Goal: Task Accomplishment & Management: Manage account settings

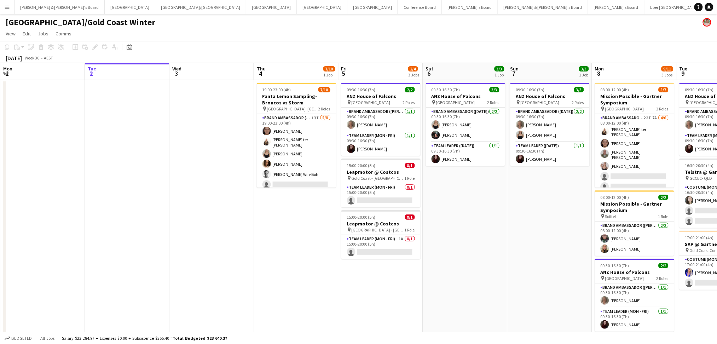
scroll to position [0, 237]
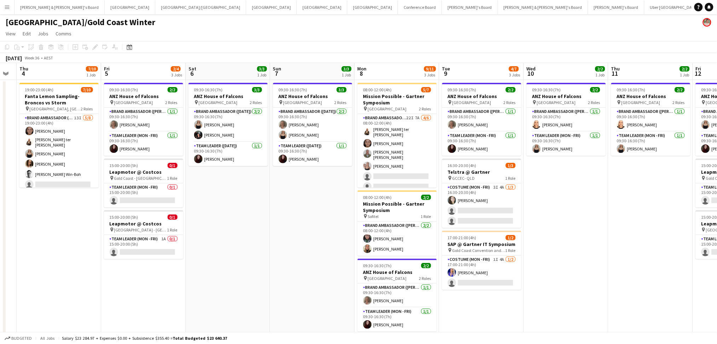
drag, startPoint x: 579, startPoint y: 285, endPoint x: 342, endPoint y: 284, distance: 237.3
click at [342, 284] on app-calendar-viewport "Mon 1 Tue 2 Wed 3 Thu 4 7/10 1 Job Fri 5 2/4 3 Jobs Sat 6 3/3 1 Job Sun 7 3/3 1…" at bounding box center [358, 205] width 717 height 284
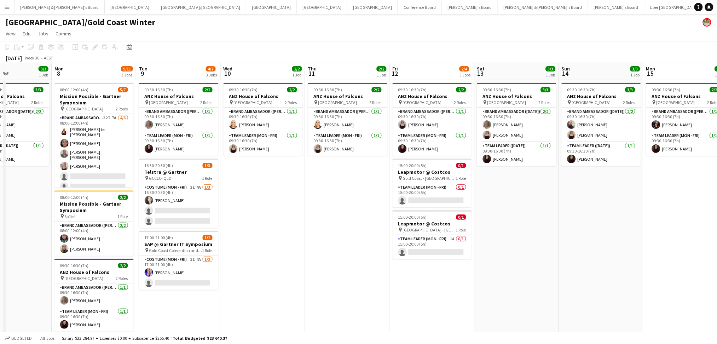
scroll to position [0, 265]
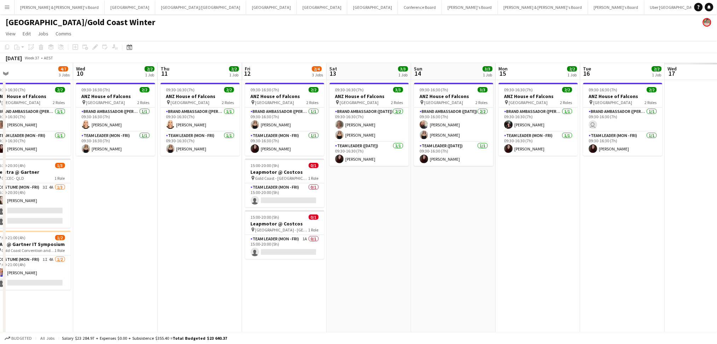
drag, startPoint x: 639, startPoint y: 272, endPoint x: 189, endPoint y: 231, distance: 452.3
click at [189, 231] on app-calendar-viewport "Sat 6 3/3 1 Job Sun 7 3/3 1 Job Mon 8 9/11 3 Jobs Tue 9 4/7 3 Jobs Wed 10 2/2 1…" at bounding box center [358, 205] width 717 height 284
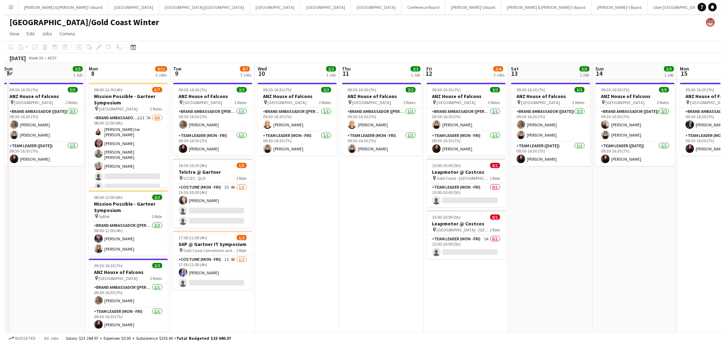
scroll to position [0, 217]
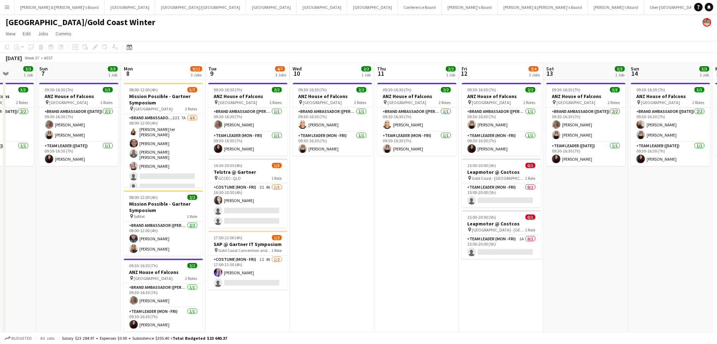
drag, startPoint x: 189, startPoint y: 231, endPoint x: 406, endPoint y: 235, distance: 216.8
click at [406, 235] on app-calendar-viewport "Thu 4 7/10 1 Job Fri 5 2/4 3 Jobs Sat 6 3/3 1 Job Sun 7 3/3 1 Job Mon 8 9/11 3 …" at bounding box center [358, 205] width 717 height 284
click at [500, 169] on h3 "Leapmotor @ Costcos" at bounding box center [501, 172] width 79 height 6
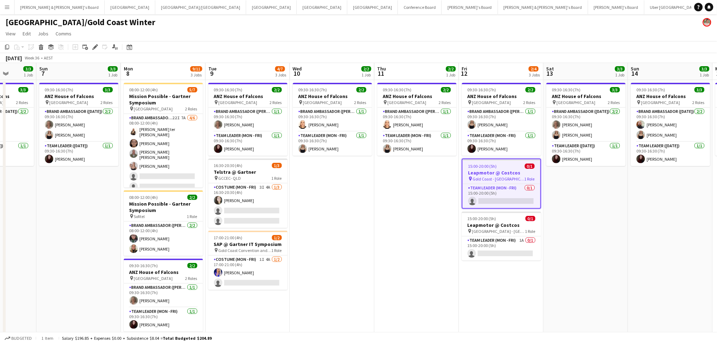
click at [500, 169] on h3 "Leapmotor @ Costcos" at bounding box center [501, 172] width 78 height 6
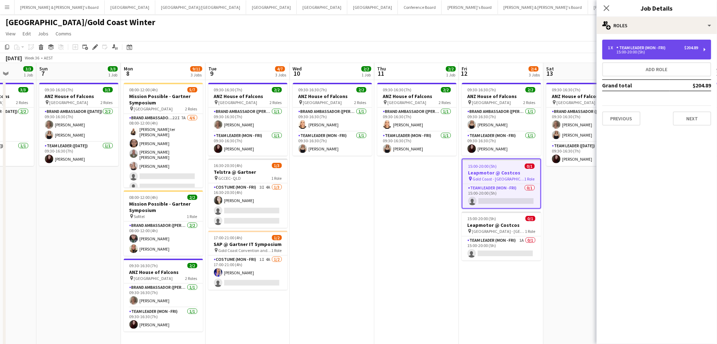
click at [664, 45] on div "Team Leader (Mon - Fri)" at bounding box center [642, 47] width 52 height 5
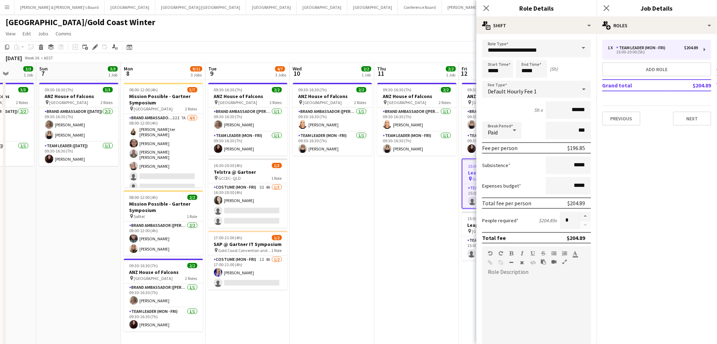
click at [346, 233] on app-date-cell "09:30-16:30 (7h) 2/2 ANZ House of Falcons pin Brisbane 2 Roles Brand Ambassador…" at bounding box center [332, 213] width 85 height 267
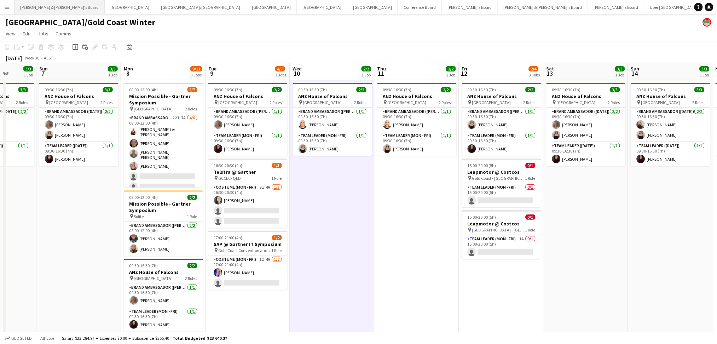
click at [56, 11] on button "[PERSON_NAME] & [PERSON_NAME]'s Board Close" at bounding box center [59, 7] width 90 height 14
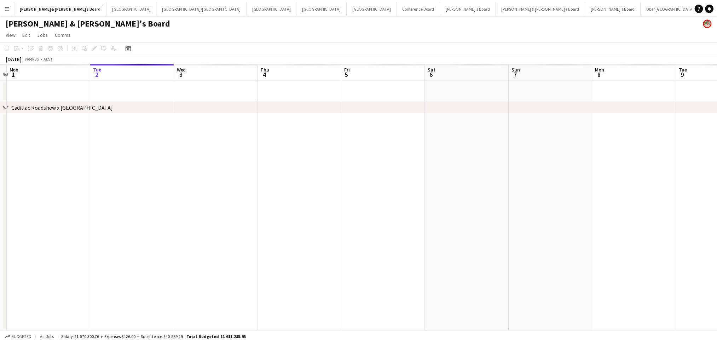
scroll to position [0, 41]
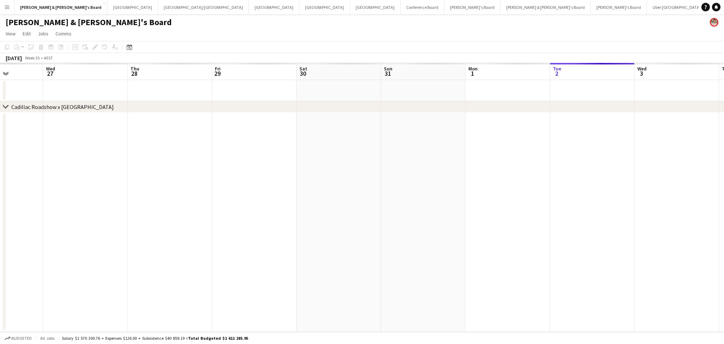
drag, startPoint x: 205, startPoint y: 235, endPoint x: 636, endPoint y: 181, distance: 434.0
click at [700, 217] on app-calendar-viewport "Tue 26 Wed 27 Thu 28 Fri 29 Sat 30 Sun 31 Mon 1 Tue 2 Wed 3 Thu 4 Fri 5 Sat 6 S…" at bounding box center [362, 197] width 724 height 269
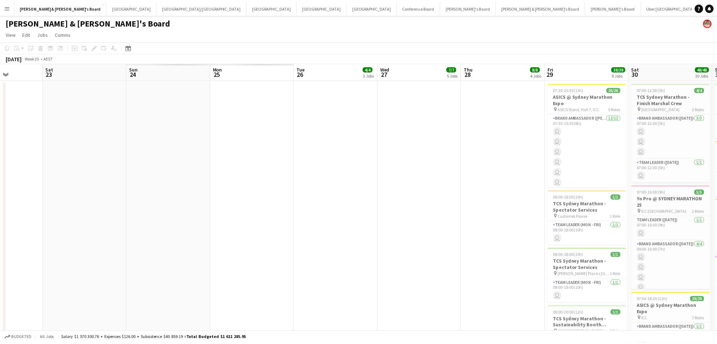
scroll to position [0, 19]
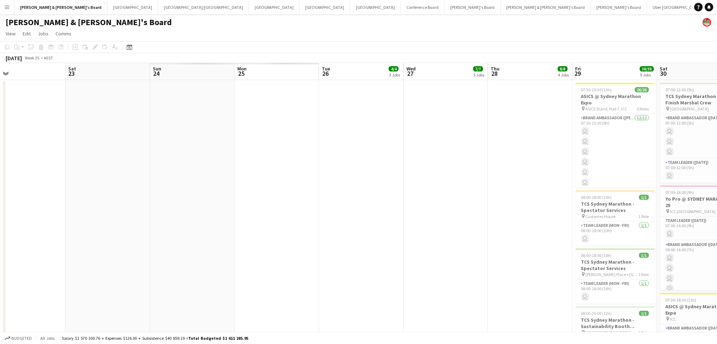
drag, startPoint x: 370, startPoint y: 196, endPoint x: 583, endPoint y: 194, distance: 213.2
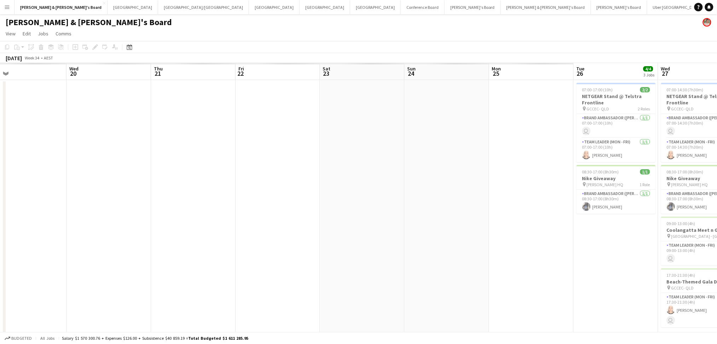
drag, startPoint x: 386, startPoint y: 190, endPoint x: 424, endPoint y: 191, distance: 37.1
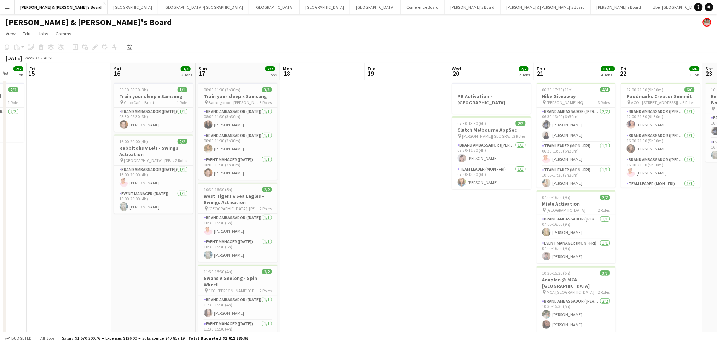
scroll to position [0, 219]
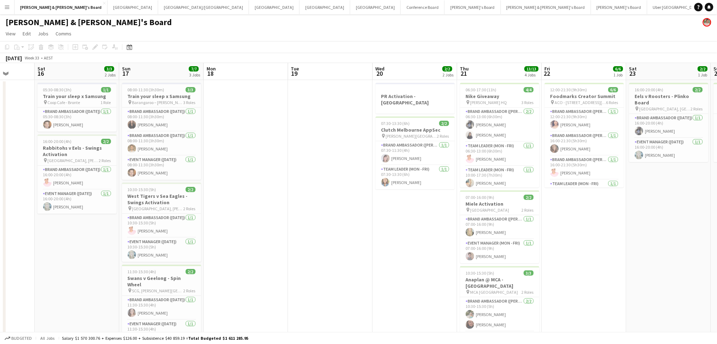
drag, startPoint x: 111, startPoint y: 229, endPoint x: 380, endPoint y: 237, distance: 269.2
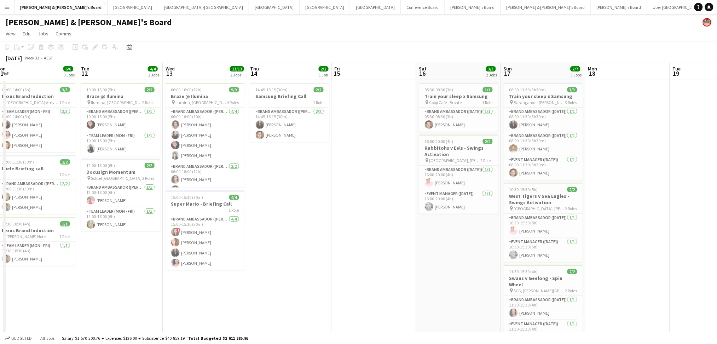
scroll to position [0, 167]
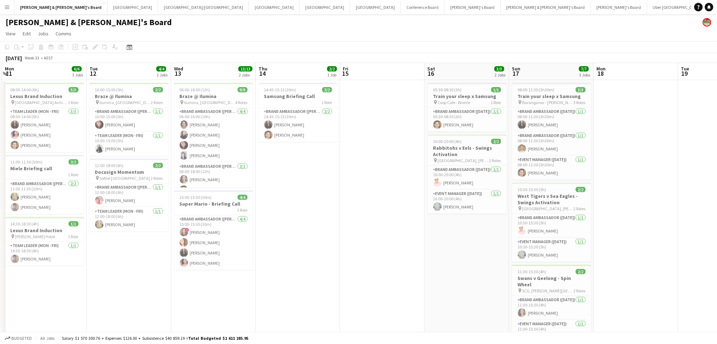
drag, startPoint x: 245, startPoint y: 223, endPoint x: 635, endPoint y: 211, distance: 390.2
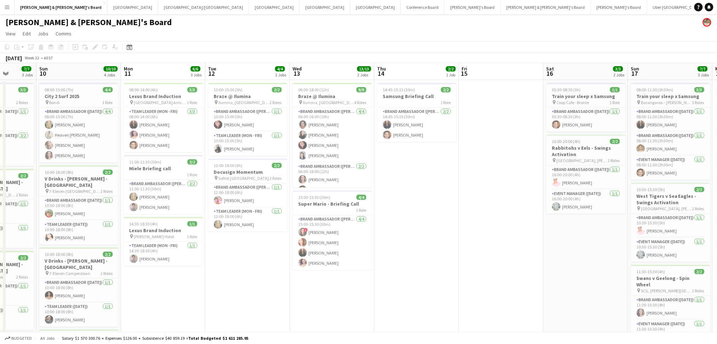
drag, startPoint x: 361, startPoint y: 267, endPoint x: -12, endPoint y: 165, distance: 386.8
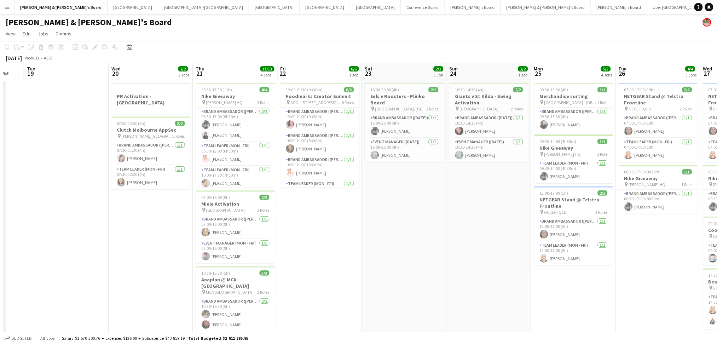
scroll to position [0, 209]
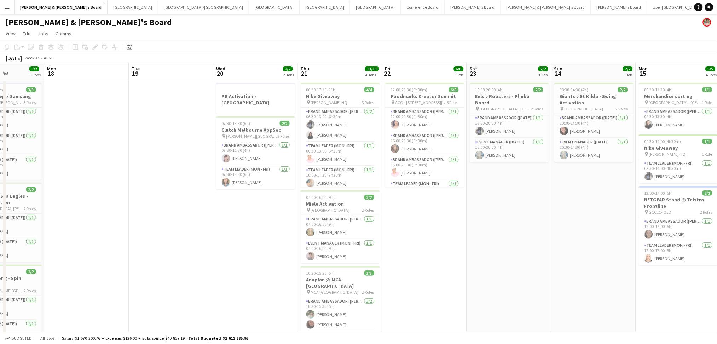
drag, startPoint x: 397, startPoint y: 217, endPoint x: 182, endPoint y: 198, distance: 215.4
click at [439, 92] on div "12:00-21:30 (9h30m) 6/6" at bounding box center [424, 89] width 79 height 5
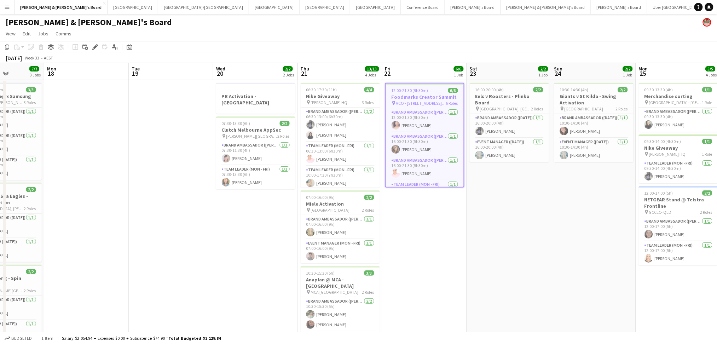
scroll to position [65, 0]
click at [420, 178] on app-card-role "MC (Mon - Fri) [DATE] 17:00-21:00 (4h) [PERSON_NAME]" at bounding box center [425, 175] width 78 height 24
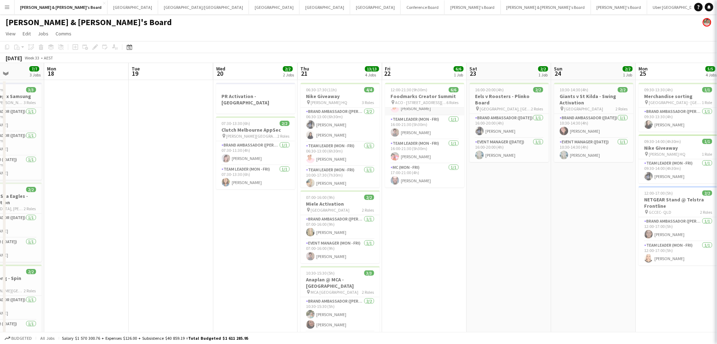
scroll to position [64, 0]
click at [435, 101] on span "ACO - [STREET_ADDRESS][PERSON_NAME]" at bounding box center [420, 102] width 51 height 5
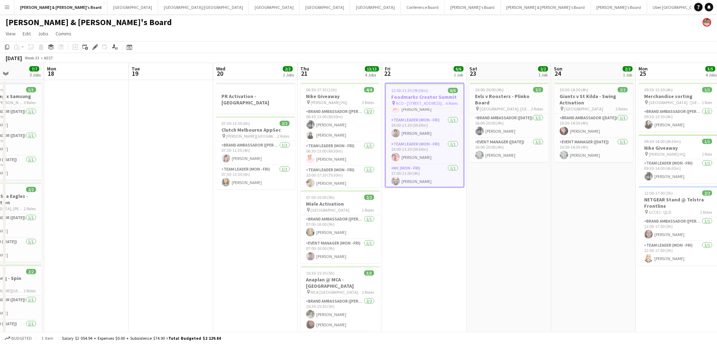
click at [435, 101] on span "ACO - [STREET_ADDRESS][PERSON_NAME]" at bounding box center [421, 102] width 50 height 5
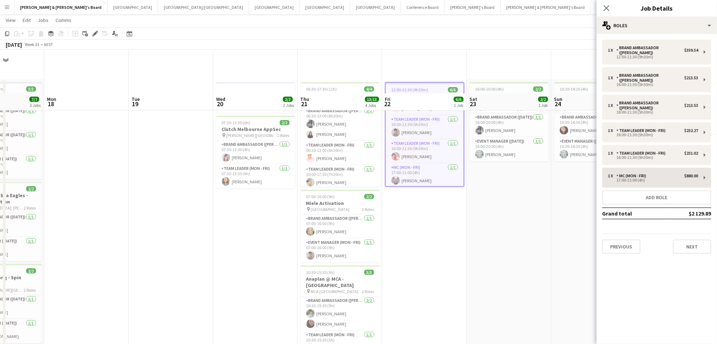
scroll to position [94, 0]
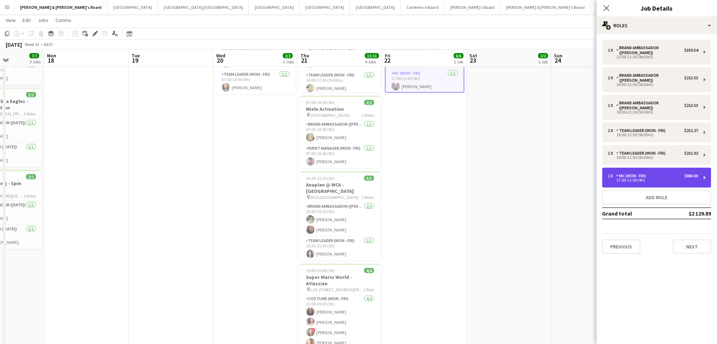
click at [665, 173] on div "1 x MC (Mon - Fri) $880.00" at bounding box center [653, 175] width 90 height 5
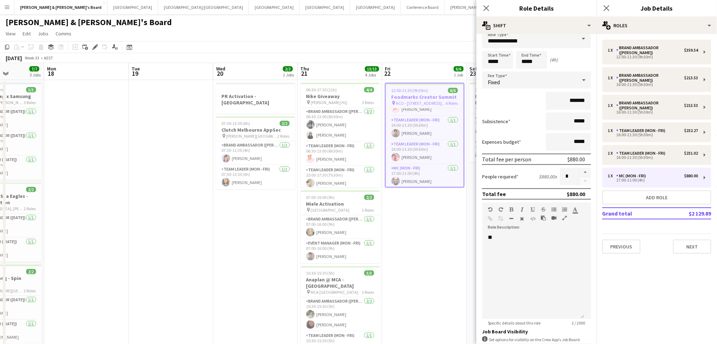
scroll to position [0, 0]
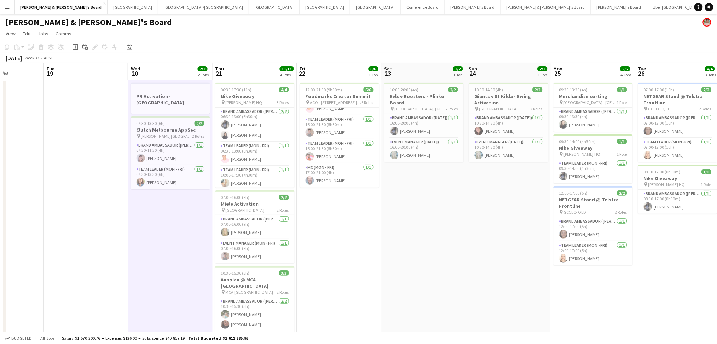
drag, startPoint x: 499, startPoint y: 226, endPoint x: 376, endPoint y: 216, distance: 123.4
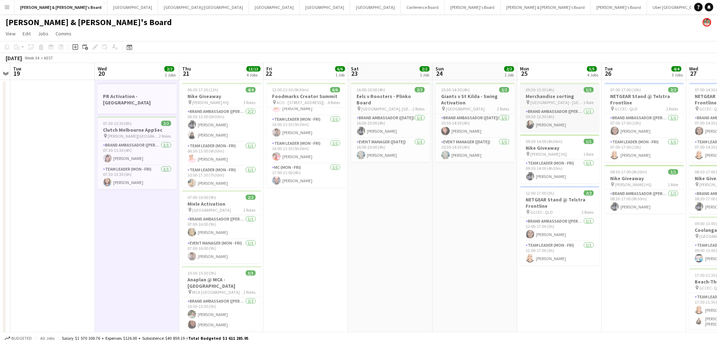
click at [544, 98] on h3 "Merchandise sorting" at bounding box center [559, 96] width 79 height 6
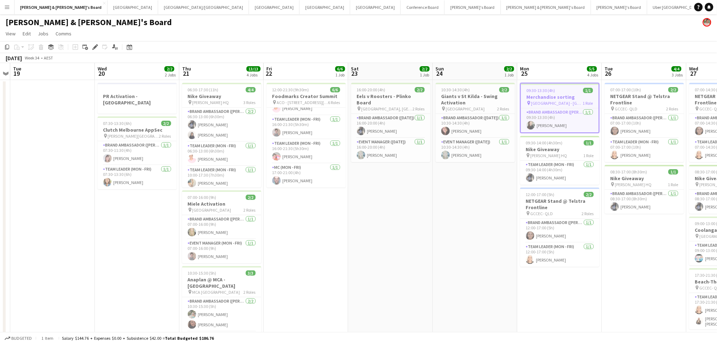
click at [565, 98] on h3 "Merchandise sorting" at bounding box center [560, 97] width 78 height 6
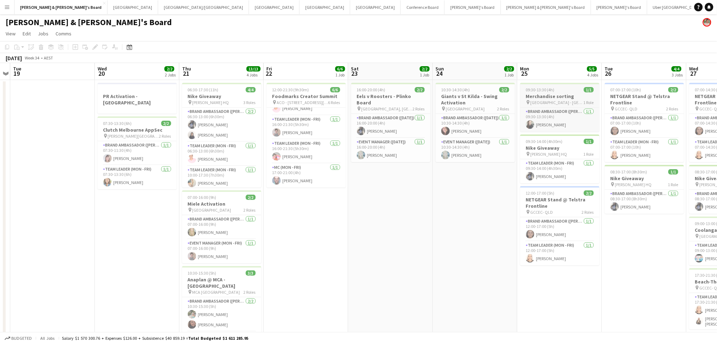
click at [565, 98] on h3 "Merchandise sorting" at bounding box center [559, 96] width 79 height 6
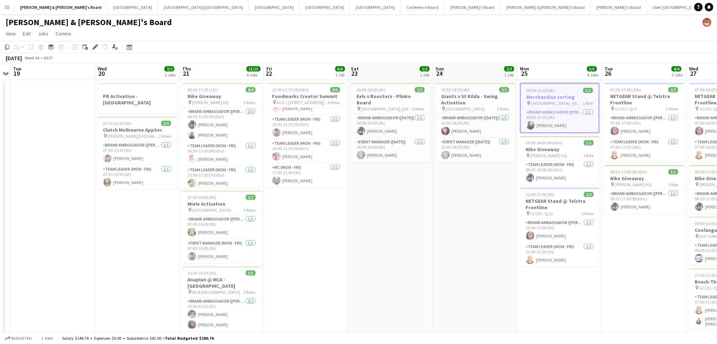
click at [565, 98] on h3 "Merchandise sorting" at bounding box center [560, 97] width 78 height 6
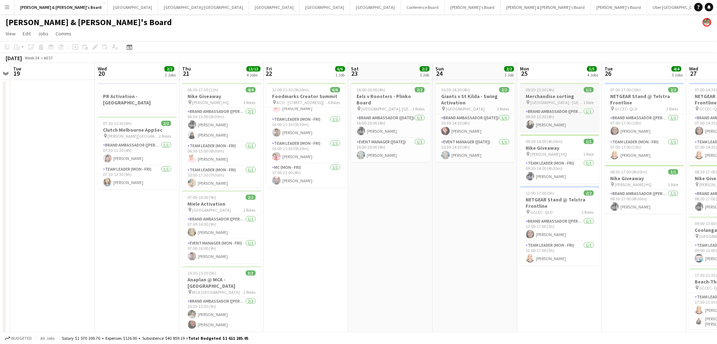
click at [565, 98] on h3 "Merchandise sorting" at bounding box center [559, 96] width 79 height 6
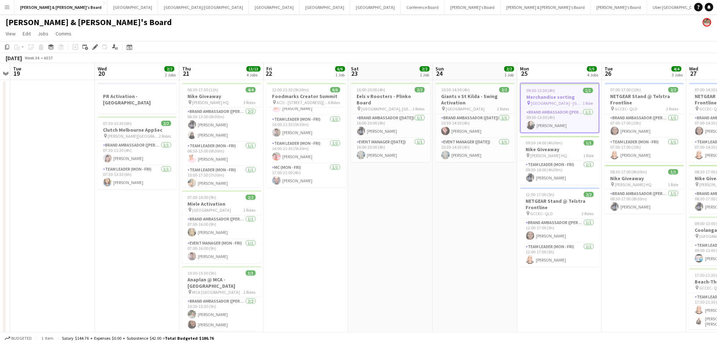
click at [565, 98] on h3 "Merchandise sorting" at bounding box center [560, 97] width 78 height 6
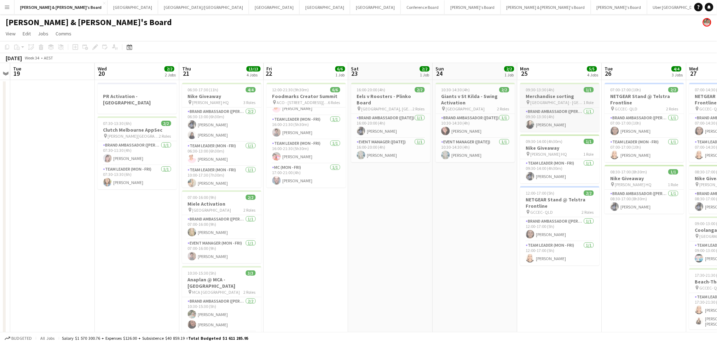
click at [565, 98] on h3 "Merchandise sorting" at bounding box center [559, 96] width 79 height 6
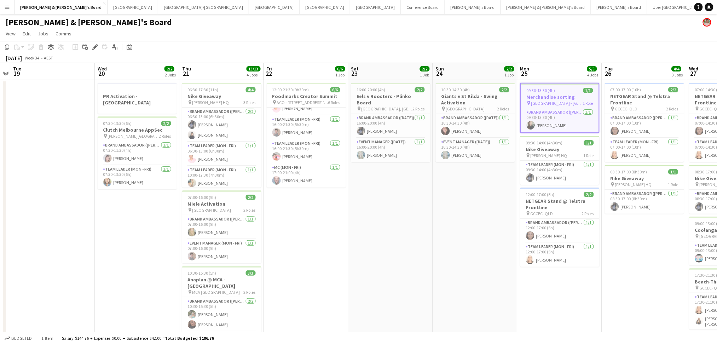
click at [565, 98] on h3 "Merchandise sorting" at bounding box center [560, 97] width 78 height 6
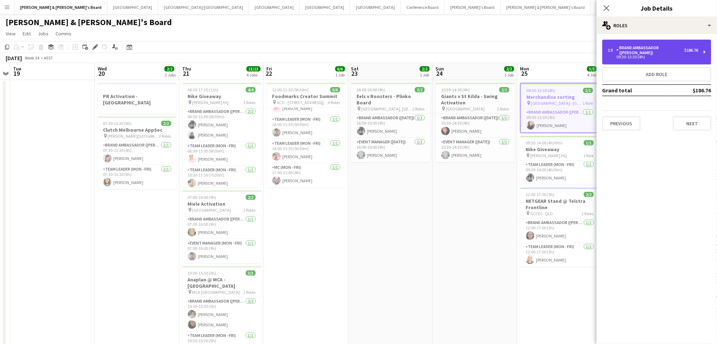
click at [641, 48] on div "Brand Ambassador ([PERSON_NAME])" at bounding box center [650, 50] width 68 height 10
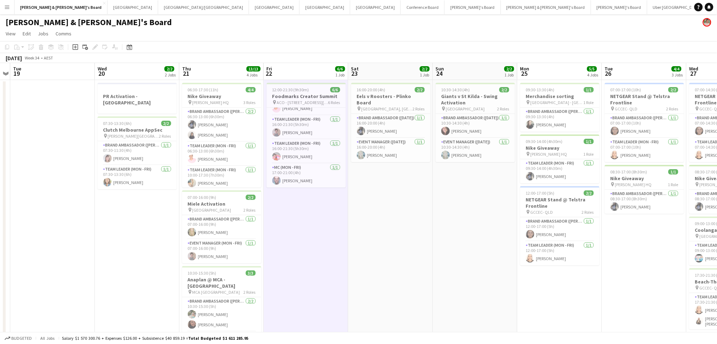
scroll to position [0, 260]
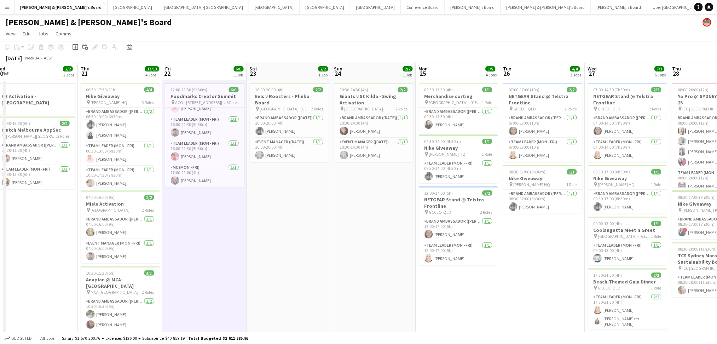
drag, startPoint x: 438, startPoint y: 267, endPoint x: 337, endPoint y: 262, distance: 101.6
click at [474, 201] on h3 "NETGEAR Stand @ Telstra Frontline" at bounding box center [458, 202] width 79 height 13
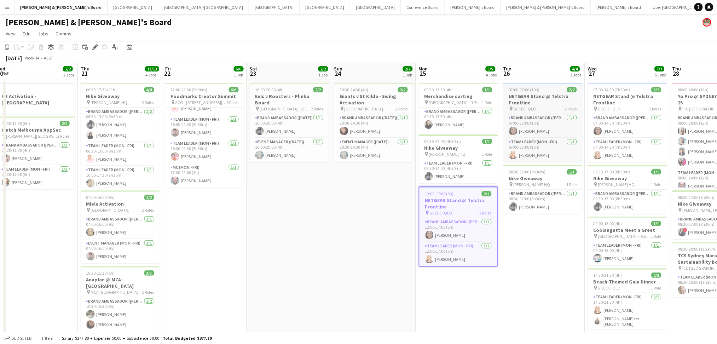
click at [549, 93] on h3 "NETGEAR Stand @ Telstra Frontline" at bounding box center [542, 99] width 79 height 13
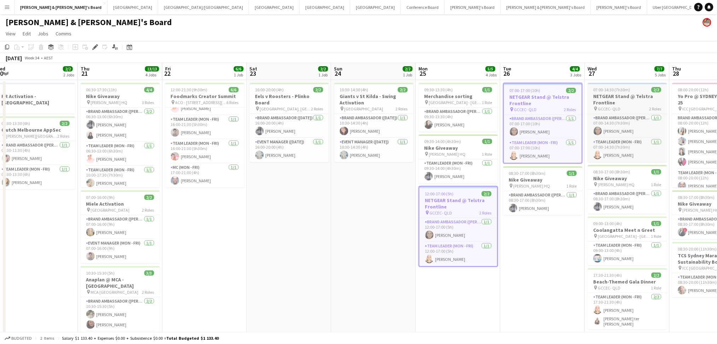
click at [641, 96] on h3 "NETGEAR Stand @ Telstra Frontline" at bounding box center [627, 99] width 79 height 13
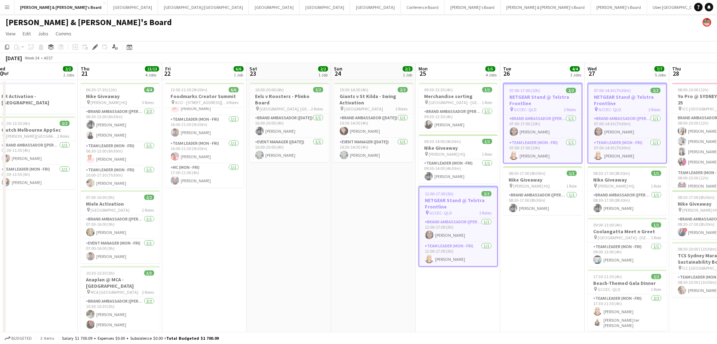
click at [462, 210] on div "pin GCCEC- QLD 2 Roles" at bounding box center [458, 213] width 78 height 6
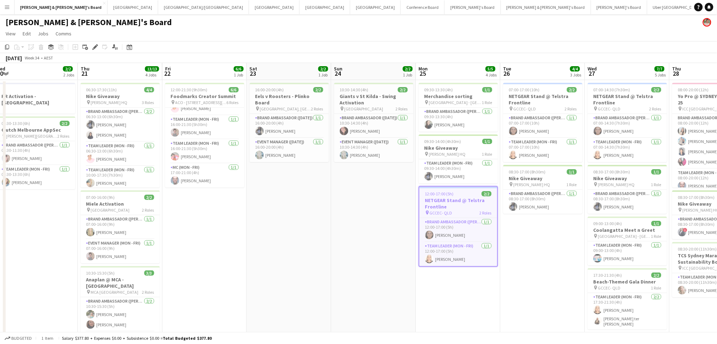
click at [462, 210] on div "pin GCCEC- QLD 2 Roles" at bounding box center [458, 213] width 78 height 6
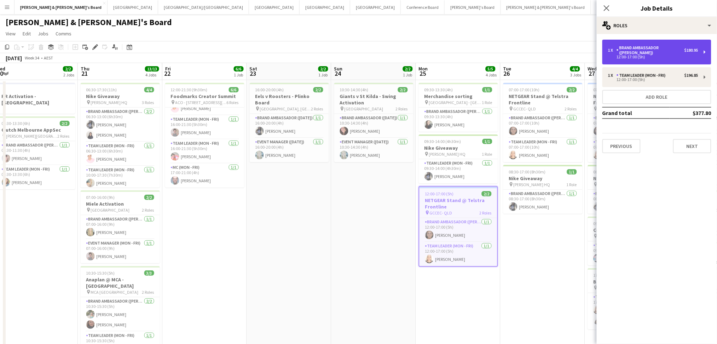
click at [665, 48] on div "Brand Ambassador ([PERSON_NAME])" at bounding box center [650, 50] width 68 height 10
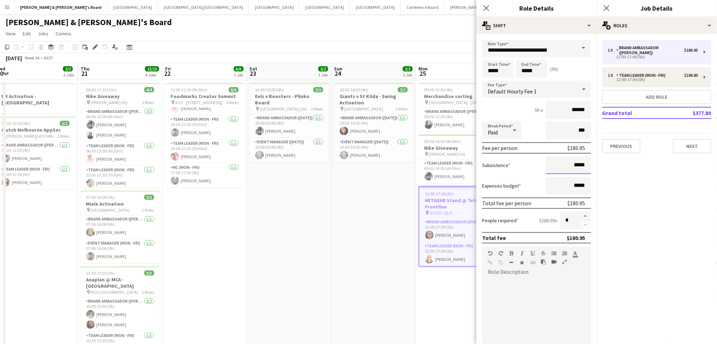
click at [570, 163] on input "*****" at bounding box center [568, 165] width 45 height 18
type input "***"
click at [620, 61] on div "1 x Brand Ambassador (Mon - Fri) $180.95 12:00-17:00 (5h) 1 x Team Leader (Mon …" at bounding box center [656, 97] width 120 height 114
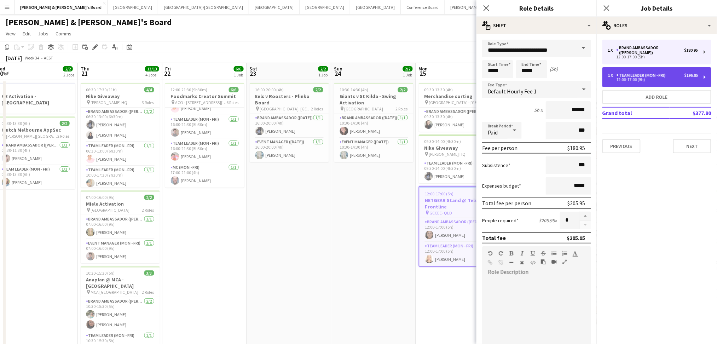
click at [622, 67] on div "1 x Team Leader (Mon - Fri) $196.85 12:00-17:00 (5h)" at bounding box center [656, 77] width 109 height 20
type input "**********"
type input "******"
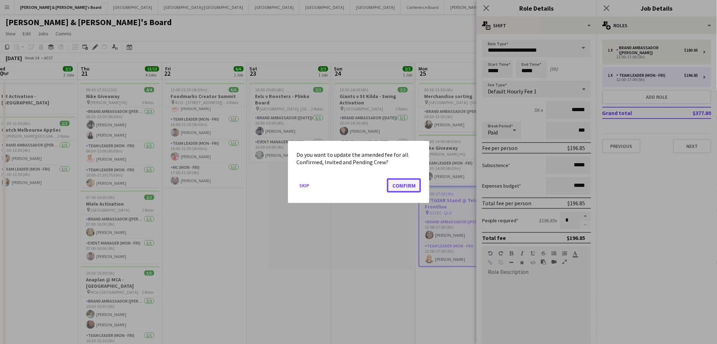
click at [403, 189] on button "Confirm" at bounding box center [404, 185] width 34 height 14
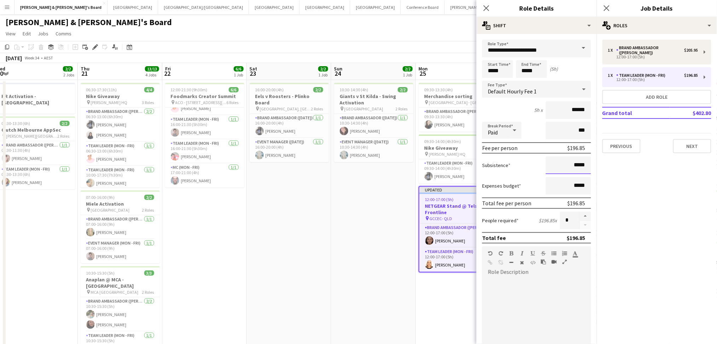
click at [572, 165] on input "*****" at bounding box center [568, 165] width 45 height 18
type input "***"
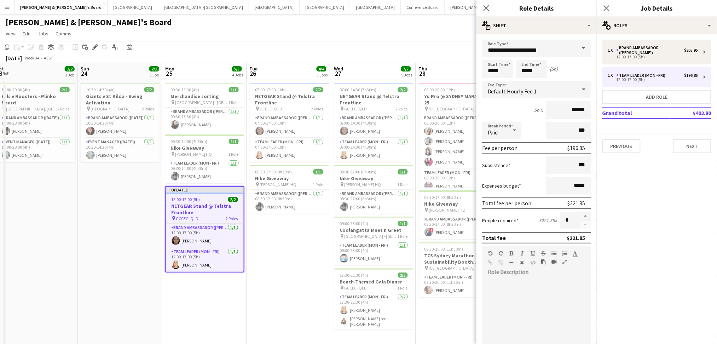
drag, startPoint x: 424, startPoint y: 294, endPoint x: 340, endPoint y: 308, distance: 85.6
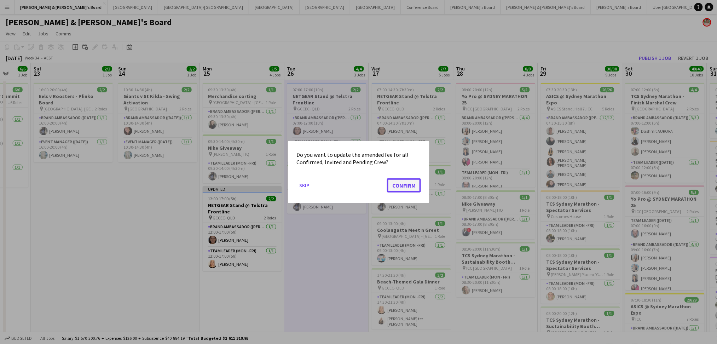
click at [405, 186] on button "Confirm" at bounding box center [404, 185] width 34 height 14
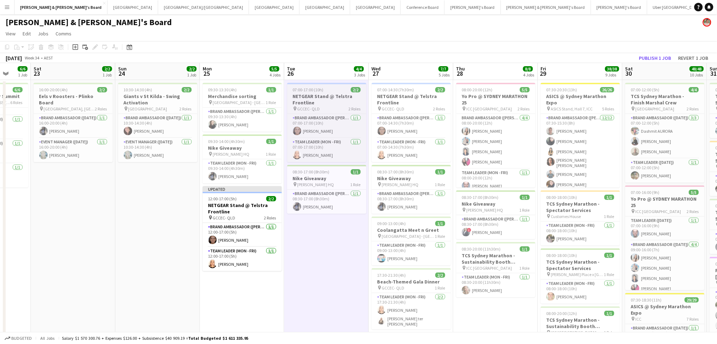
click at [326, 97] on h3 "NETGEAR Stand @ Telstra Frontline" at bounding box center [326, 99] width 79 height 13
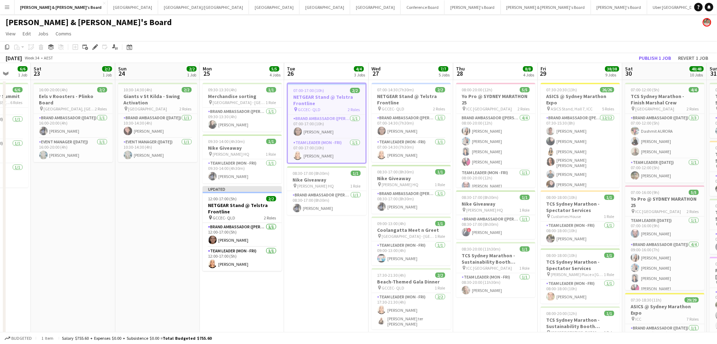
click at [326, 97] on h3 "NETGEAR Stand @ Telstra Frontline" at bounding box center [327, 100] width 78 height 13
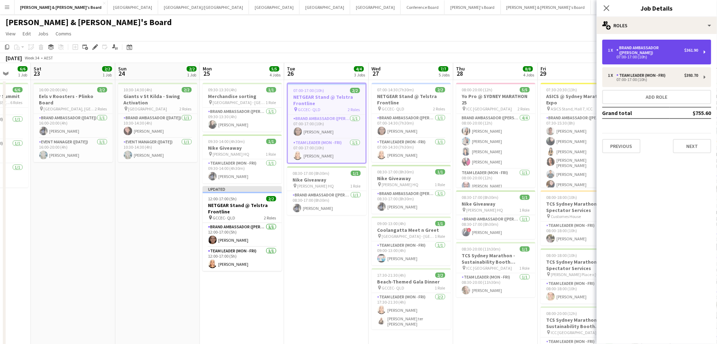
click at [651, 58] on div "1 x Brand Ambassador (Mon - Fri) $361.90 07:00-17:00 (10h)" at bounding box center [656, 52] width 109 height 25
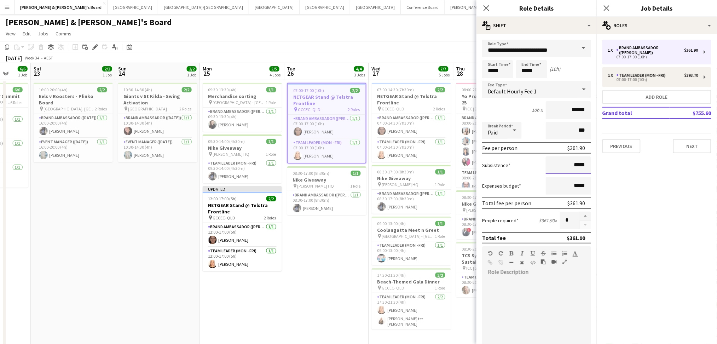
click at [570, 166] on input "*****" at bounding box center [568, 165] width 45 height 18
click at [570, 165] on input "*****" at bounding box center [568, 165] width 45 height 18
type input "***"
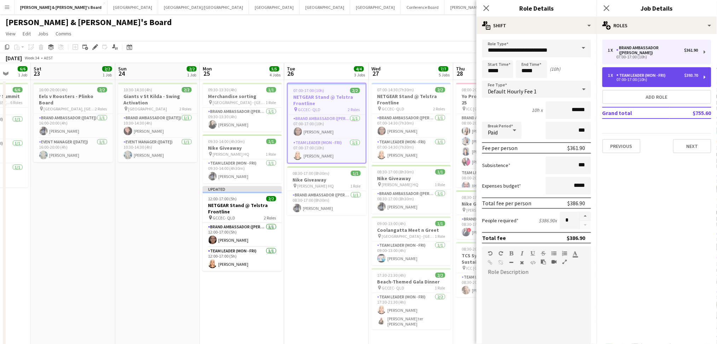
click at [643, 78] on div "07:00-17:00 (10h)" at bounding box center [653, 80] width 90 height 4
type input "**********"
type input "******"
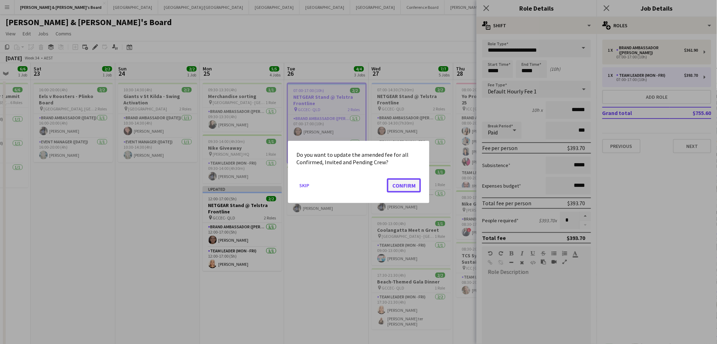
drag, startPoint x: 404, startPoint y: 188, endPoint x: 418, endPoint y: 188, distance: 13.8
click at [403, 188] on button "Confirm" at bounding box center [404, 185] width 34 height 14
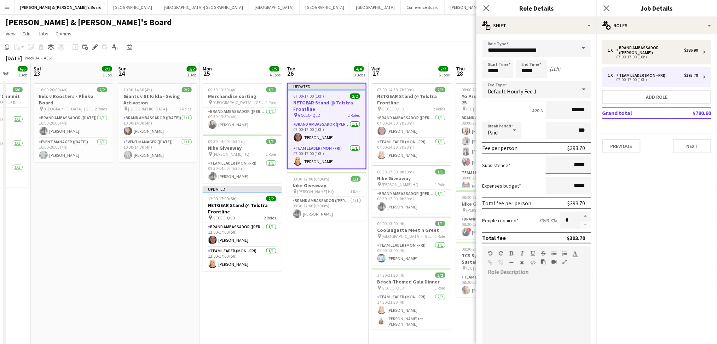
click at [575, 165] on input "*****" at bounding box center [568, 165] width 45 height 18
type input "***"
click at [413, 97] on h3 "NETGEAR Stand @ Telstra Frontline" at bounding box center [411, 99] width 79 height 13
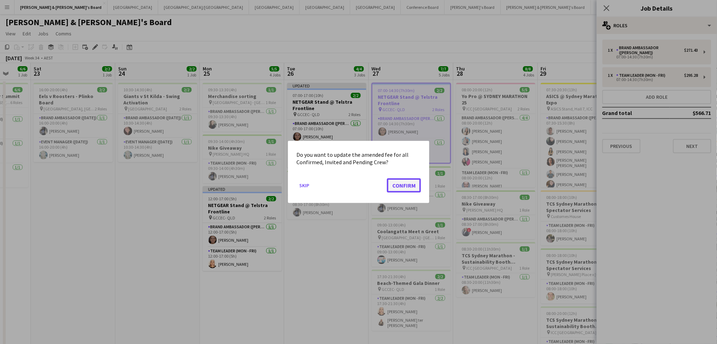
click at [413, 189] on button "Confirm" at bounding box center [404, 185] width 34 height 14
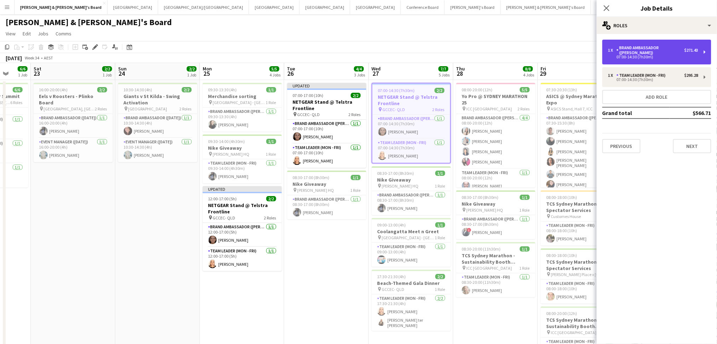
click at [645, 55] on div "07:00-14:30 (7h30m)" at bounding box center [653, 57] width 90 height 4
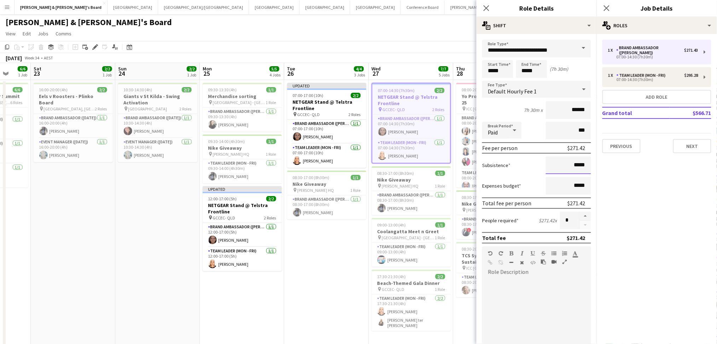
click at [570, 166] on input "*****" at bounding box center [568, 165] width 45 height 18
type input "***"
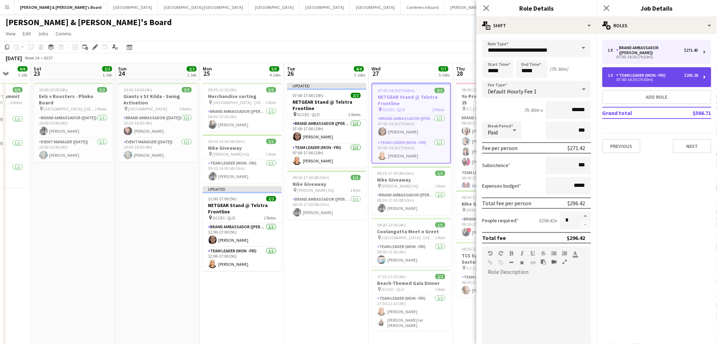
click at [638, 67] on div "1 x Team Leader (Mon - Fri) $295.28 07:00-14:30 (7h30m)" at bounding box center [656, 77] width 109 height 20
type input "**********"
type input "******"
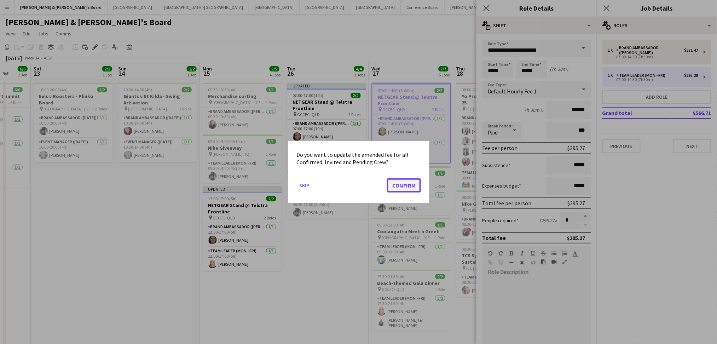
click at [391, 187] on button "Confirm" at bounding box center [404, 185] width 34 height 14
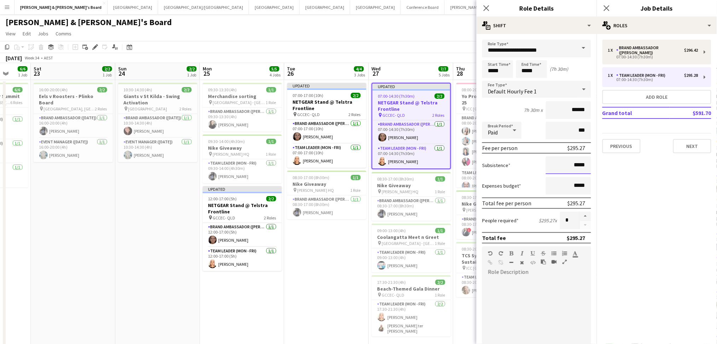
click at [574, 166] on input "*****" at bounding box center [568, 165] width 45 height 18
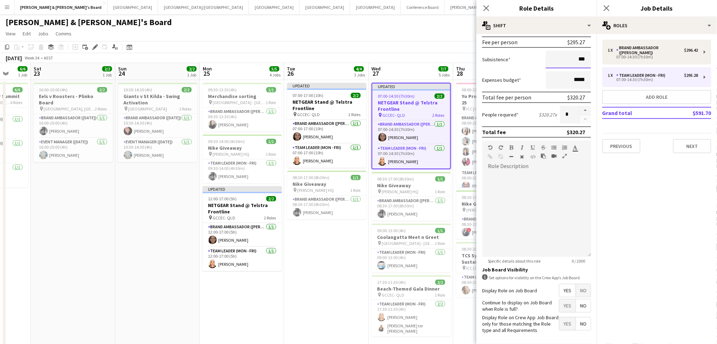
scroll to position [138, 0]
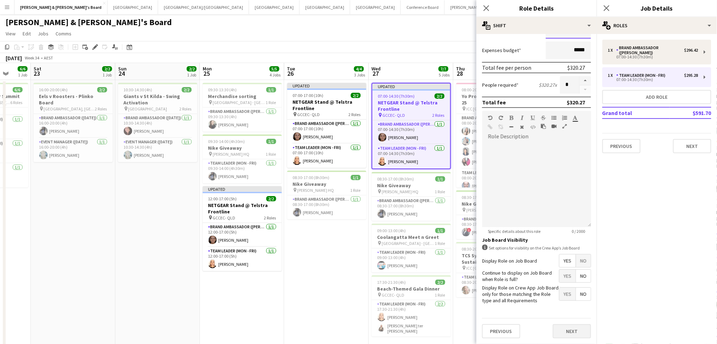
type input "***"
click at [557, 328] on button "Next" at bounding box center [572, 331] width 38 height 14
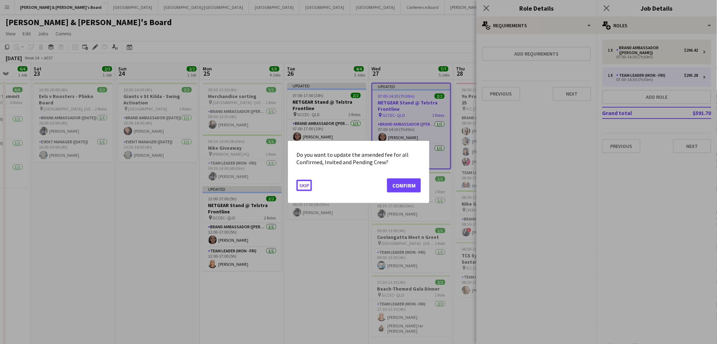
scroll to position [0, 0]
click at [404, 186] on button "Confirm" at bounding box center [404, 185] width 34 height 14
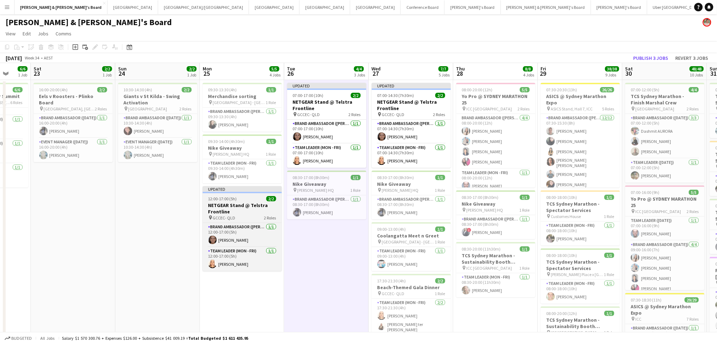
click at [221, 205] on h3 "NETGEAR Stand @ Telstra Frontline" at bounding box center [242, 208] width 79 height 13
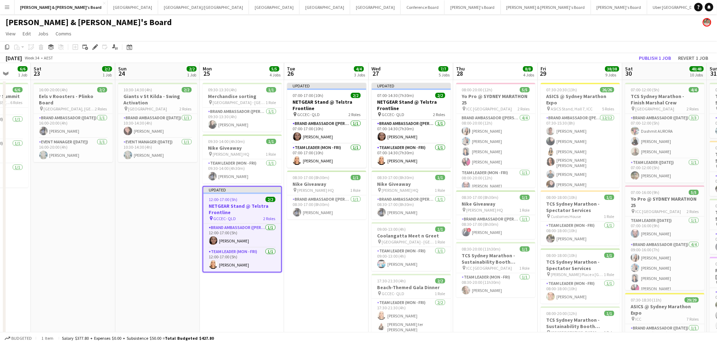
drag, startPoint x: 337, startPoint y: 103, endPoint x: 405, endPoint y: 103, distance: 68.6
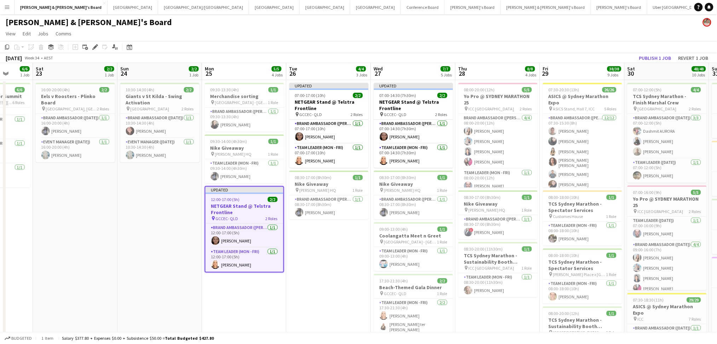
click at [405, 103] on h3 "NETGEAR Stand @ Telstra Frontline" at bounding box center [413, 105] width 79 height 13
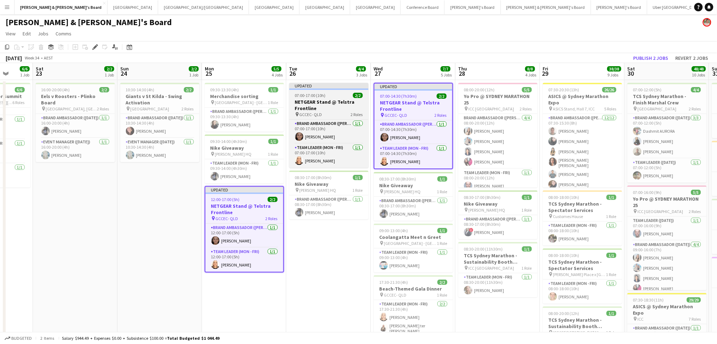
click at [343, 103] on h3 "NETGEAR Stand @ Telstra Frontline" at bounding box center [328, 105] width 79 height 13
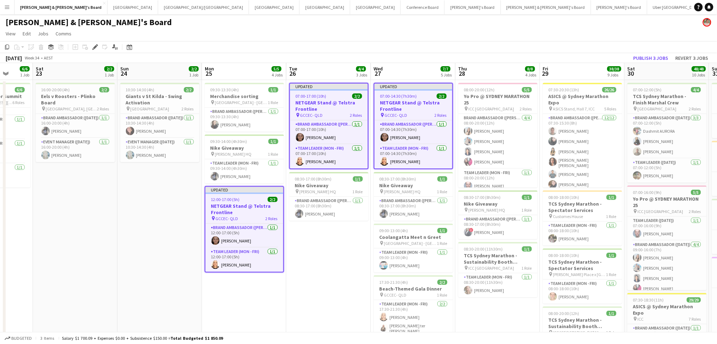
click at [245, 205] on h3 "NETGEAR Stand @ Telstra Frontline" at bounding box center [244, 209] width 78 height 13
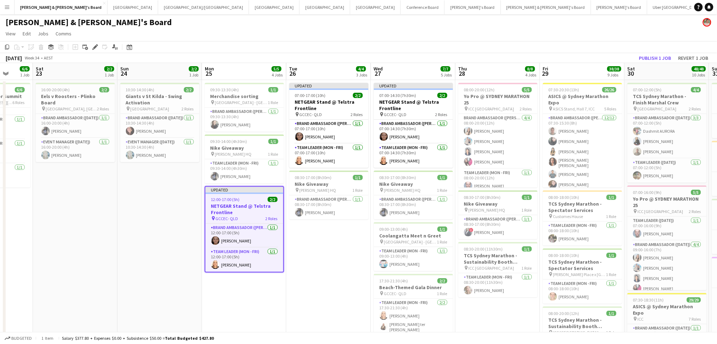
click at [245, 205] on h3 "NETGEAR Stand @ Telstra Frontline" at bounding box center [244, 209] width 78 height 13
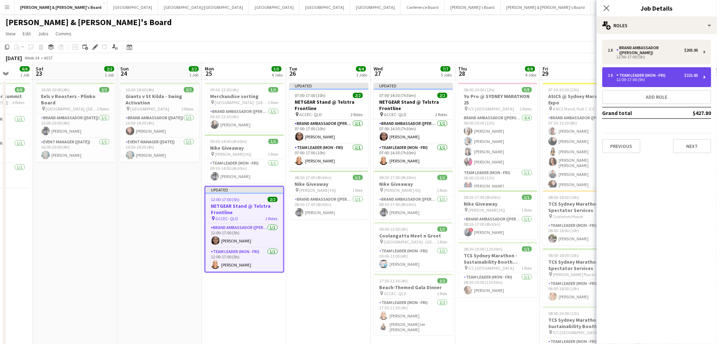
click at [634, 73] on div "Team Leader (Mon - Fri)" at bounding box center [642, 75] width 52 height 5
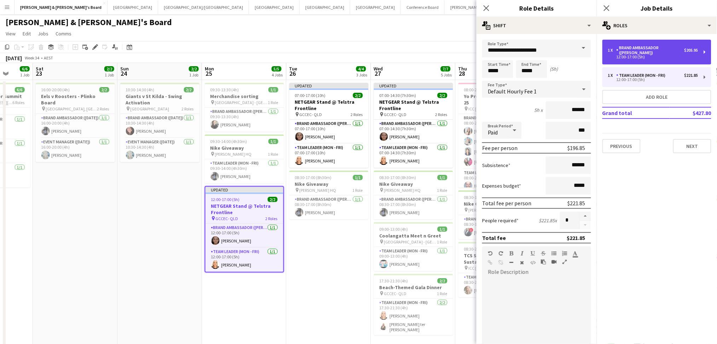
click at [647, 55] on div "12:00-17:00 (5h)" at bounding box center [653, 57] width 90 height 4
type input "**********"
type input "******"
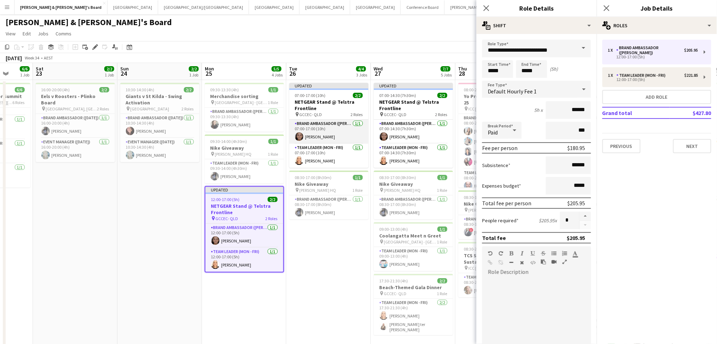
click at [312, 135] on app-card-role "Brand Ambassador (Mon - Fri) [DATE] 07:00-17:00 (10h) [PERSON_NAME]" at bounding box center [328, 132] width 79 height 24
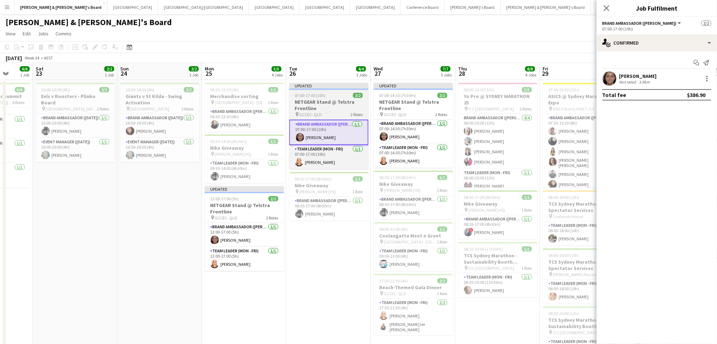
click at [331, 106] on h3 "NETGEAR Stand @ Telstra Frontline" at bounding box center [328, 105] width 79 height 13
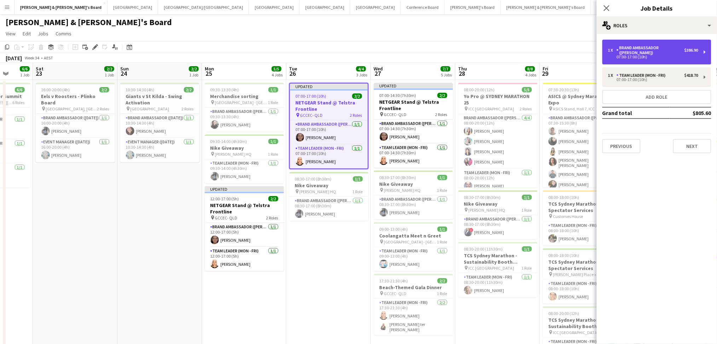
click at [664, 55] on div "07:00-17:00 (10h)" at bounding box center [653, 57] width 90 height 4
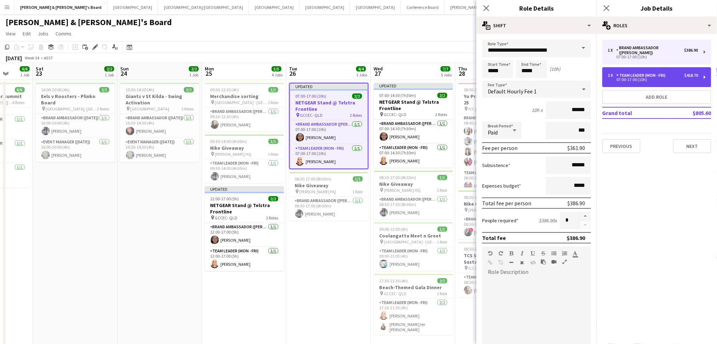
click at [654, 73] on div "Team Leader (Mon - Fri)" at bounding box center [642, 75] width 52 height 5
type input "**********"
type input "******"
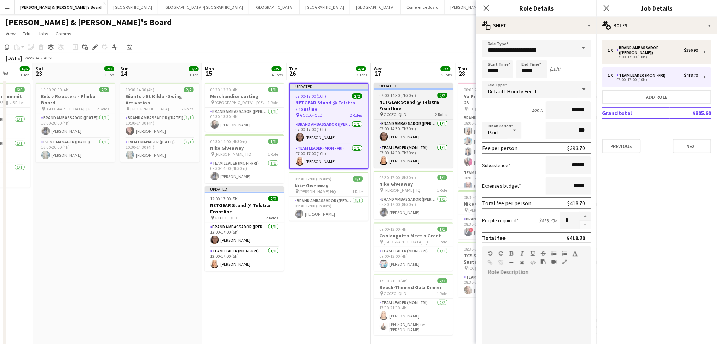
click at [428, 107] on h3 "NETGEAR Stand @ Telstra Frontline" at bounding box center [413, 105] width 79 height 13
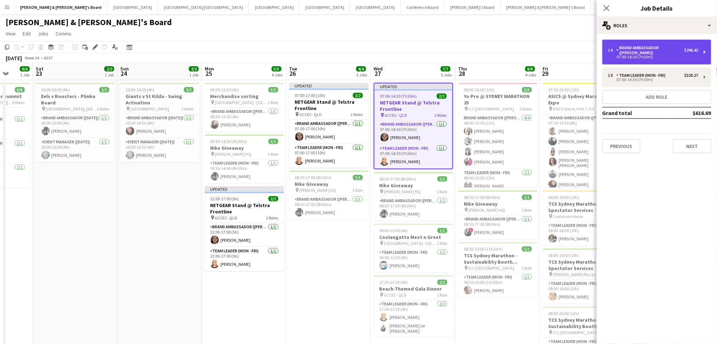
click at [652, 55] on div "07:00-14:30 (7h30m)" at bounding box center [653, 57] width 90 height 4
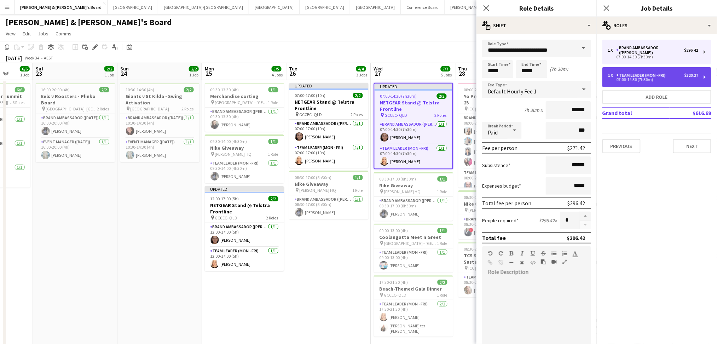
click at [645, 78] on div "07:00-14:30 (7h30m)" at bounding box center [653, 80] width 90 height 4
type input "**********"
type input "******"
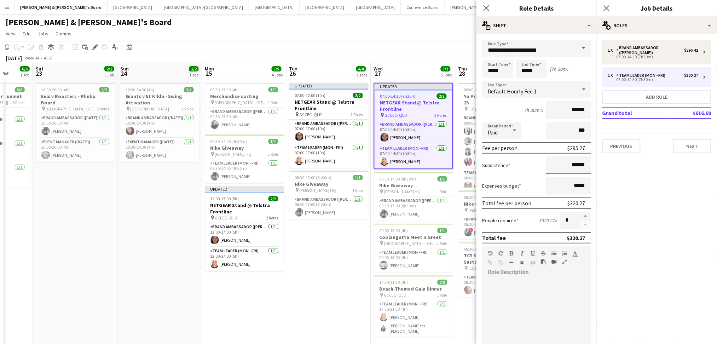
click at [570, 165] on input "******" at bounding box center [568, 165] width 45 height 18
type input "***"
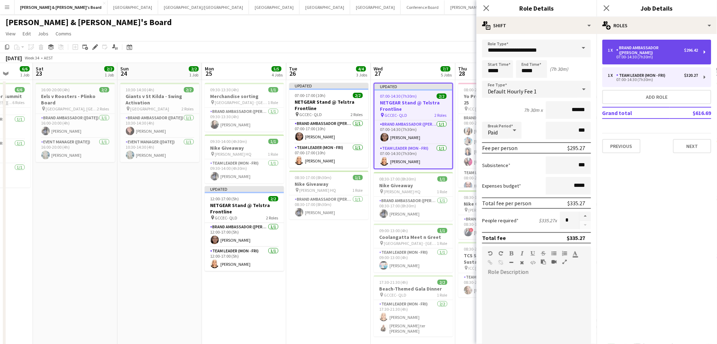
click at [643, 54] on div "1 x Brand Ambassador (Mon - Fri) $296.42 07:00-14:30 (7h30m)" at bounding box center [656, 52] width 109 height 25
type input "**********"
type input "******"
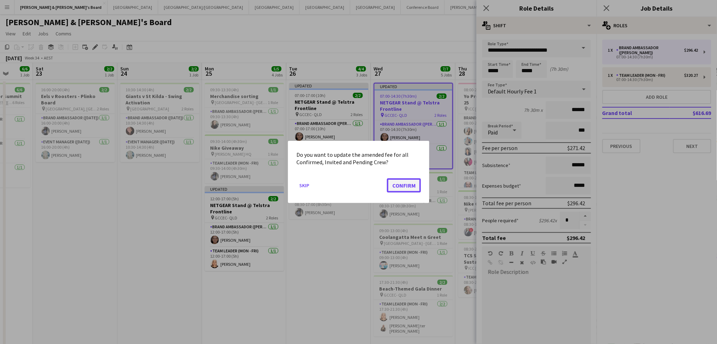
click at [401, 183] on button "Confirm" at bounding box center [404, 185] width 34 height 14
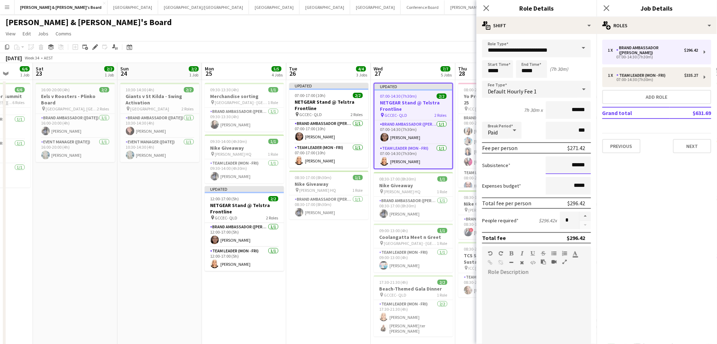
click at [567, 165] on input "******" at bounding box center [568, 165] width 45 height 18
type input "***"
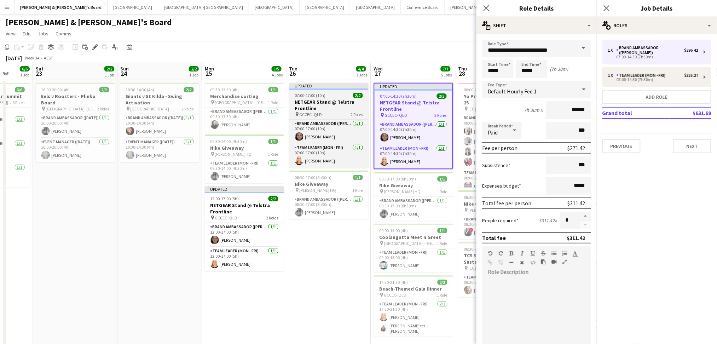
click at [327, 114] on div "pin GCCEC- QLD 2 Roles" at bounding box center [328, 114] width 79 height 6
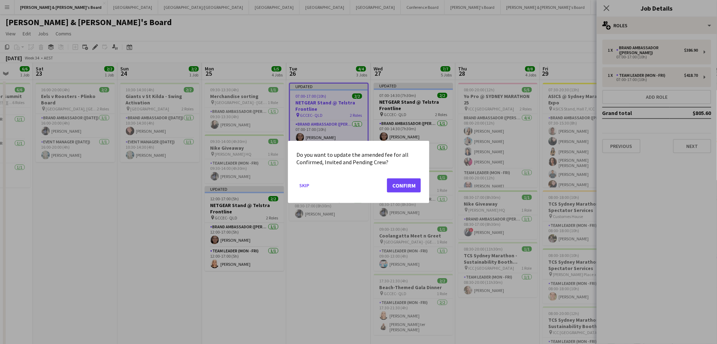
drag, startPoint x: 408, startPoint y: 177, endPoint x: 407, endPoint y: 183, distance: 5.8
click at [408, 180] on mat-dialog-actions "Skip Confirm" at bounding box center [358, 188] width 124 height 30
click at [406, 185] on button "Confirm" at bounding box center [404, 185] width 34 height 14
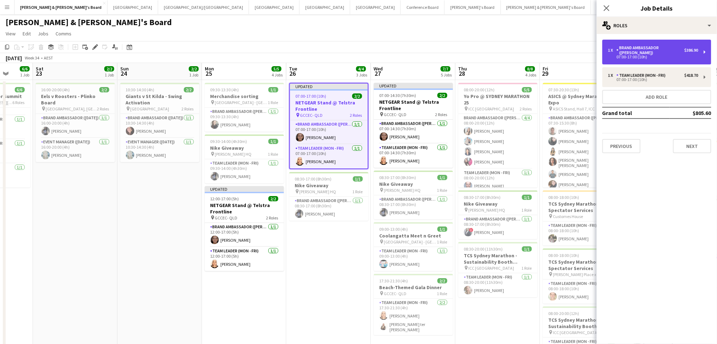
click at [640, 57] on div "1 x Brand Ambassador (Mon - Fri) $386.90 07:00-17:00 (10h)" at bounding box center [656, 52] width 109 height 25
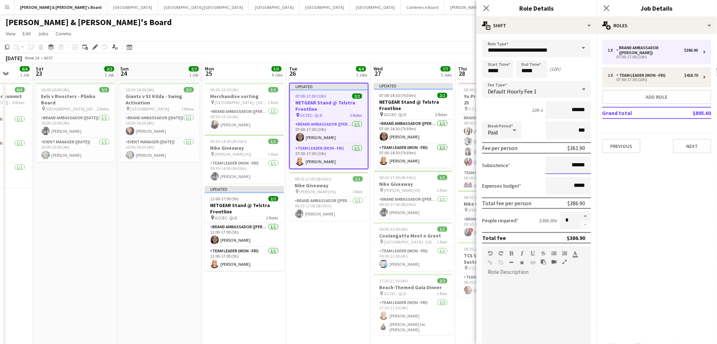
click at [573, 164] on input "******" at bounding box center [568, 165] width 45 height 18
type input "***"
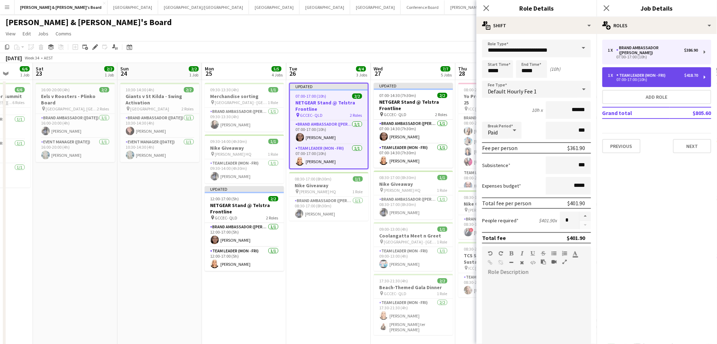
click at [637, 77] on div "1 x Team Leader (Mon - Fri) $418.70 07:00-17:00 (10h)" at bounding box center [656, 77] width 109 height 20
type input "**********"
type input "******"
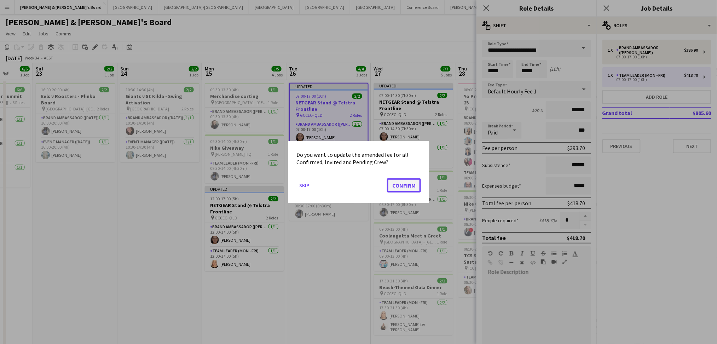
click at [393, 181] on button "Confirm" at bounding box center [404, 185] width 34 height 14
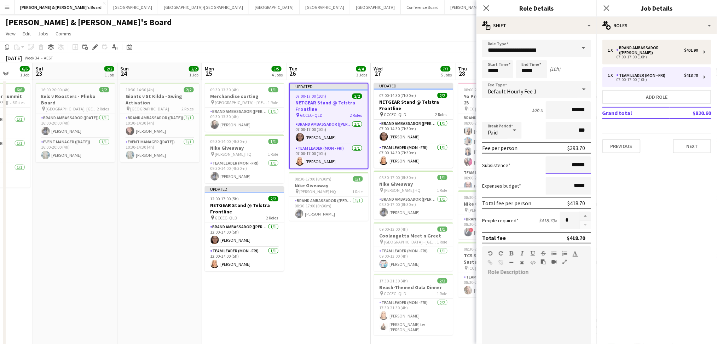
click at [568, 164] on input "******" at bounding box center [568, 165] width 45 height 18
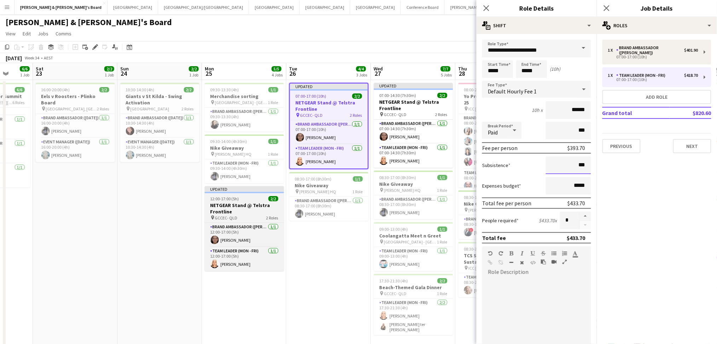
type input "***"
click at [229, 211] on h3 "NETGEAR Stand @ Telstra Frontline" at bounding box center [244, 208] width 79 height 13
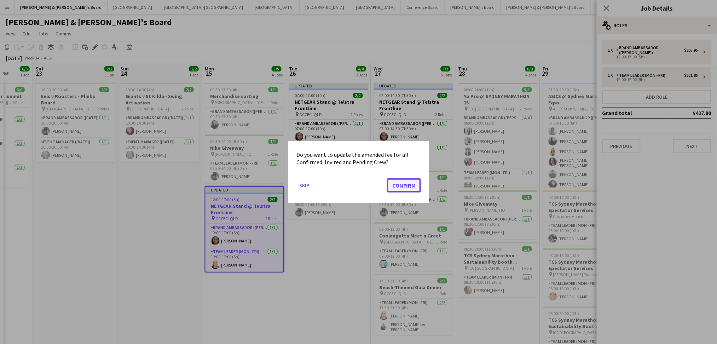
click at [416, 185] on button "Confirm" at bounding box center [404, 185] width 34 height 14
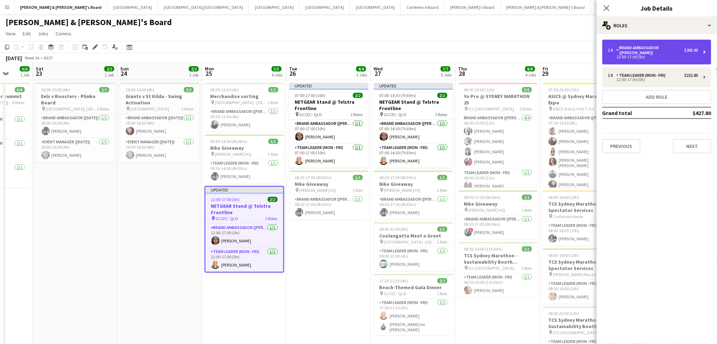
click at [667, 47] on div "Brand Ambassador ([PERSON_NAME])" at bounding box center [650, 50] width 68 height 10
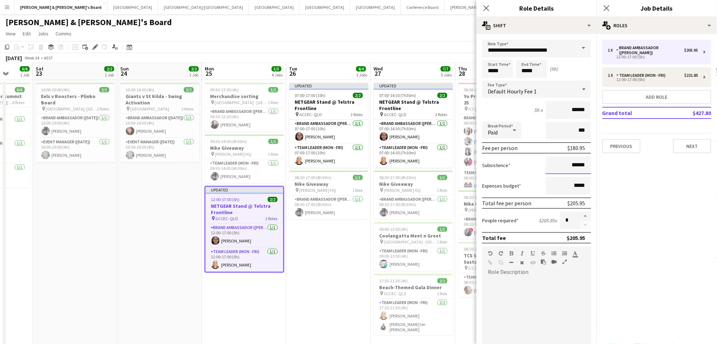
click at [570, 165] on input "******" at bounding box center [568, 165] width 45 height 18
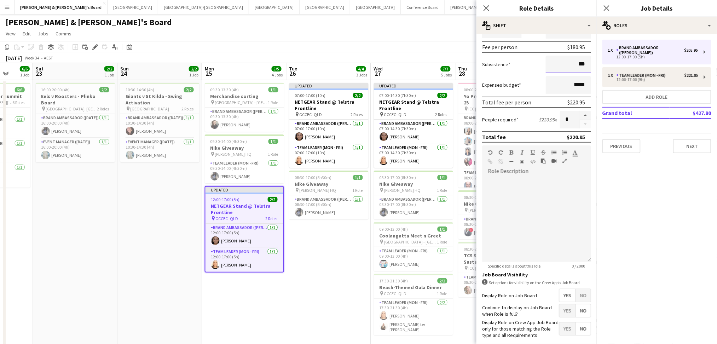
scroll to position [138, 0]
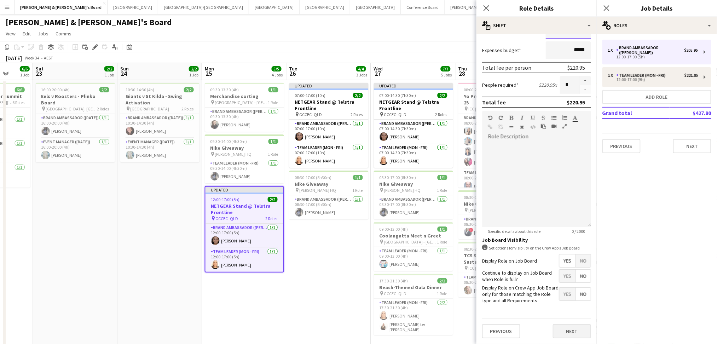
type input "***"
click at [570, 334] on button "Next" at bounding box center [572, 331] width 38 height 14
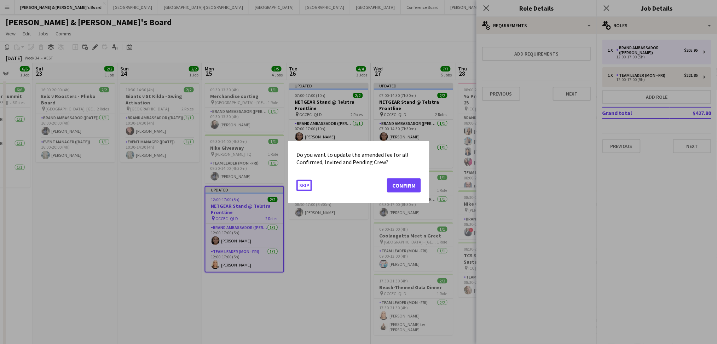
scroll to position [0, 0]
click at [410, 186] on button "Confirm" at bounding box center [404, 185] width 34 height 14
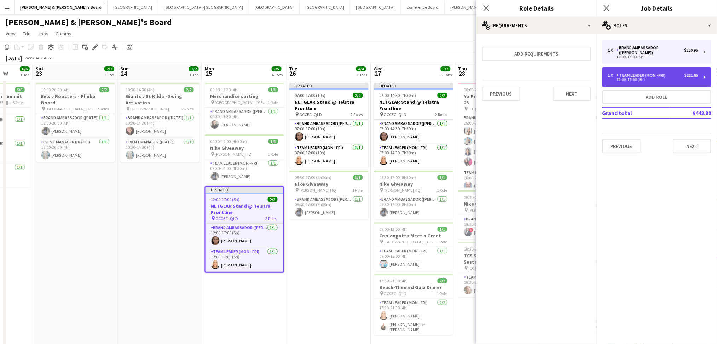
click at [644, 73] on div "Team Leader (Mon - Fri)" at bounding box center [642, 75] width 52 height 5
type input "**********"
type input "******"
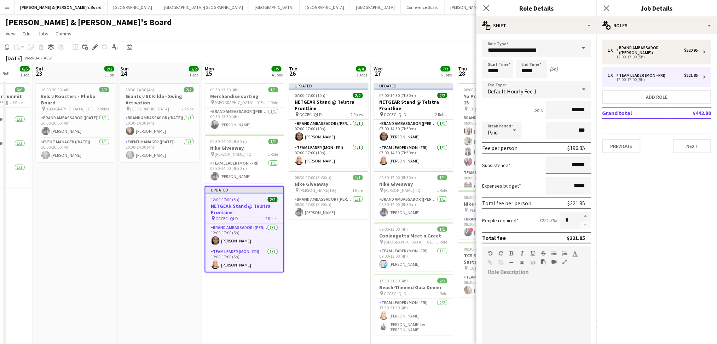
click at [568, 161] on input "******" at bounding box center [568, 165] width 45 height 18
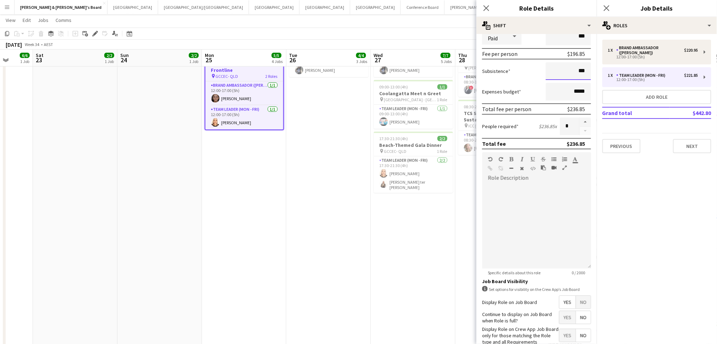
scroll to position [138, 0]
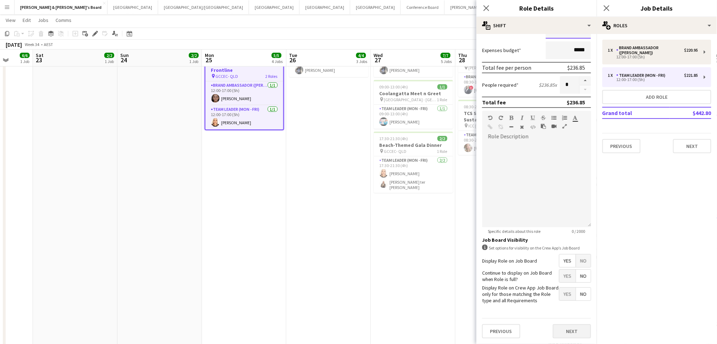
type input "***"
click at [562, 329] on button "Next" at bounding box center [572, 331] width 38 height 14
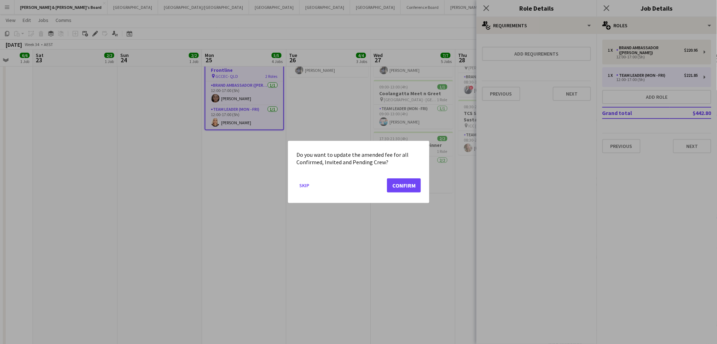
scroll to position [0, 0]
click at [406, 190] on button "Confirm" at bounding box center [404, 185] width 34 height 14
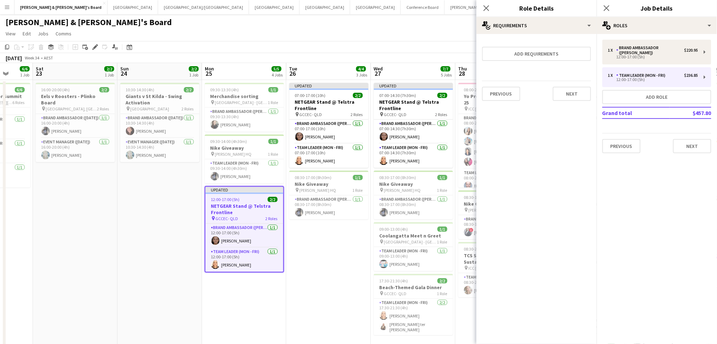
click at [237, 205] on h3 "NETGEAR Stand @ Telstra Frontline" at bounding box center [244, 209] width 78 height 13
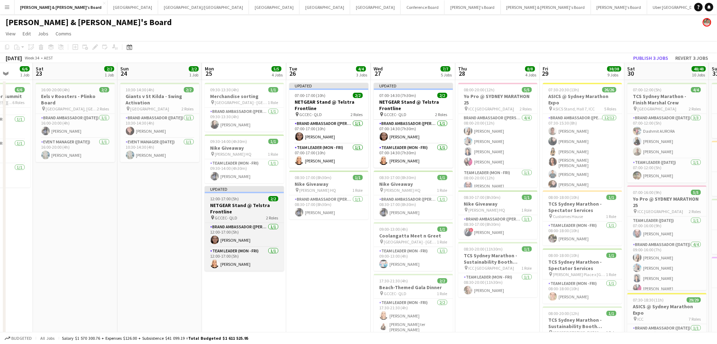
click at [237, 205] on h3 "NETGEAR Stand @ Telstra Frontline" at bounding box center [244, 208] width 79 height 13
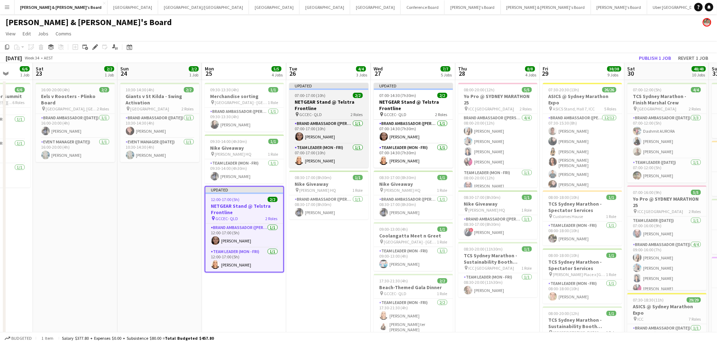
click at [332, 111] on h3 "NETGEAR Stand @ Telstra Frontline" at bounding box center [328, 105] width 79 height 13
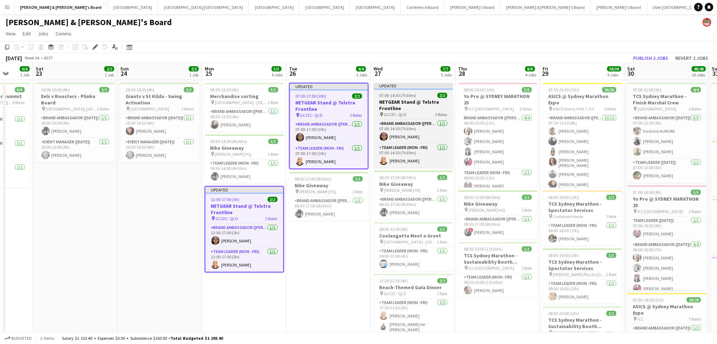
click at [407, 107] on h3 "NETGEAR Stand @ Telstra Frontline" at bounding box center [413, 105] width 79 height 13
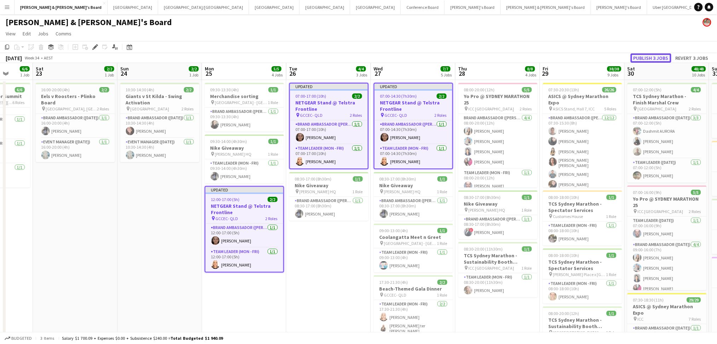
click at [655, 58] on button "Publish 3 jobs" at bounding box center [650, 57] width 41 height 9
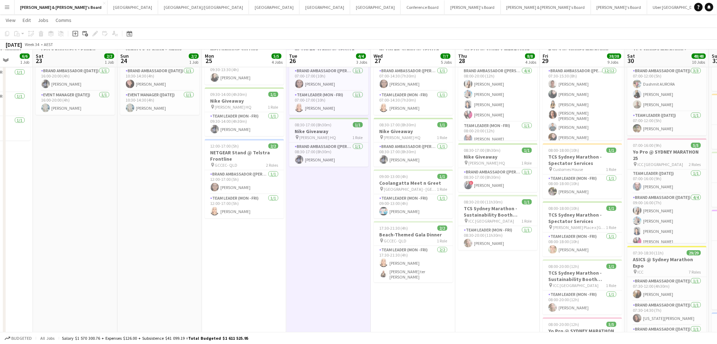
scroll to position [47, 0]
click at [420, 240] on div "pin GCCEC- QLD 1 Role" at bounding box center [413, 240] width 79 height 6
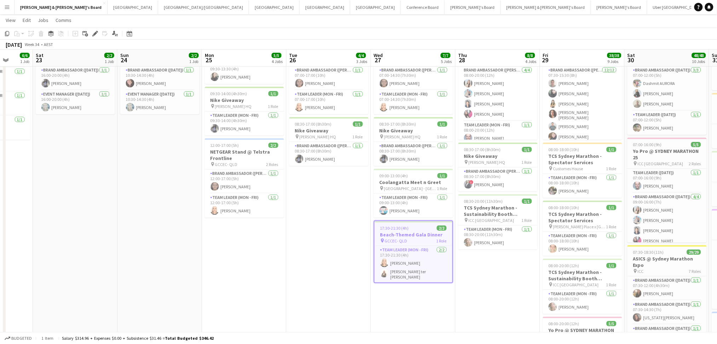
click at [417, 239] on div "pin GCCEC- QLD 1 Role" at bounding box center [413, 241] width 78 height 6
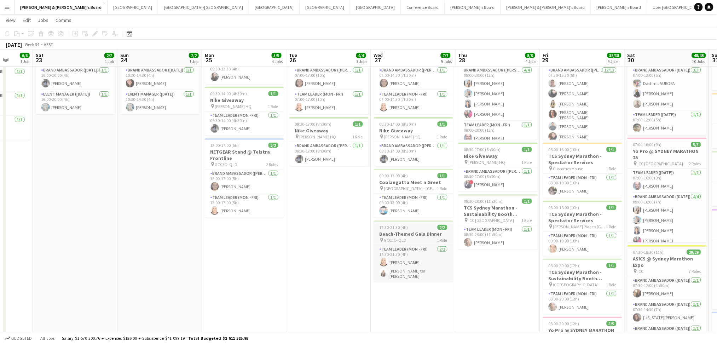
click at [419, 237] on div "pin GCCEC- QLD 1 Role" at bounding box center [413, 240] width 79 height 6
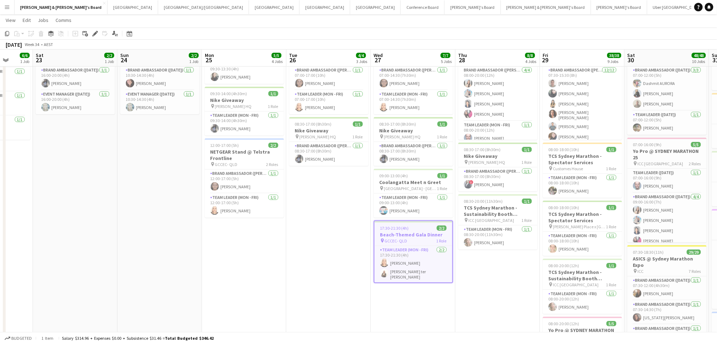
click at [419, 238] on div "pin GCCEC- QLD 1 Role" at bounding box center [413, 241] width 78 height 6
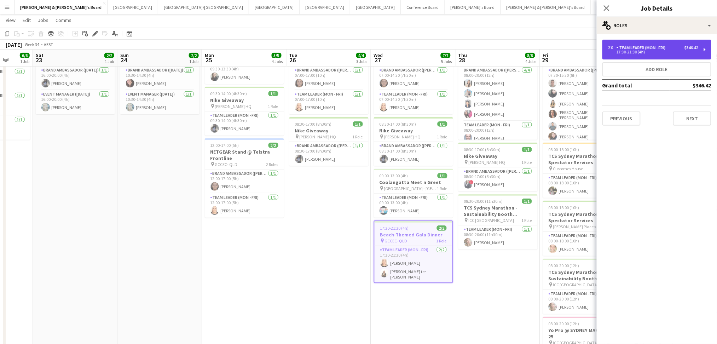
click at [653, 51] on div "17:30-21:30 (4h)" at bounding box center [653, 52] width 90 height 4
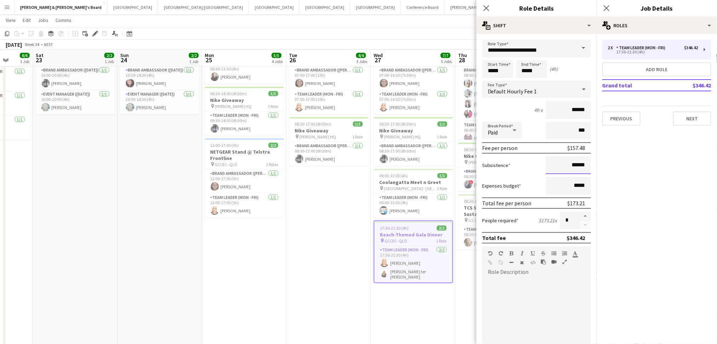
click at [570, 165] on input "******" at bounding box center [568, 165] width 45 height 18
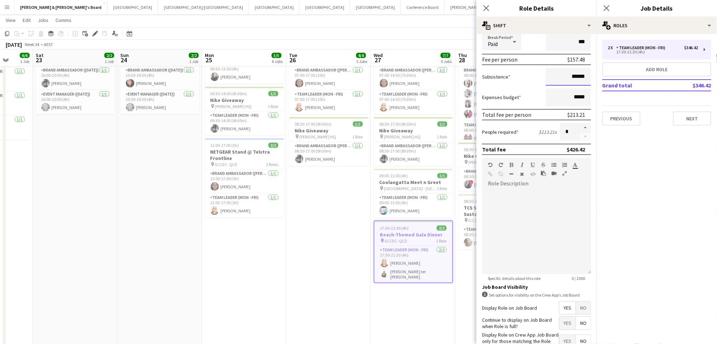
scroll to position [138, 0]
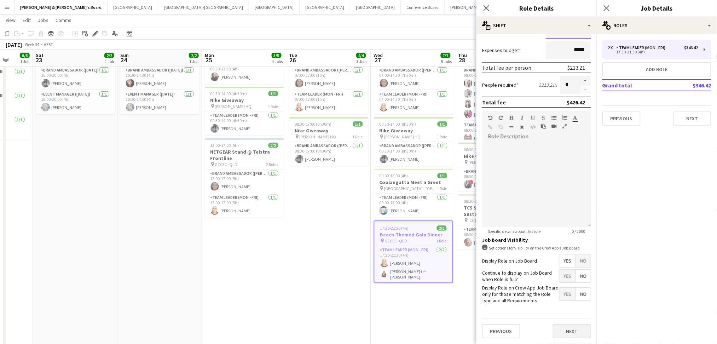
type input "******"
click at [564, 330] on button "Next" at bounding box center [572, 331] width 38 height 14
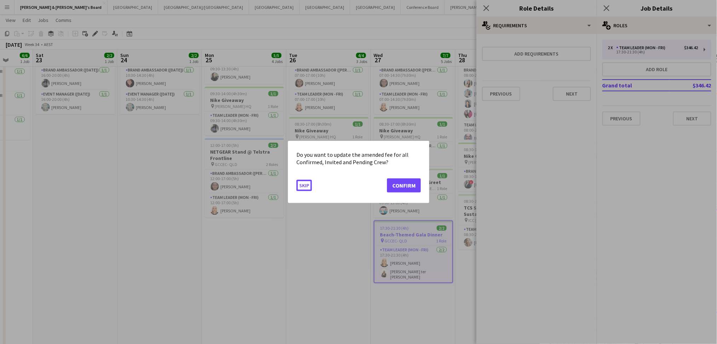
scroll to position [0, 0]
click at [403, 184] on button "Confirm" at bounding box center [404, 185] width 34 height 14
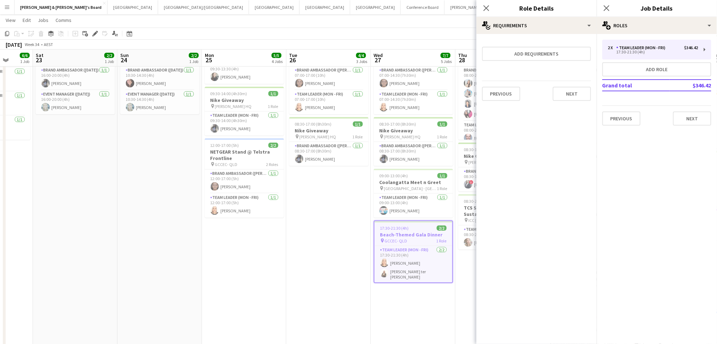
scroll to position [47, 0]
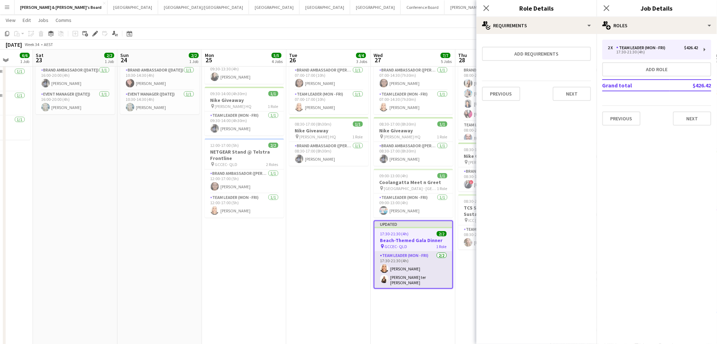
drag, startPoint x: 415, startPoint y: 303, endPoint x: 417, endPoint y: 271, distance: 31.9
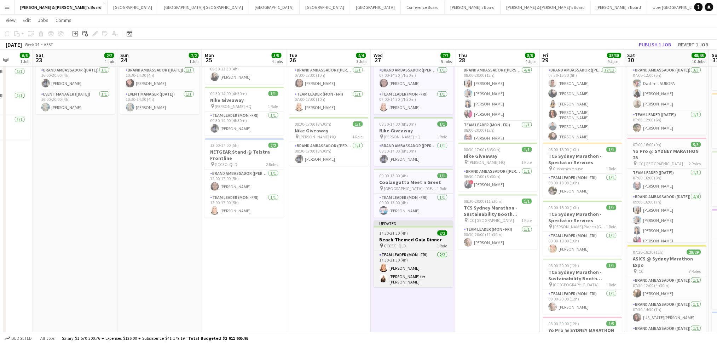
click at [419, 241] on h3 "Beach-Themed Gala Dinner" at bounding box center [413, 239] width 79 height 6
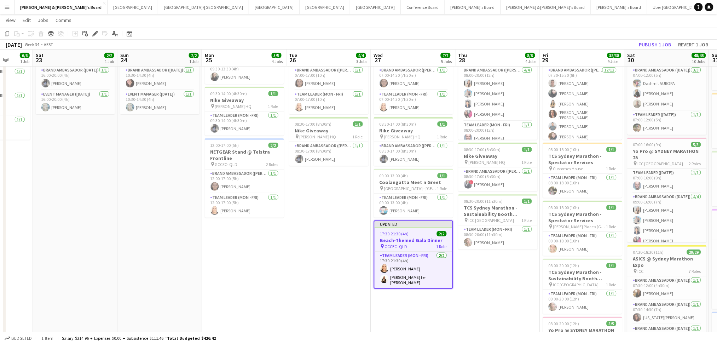
click at [408, 242] on h3 "Beach-Themed Gala Dinner" at bounding box center [413, 240] width 78 height 6
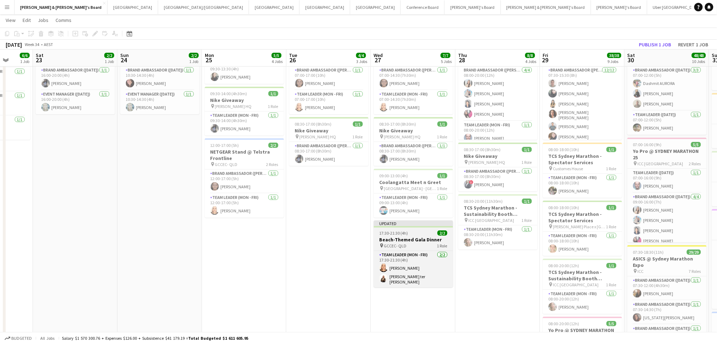
click at [408, 242] on h3 "Beach-Themed Gala Dinner" at bounding box center [413, 239] width 79 height 6
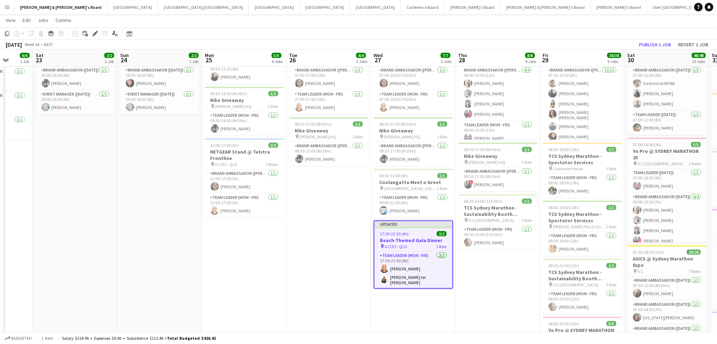
click at [427, 237] on h3 "Beach-Themed Gala Dinner" at bounding box center [413, 240] width 78 height 6
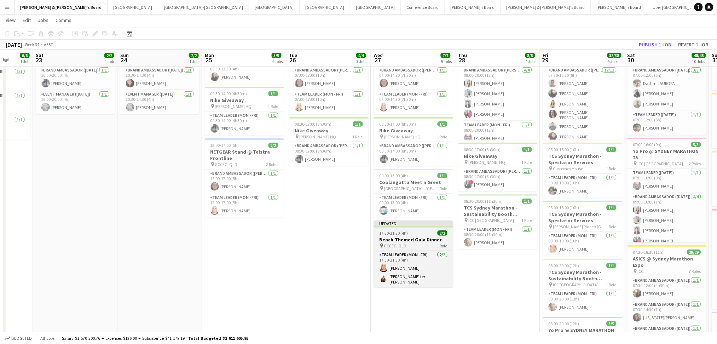
click at [419, 236] on h3 "Beach-Themed Gala Dinner" at bounding box center [413, 239] width 79 height 6
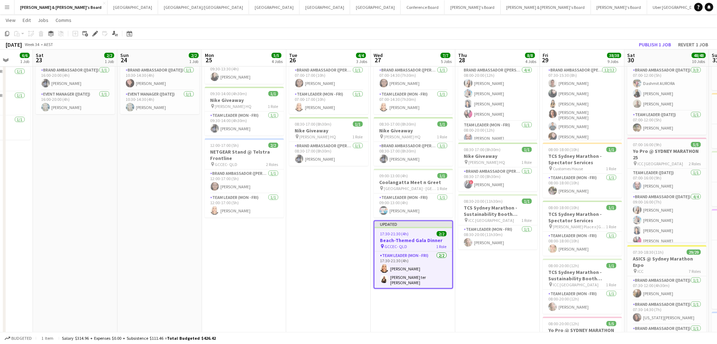
click at [419, 236] on app-job-card "Updated 17:30-21:30 (4h) 2/2 Beach-Themed Gala Dinner pin GCCEC- QLD 1 Role Tea…" at bounding box center [413, 254] width 79 height 68
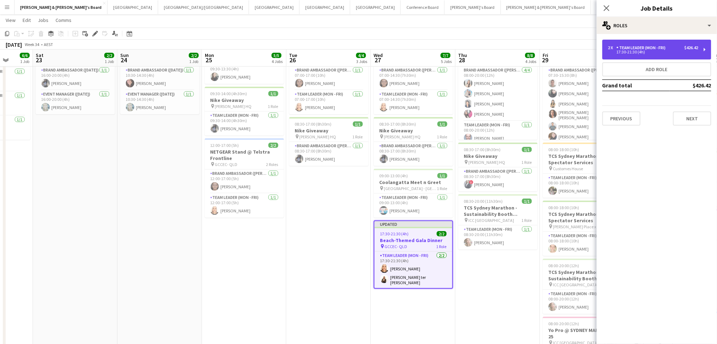
click at [653, 48] on div "Team Leader (Mon - Fri)" at bounding box center [642, 47] width 52 height 5
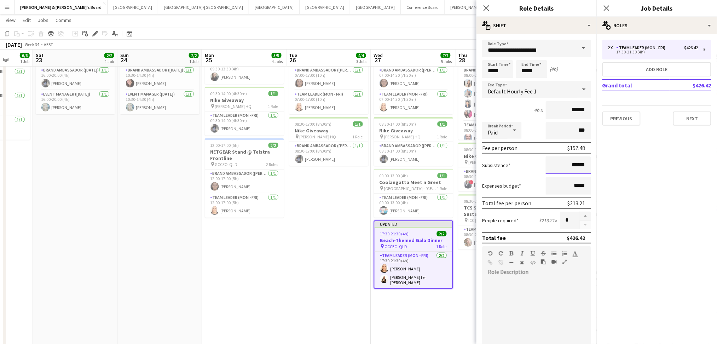
drag, startPoint x: 579, startPoint y: 162, endPoint x: 565, endPoint y: 161, distance: 14.2
click at [565, 161] on input "******" at bounding box center [568, 165] width 45 height 18
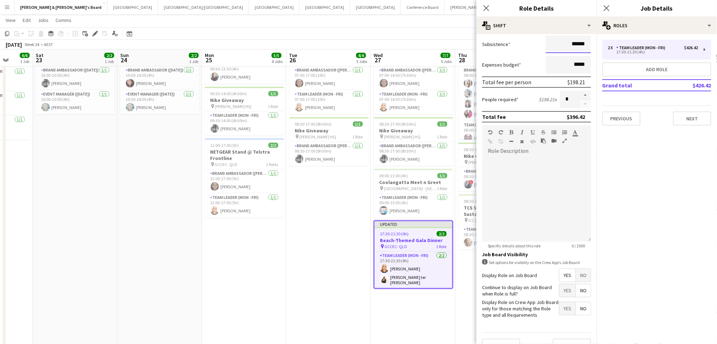
scroll to position [138, 0]
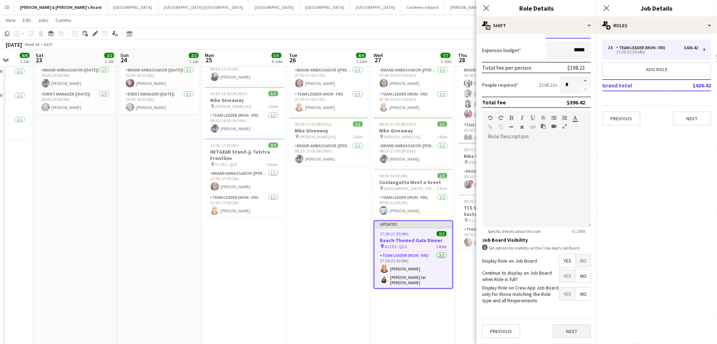
type input "******"
click at [564, 333] on button "Next" at bounding box center [572, 331] width 38 height 14
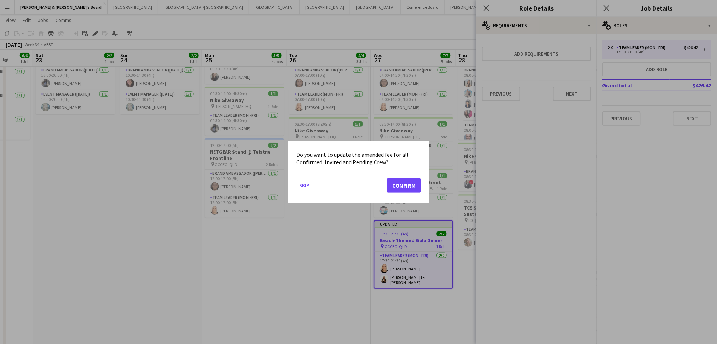
scroll to position [0, 0]
click at [408, 182] on button "Confirm" at bounding box center [404, 185] width 34 height 14
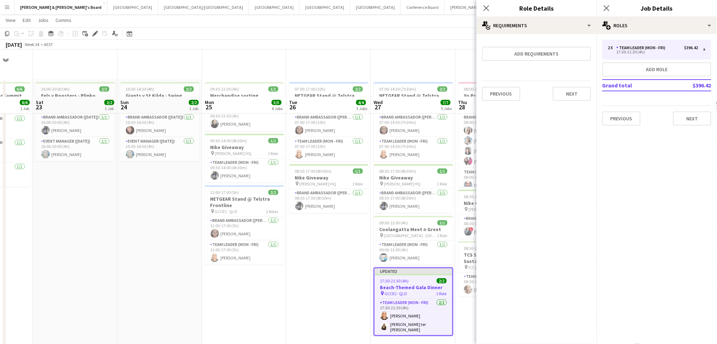
scroll to position [47, 0]
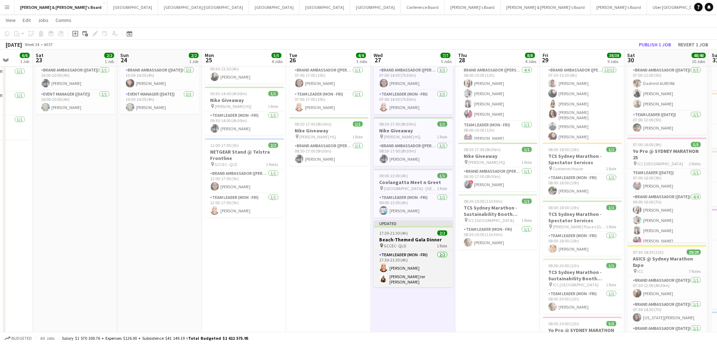
click at [419, 238] on h3 "Beach-Themed Gala Dinner" at bounding box center [413, 239] width 79 height 6
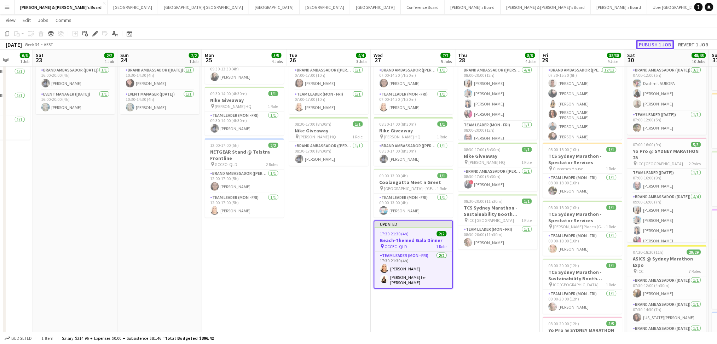
click at [652, 43] on button "Publish 1 job" at bounding box center [655, 44] width 38 height 9
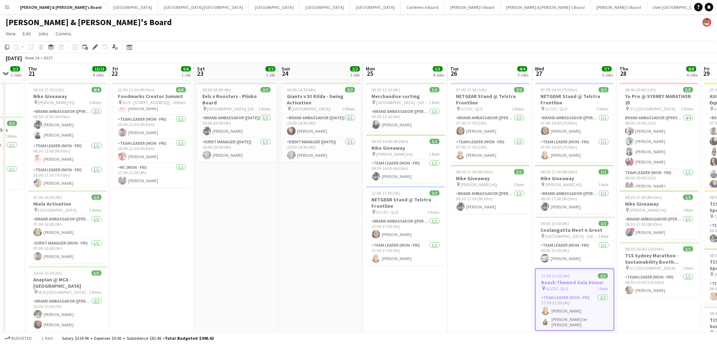
scroll to position [0, 210]
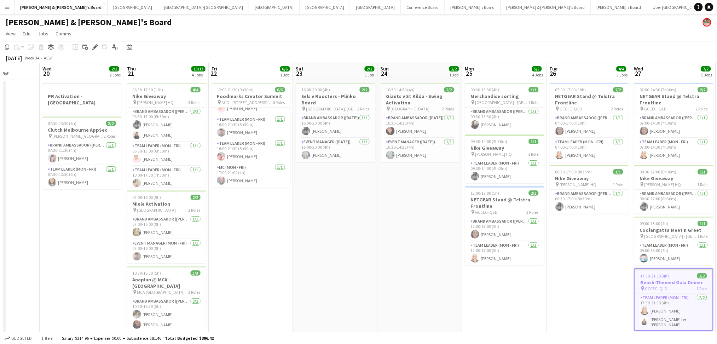
drag, startPoint x: 147, startPoint y: 268, endPoint x: 408, endPoint y: 260, distance: 261.1
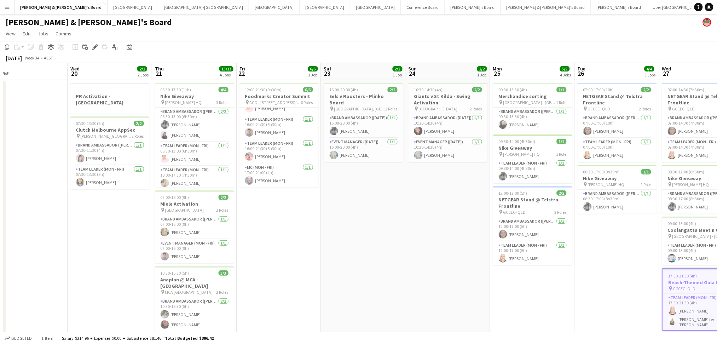
drag, startPoint x: 271, startPoint y: 260, endPoint x: 298, endPoint y: 260, distance: 27.2
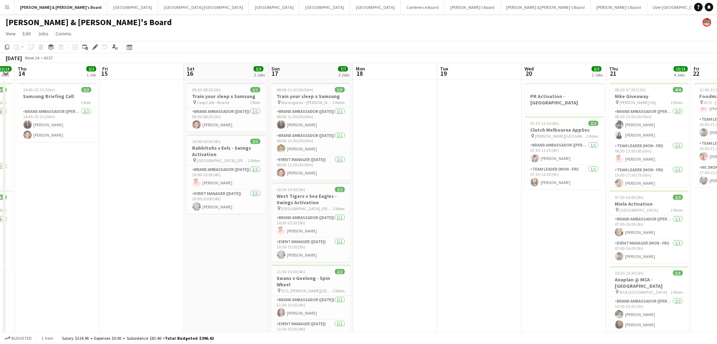
drag, startPoint x: 142, startPoint y: 245, endPoint x: 449, endPoint y: 229, distance: 307.3
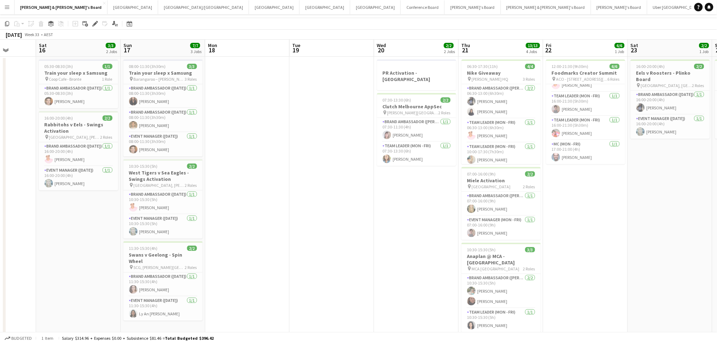
scroll to position [0, 0]
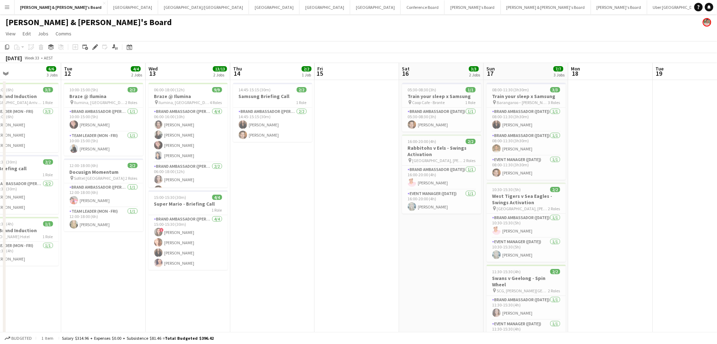
drag, startPoint x: 267, startPoint y: 232, endPoint x: 633, endPoint y: 233, distance: 365.6
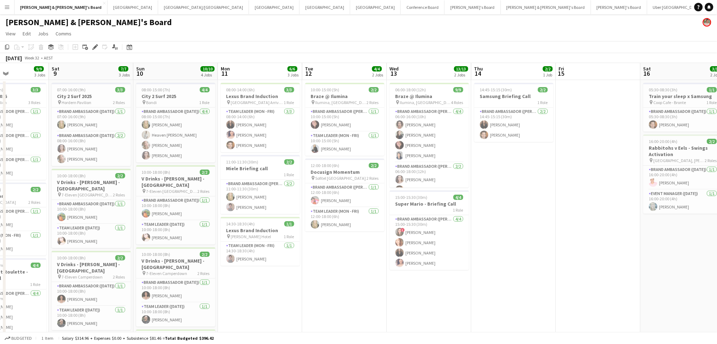
scroll to position [0, 201]
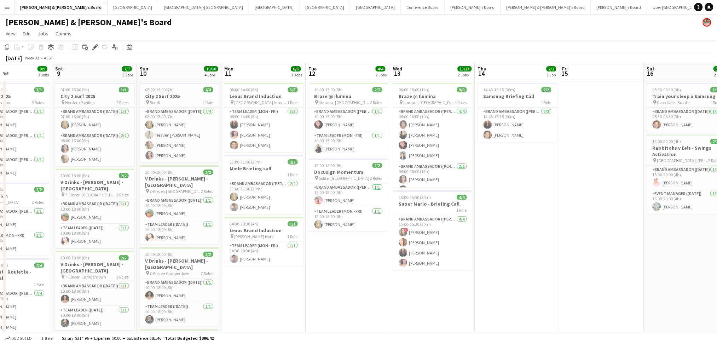
drag, startPoint x: 343, startPoint y: 285, endPoint x: 585, endPoint y: 277, distance: 242.4
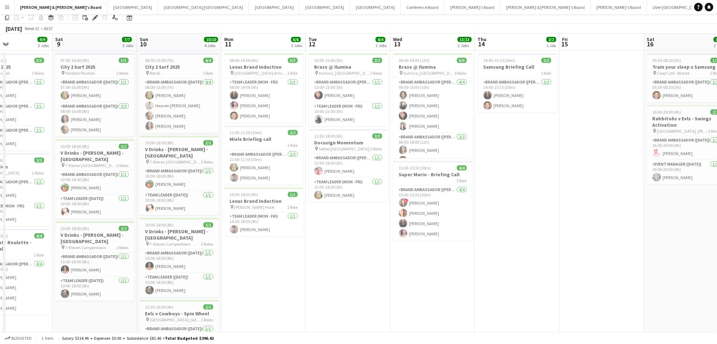
scroll to position [0, 0]
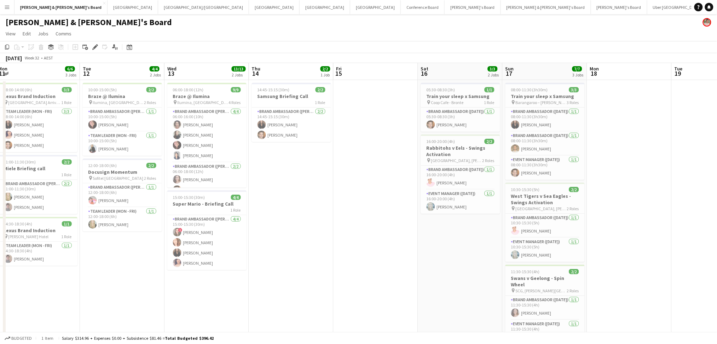
drag, startPoint x: 643, startPoint y: 271, endPoint x: 212, endPoint y: 235, distance: 432.5
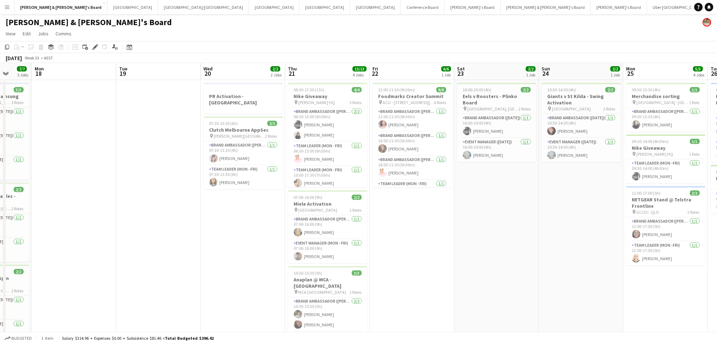
scroll to position [0, 204]
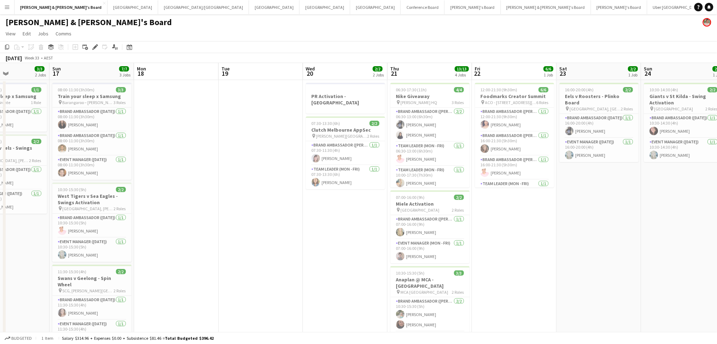
drag, startPoint x: 613, startPoint y: 268, endPoint x: 365, endPoint y: 250, distance: 249.2
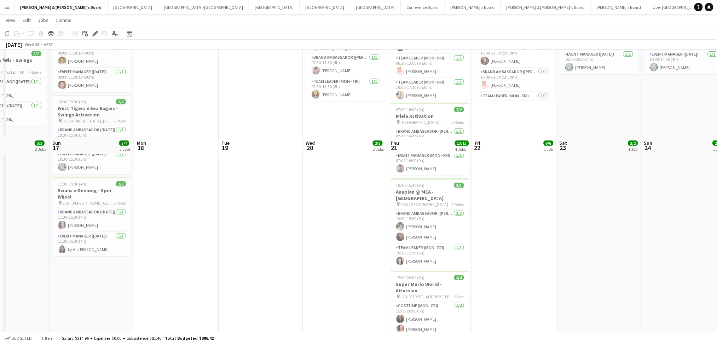
scroll to position [0, 0]
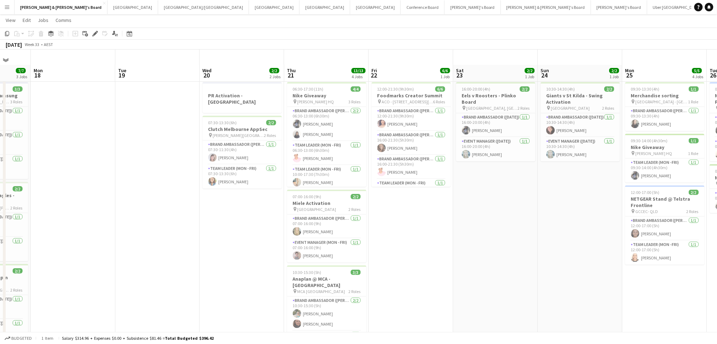
drag, startPoint x: 620, startPoint y: 272, endPoint x: 485, endPoint y: 237, distance: 139.9
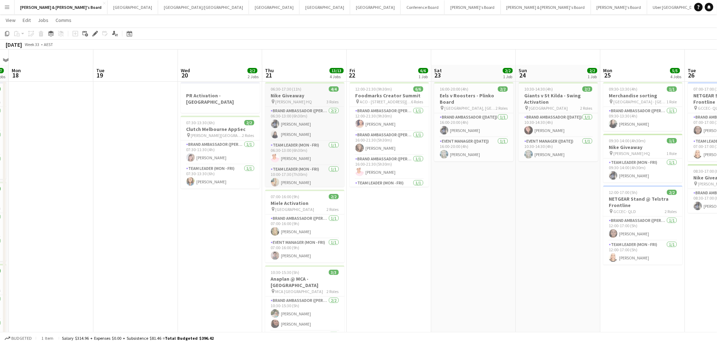
click at [292, 87] on span "06:30-17:30 (11h)" at bounding box center [286, 88] width 31 height 5
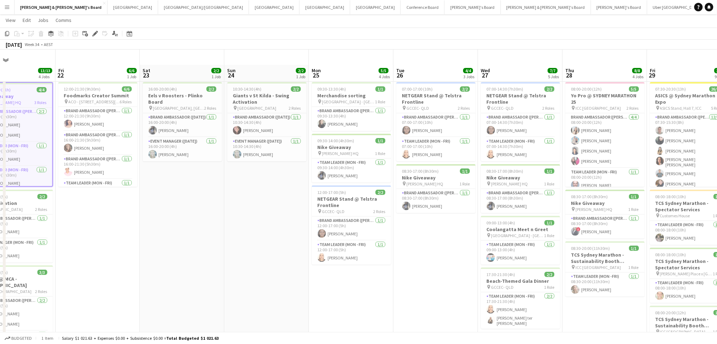
drag, startPoint x: 513, startPoint y: 260, endPoint x: 346, endPoint y: 243, distance: 167.4
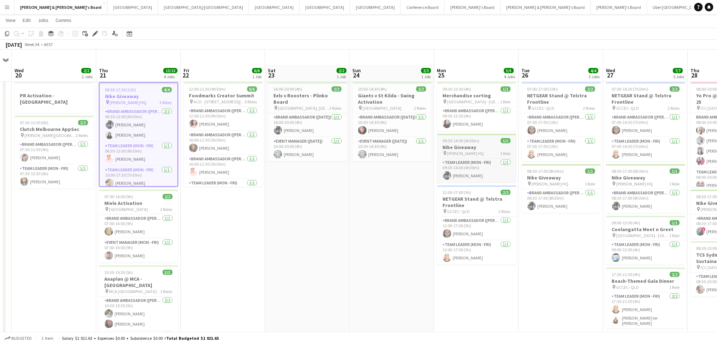
click at [490, 152] on div "pin Sydney Swans HQ 1 Role" at bounding box center [476, 153] width 79 height 6
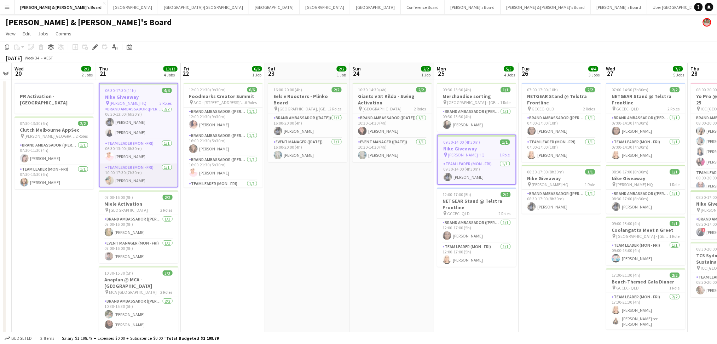
scroll to position [0, 0]
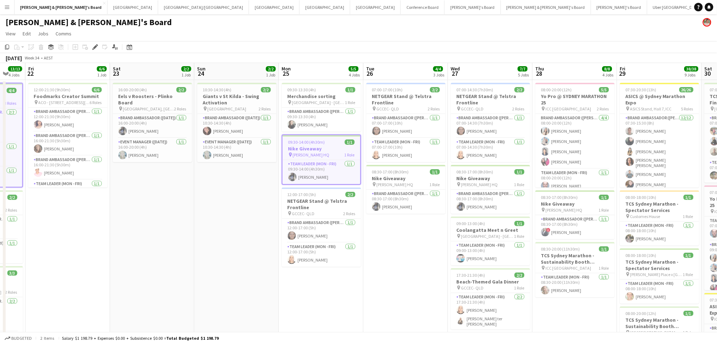
drag, startPoint x: 529, startPoint y: 312, endPoint x: 435, endPoint y: 279, distance: 100.3
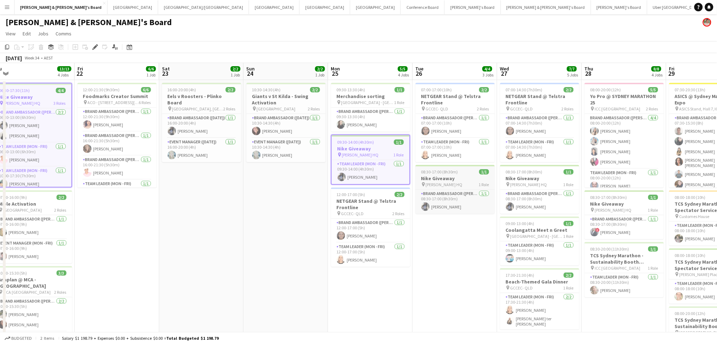
click at [458, 175] on h3 "Nike Giveaway" at bounding box center [454, 178] width 79 height 6
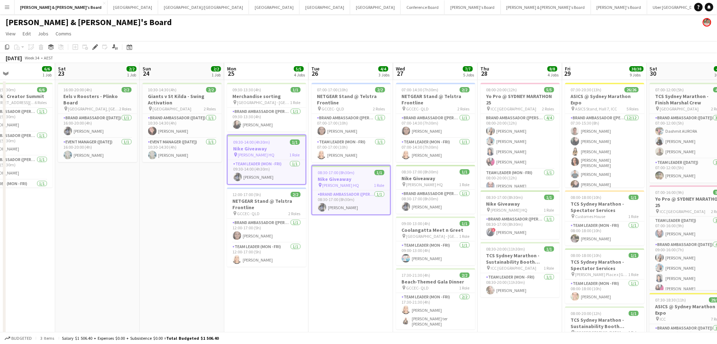
drag, startPoint x: 471, startPoint y: 272, endPoint x: 368, endPoint y: 276, distance: 103.7
click at [441, 177] on h3 "Nike Giveaway" at bounding box center [435, 178] width 79 height 6
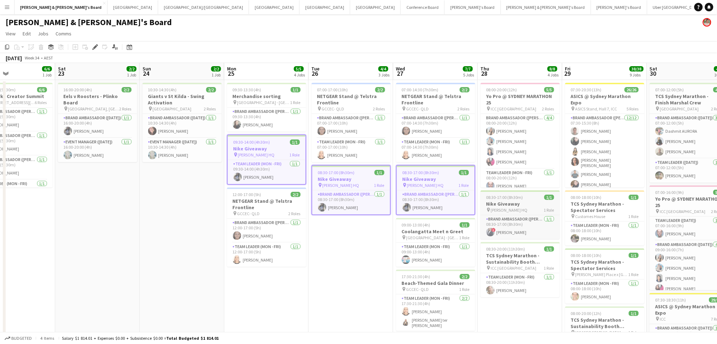
click at [503, 202] on h3 "Nike Giveaway" at bounding box center [520, 203] width 79 height 6
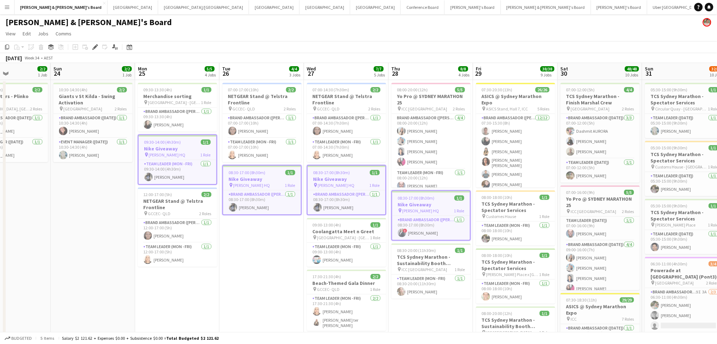
scroll to position [0, 288]
drag, startPoint x: 551, startPoint y: 310, endPoint x: 461, endPoint y: 311, distance: 89.8
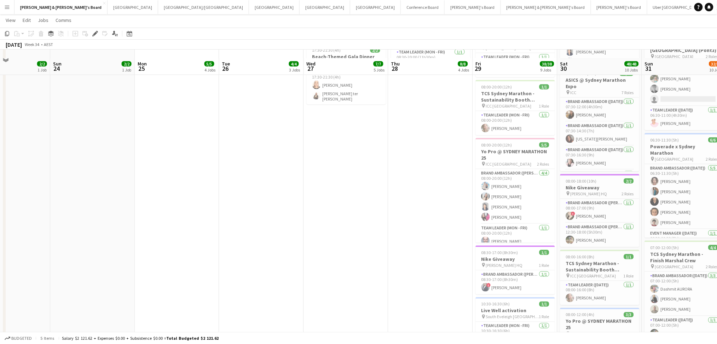
scroll to position [235, 0]
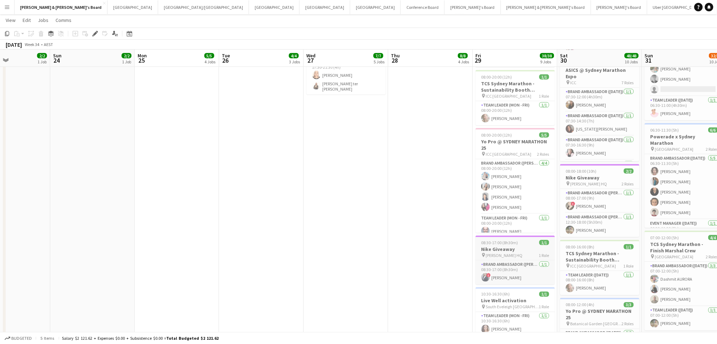
click at [502, 246] on h3 "Nike Giveaway" at bounding box center [515, 249] width 79 height 6
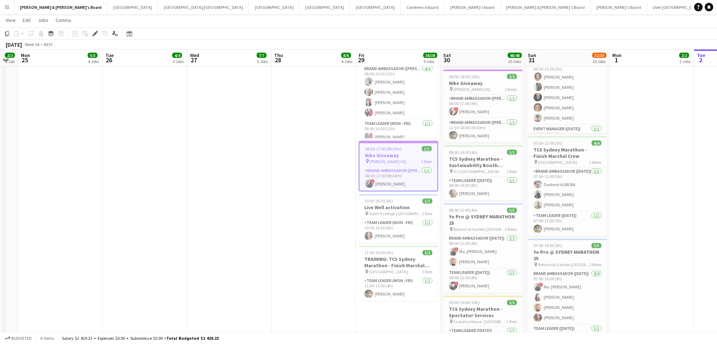
scroll to position [0, 236]
drag, startPoint x: 524, startPoint y: 314, endPoint x: 407, endPoint y: 309, distance: 117.1
click at [407, 309] on app-calendar-viewport "Fri 22 6/6 1 Job Sat 23 2/2 1 Job Sun 24 2/2 1 Job Mon 25 5/5 4 Jobs Tue 26 4/4…" at bounding box center [358, 166] width 717 height 937
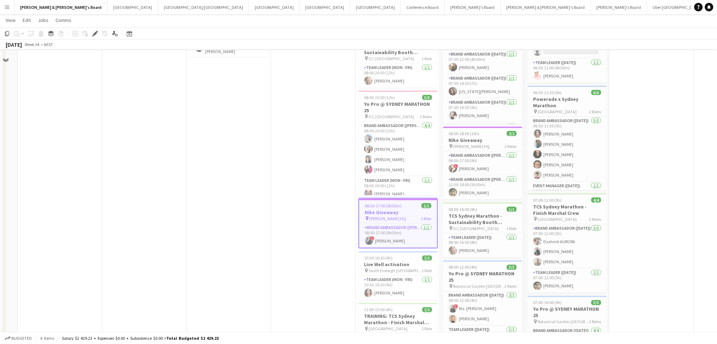
scroll to position [255, 0]
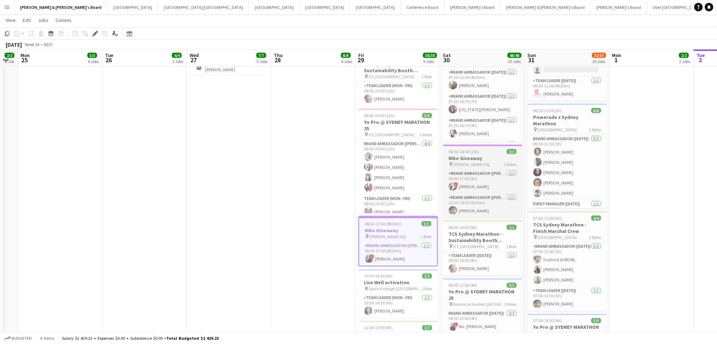
click at [480, 162] on span "[PERSON_NAME] HQ" at bounding box center [471, 164] width 37 height 5
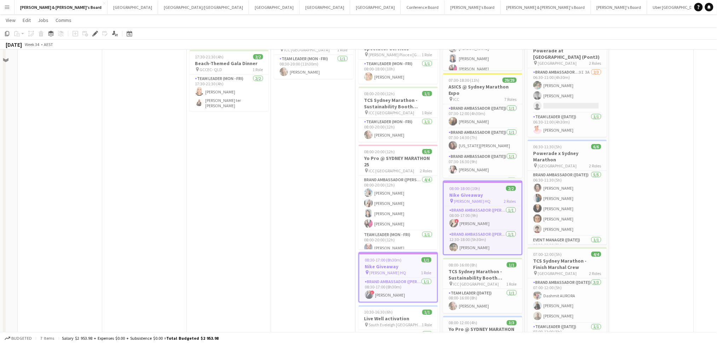
scroll to position [235, 0]
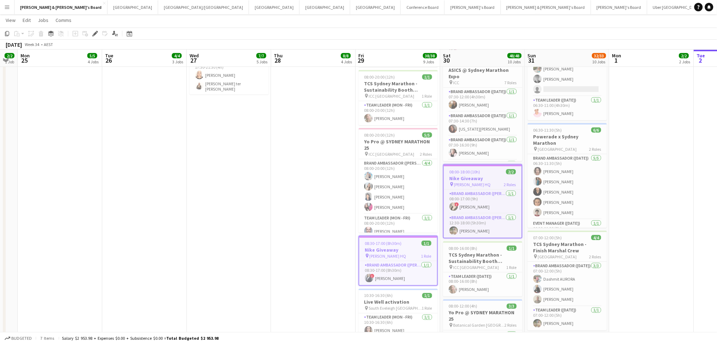
click at [471, 176] on h3 "Nike Giveaway" at bounding box center [483, 178] width 78 height 6
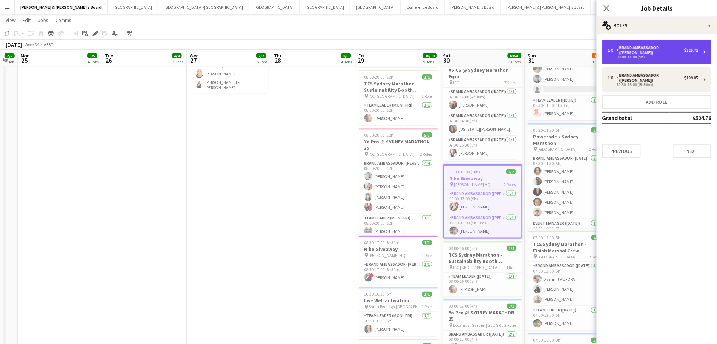
click at [632, 55] on div "1 x Brand Ambassador (Mon - Fri) $325.71 08:00-17:00 (9h)" at bounding box center [656, 52] width 109 height 25
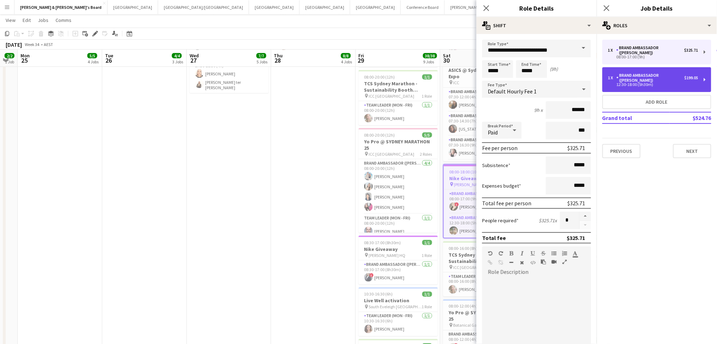
click at [644, 73] on div "Brand Ambassador ([PERSON_NAME])" at bounding box center [650, 78] width 68 height 10
type input "*****"
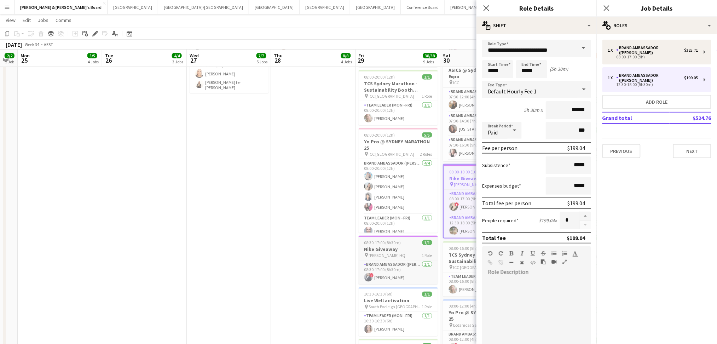
click at [410, 246] on h3 "Nike Giveaway" at bounding box center [398, 249] width 79 height 6
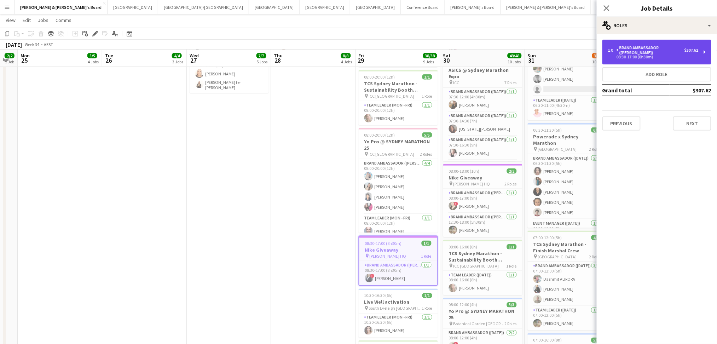
click at [676, 48] on div "Brand Ambassador ([PERSON_NAME])" at bounding box center [650, 50] width 68 height 10
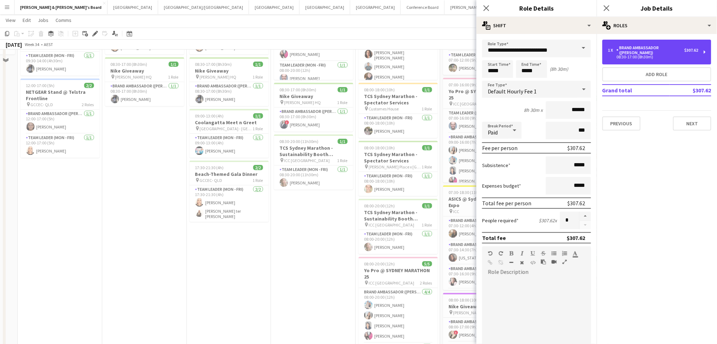
scroll to position [47, 0]
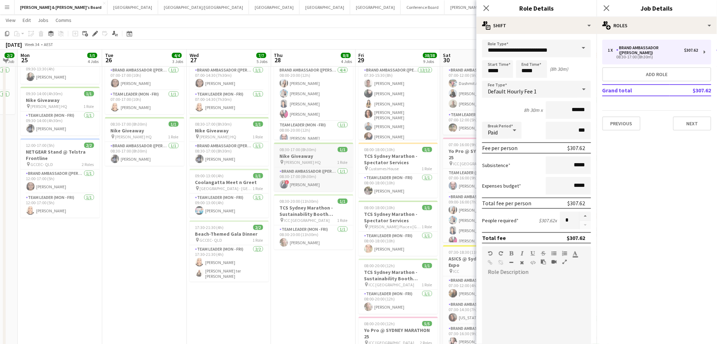
click at [324, 150] on div "08:30-17:00 (8h30m) 1/1" at bounding box center [313, 149] width 79 height 5
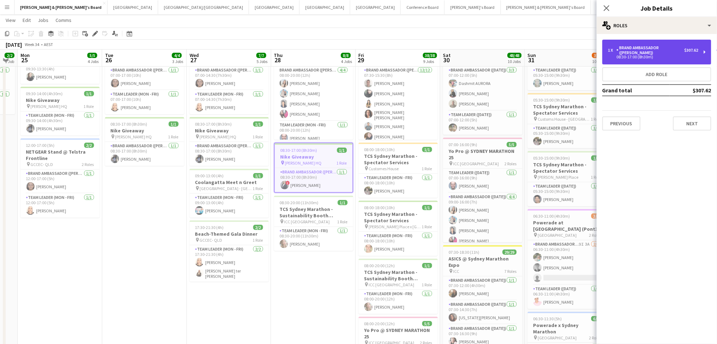
click at [639, 56] on div "1 x Brand Ambassador (Mon - Fri) $307.62 08:30-17:00 (8h30m)" at bounding box center [656, 52] width 109 height 25
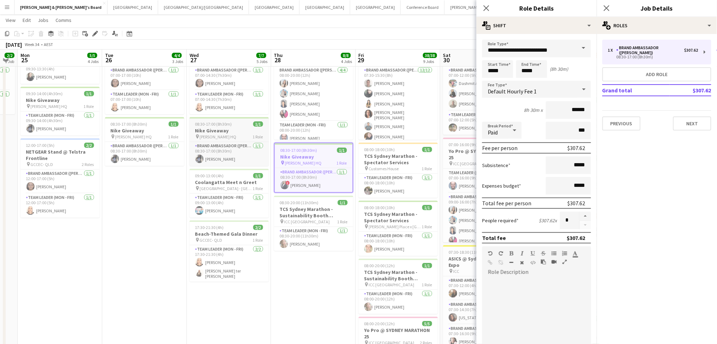
click at [226, 126] on span "08:30-17:00 (8h30m)" at bounding box center [213, 123] width 37 height 5
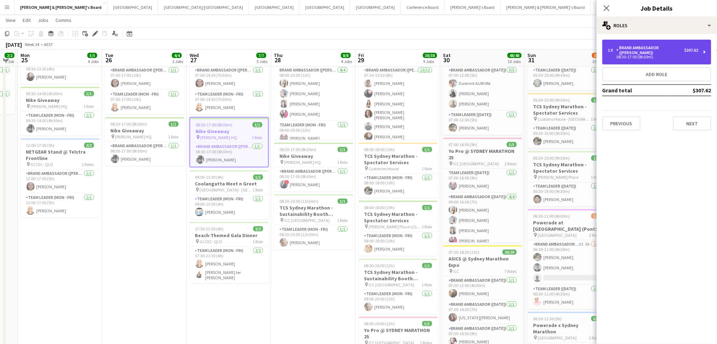
click at [652, 57] on div "1 x Brand Ambassador (Mon - Fri) $307.62 08:30-17:00 (8h30m)" at bounding box center [656, 52] width 109 height 25
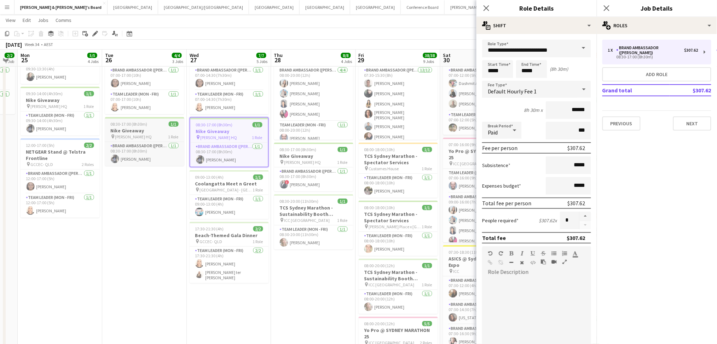
click at [139, 129] on h3 "Nike Giveaway" at bounding box center [144, 130] width 79 height 6
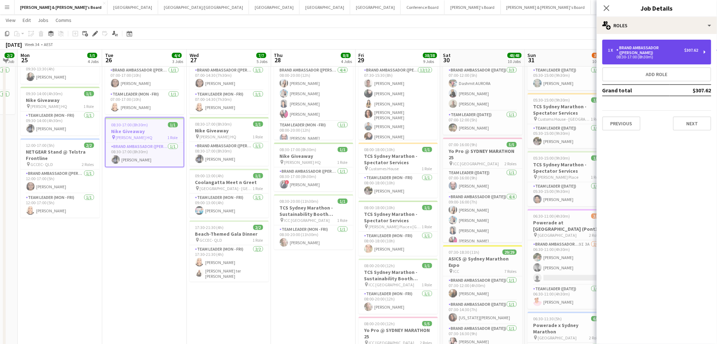
click at [666, 55] on div "08:30-17:00 (8h30m)" at bounding box center [653, 57] width 90 height 4
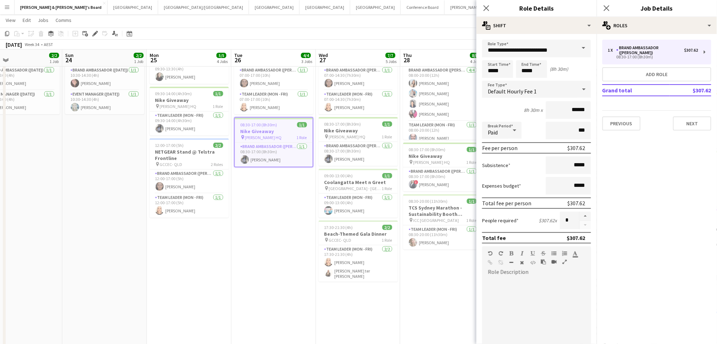
drag, startPoint x: 115, startPoint y: 246, endPoint x: 244, endPoint y: 250, distance: 129.1
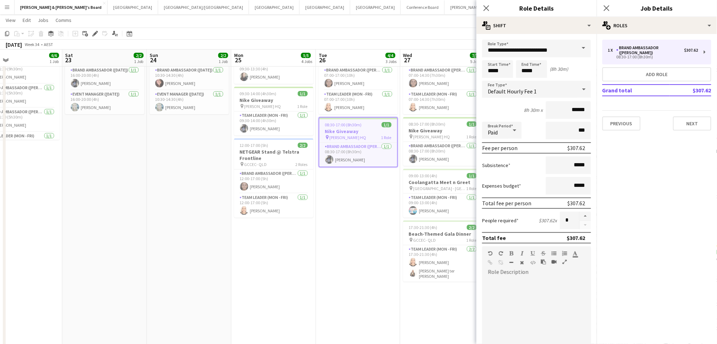
scroll to position [0, 191]
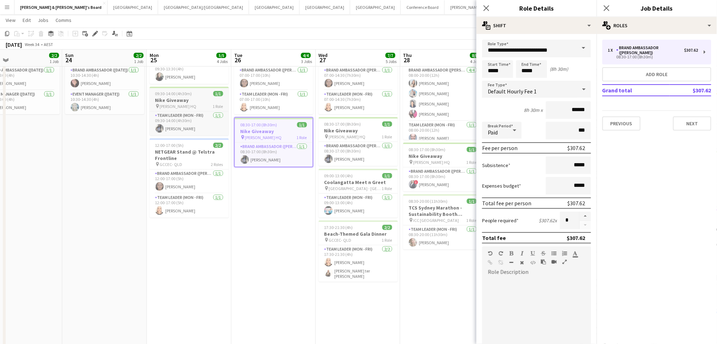
click at [179, 96] on span "09:30-14:00 (4h30m)" at bounding box center [173, 93] width 37 height 5
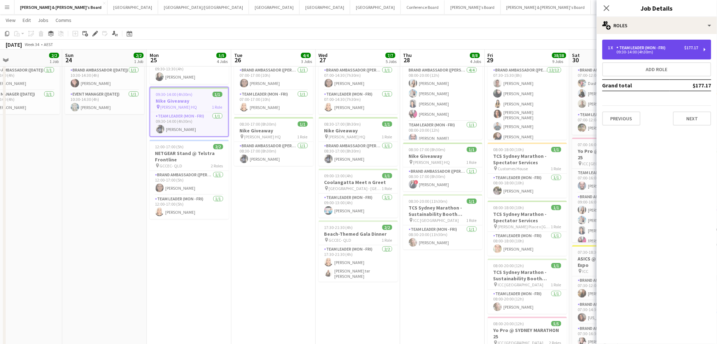
click at [628, 52] on div "09:30-14:00 (4h30m)" at bounding box center [653, 52] width 90 height 4
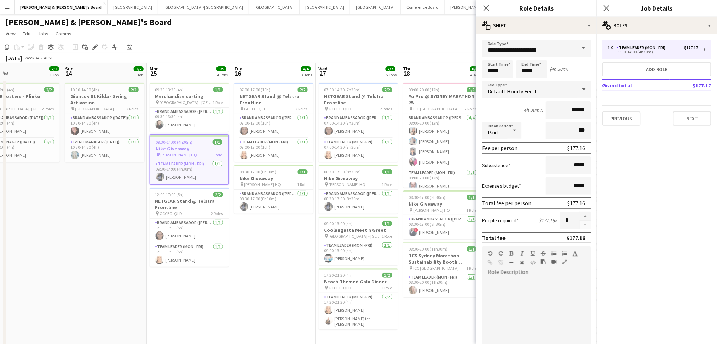
scroll to position [0, 0]
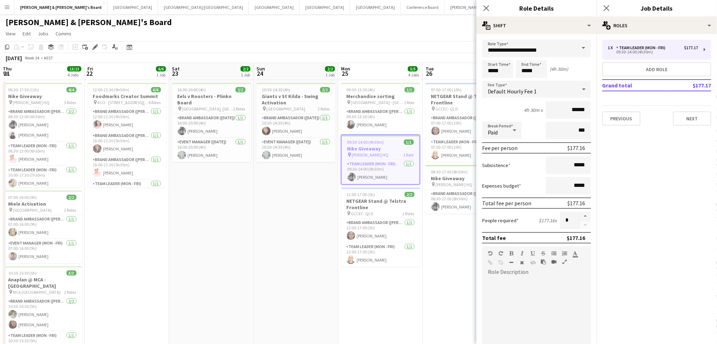
drag, startPoint x: 114, startPoint y: 234, endPoint x: 343, endPoint y: 227, distance: 229.6
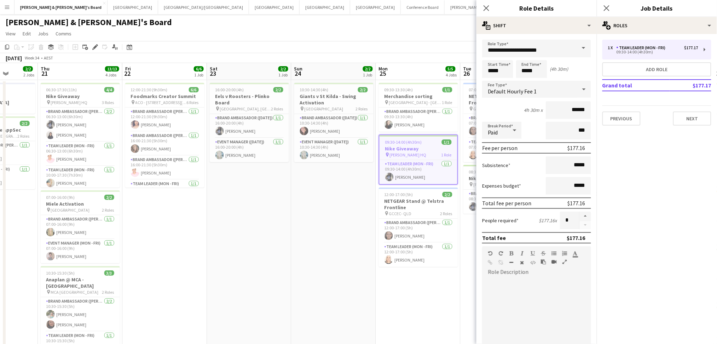
scroll to position [0, 173]
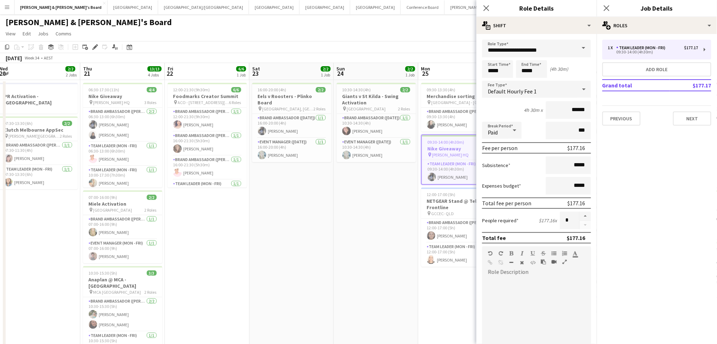
drag, startPoint x: 175, startPoint y: 217, endPoint x: 301, endPoint y: 213, distance: 126.6
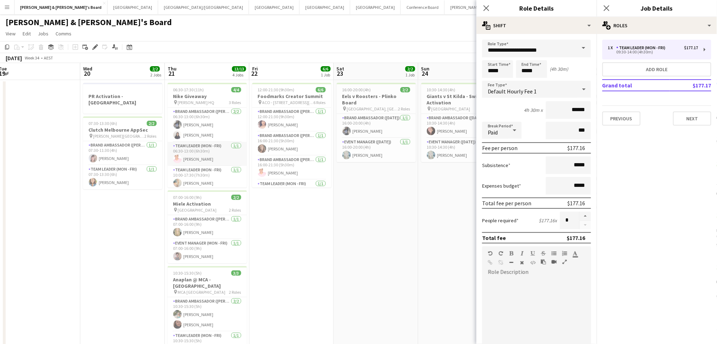
scroll to position [2, 0]
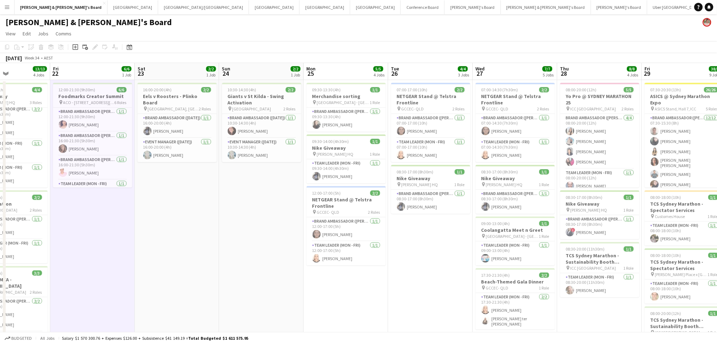
drag, startPoint x: 358, startPoint y: 251, endPoint x: 186, endPoint y: 228, distance: 173.3
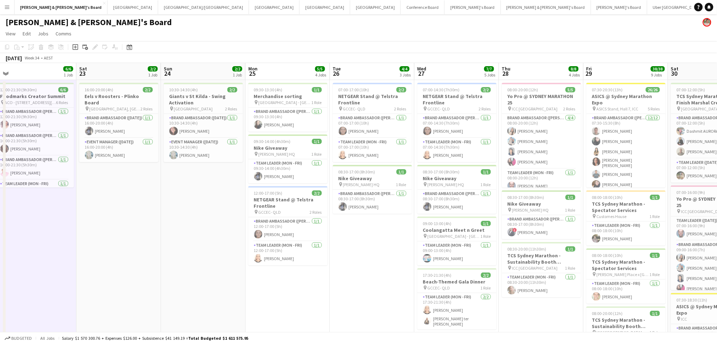
scroll to position [0, 297]
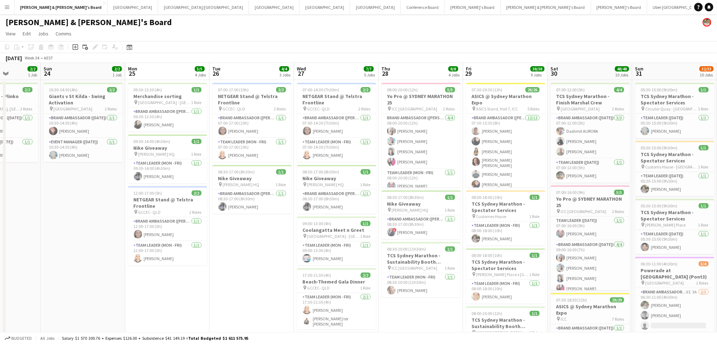
drag, startPoint x: 176, startPoint y: 267, endPoint x: 55, endPoint y: 249, distance: 122.0
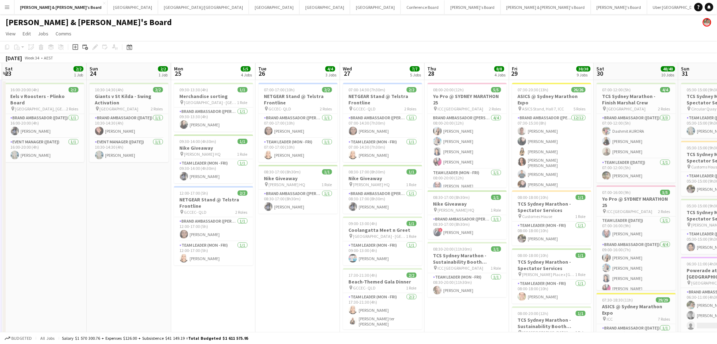
drag, startPoint x: 263, startPoint y: 289, endPoint x: 45, endPoint y: 266, distance: 219.7
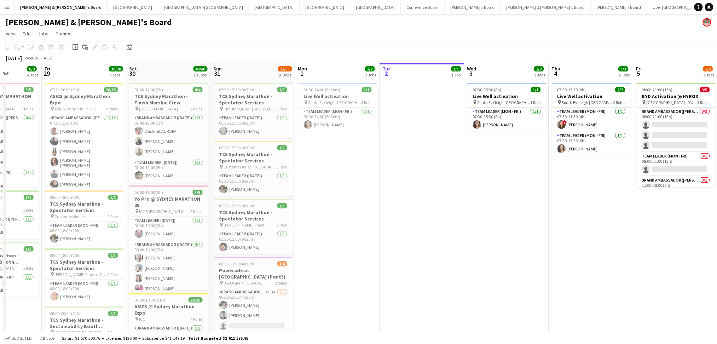
scroll to position [0, 260]
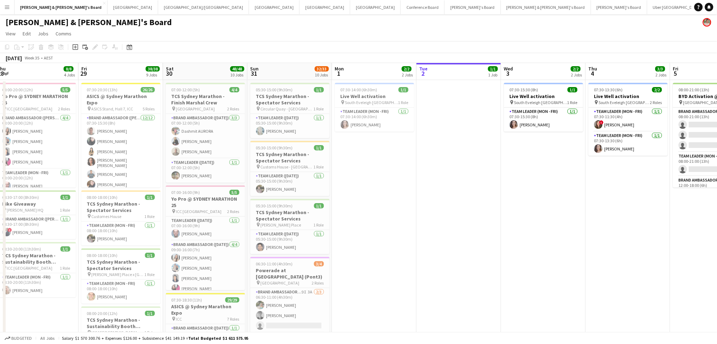
drag, startPoint x: 596, startPoint y: 280, endPoint x: 429, endPoint y: 262, distance: 167.5
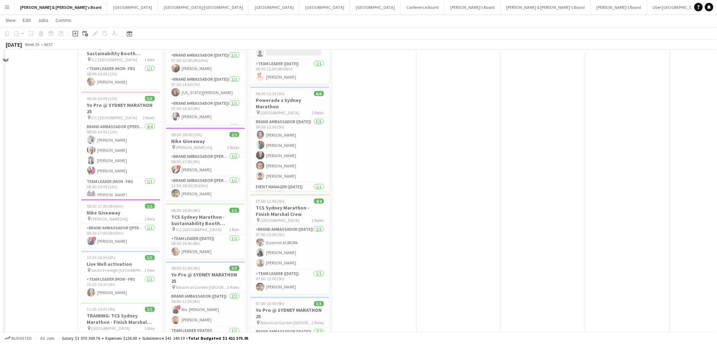
scroll to position [188, 0]
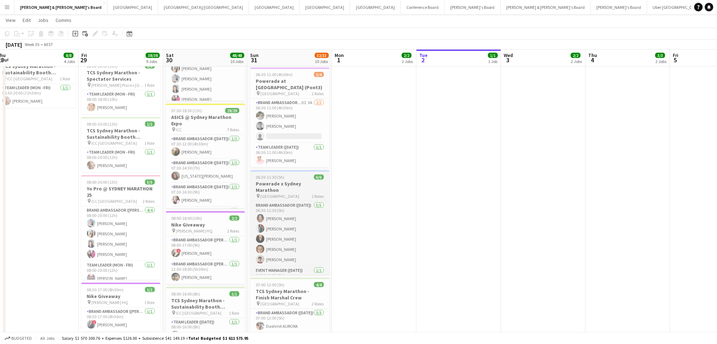
click at [296, 193] on span "[GEOGRAPHIC_DATA]" at bounding box center [280, 195] width 39 height 5
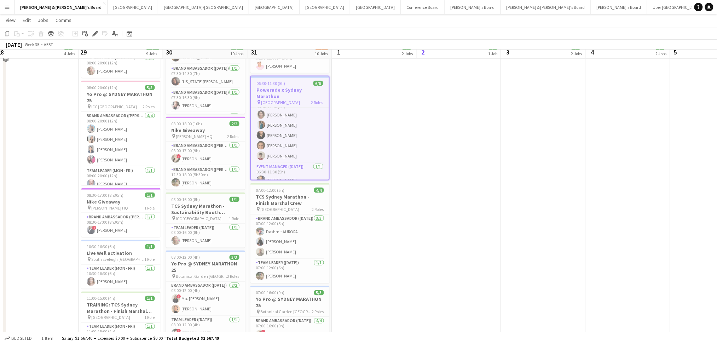
scroll to position [235, 0]
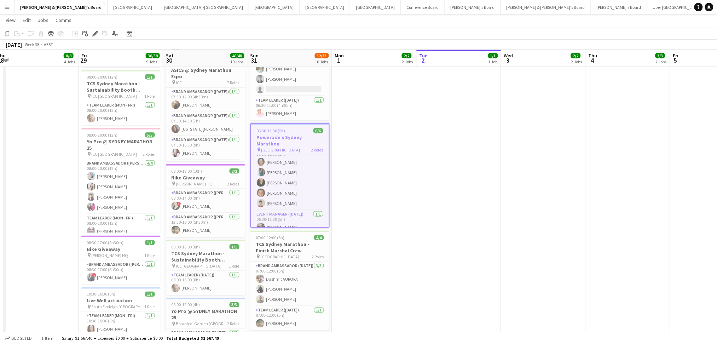
click at [286, 147] on span "[GEOGRAPHIC_DATA]" at bounding box center [280, 149] width 39 height 5
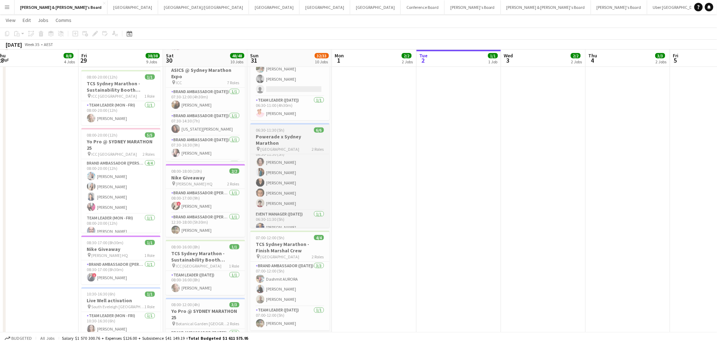
click at [286, 146] on span "[GEOGRAPHIC_DATA]" at bounding box center [280, 148] width 39 height 5
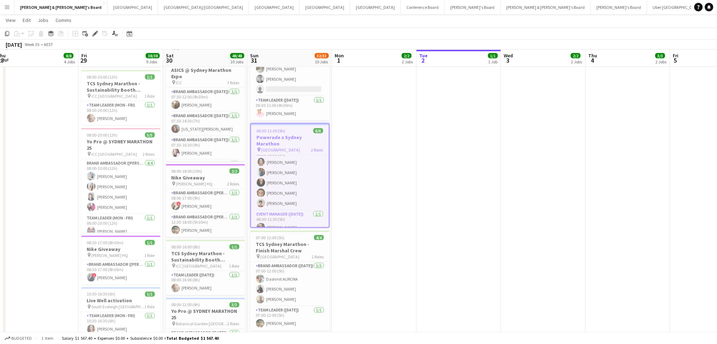
click at [286, 147] on span "[GEOGRAPHIC_DATA]" at bounding box center [280, 149] width 39 height 5
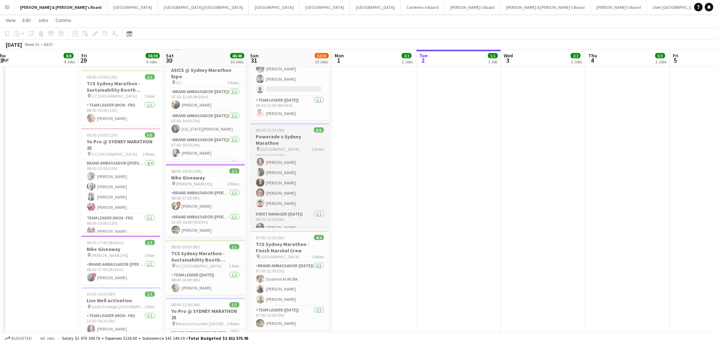
click at [292, 139] on h3 "Powerade x Sydney Marathon" at bounding box center [289, 139] width 79 height 13
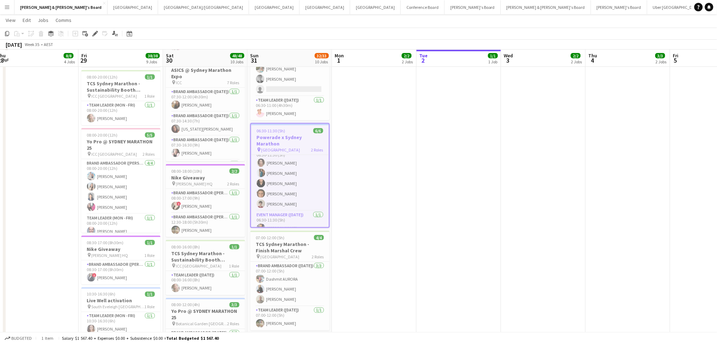
scroll to position [10, 0]
click at [292, 139] on h3 "Powerade x Sydney Marathon" at bounding box center [290, 140] width 78 height 13
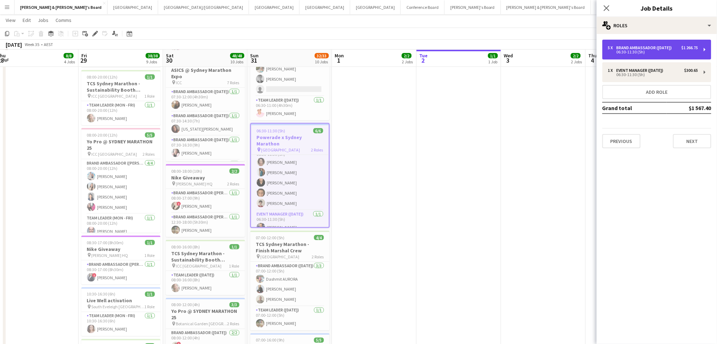
click at [653, 51] on div "06:30-11:30 (5h)" at bounding box center [653, 52] width 90 height 4
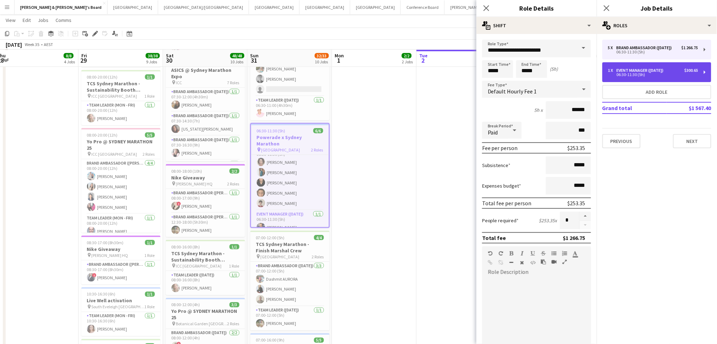
click at [644, 68] on div "Event Manager ([DATE])" at bounding box center [641, 70] width 50 height 5
type input "**********"
type input "******"
type input "*"
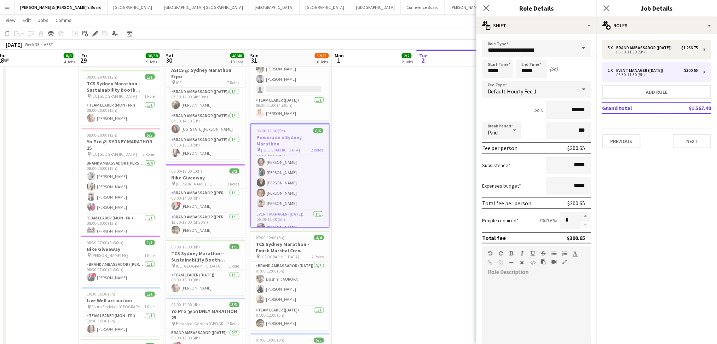
click at [448, 160] on app-date-cell at bounding box center [459, 244] width 85 height 801
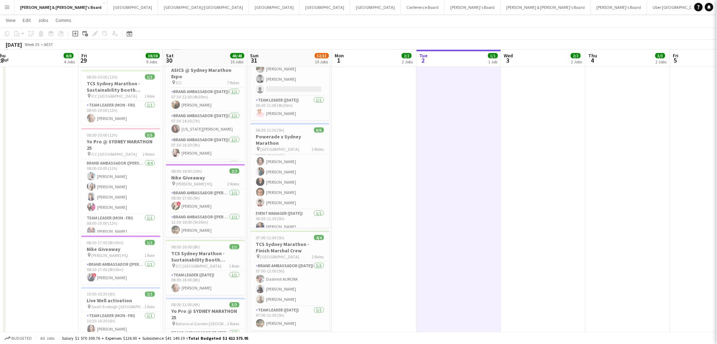
scroll to position [9, 0]
click at [274, 132] on span "06:30-11:30 (5h)" at bounding box center [270, 129] width 29 height 5
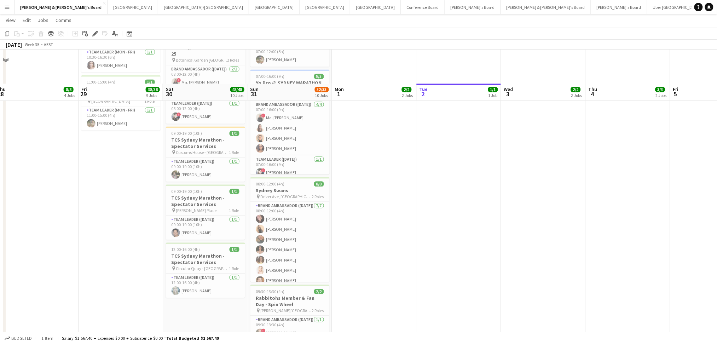
scroll to position [632, 0]
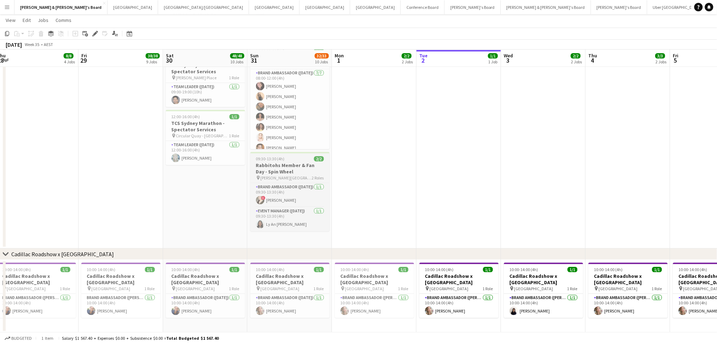
drag, startPoint x: 306, startPoint y: 170, endPoint x: 307, endPoint y: 175, distance: 4.3
click at [306, 170] on h3 "Rabbitohs Member & Fan Day - Spin Wheel" at bounding box center [289, 168] width 79 height 13
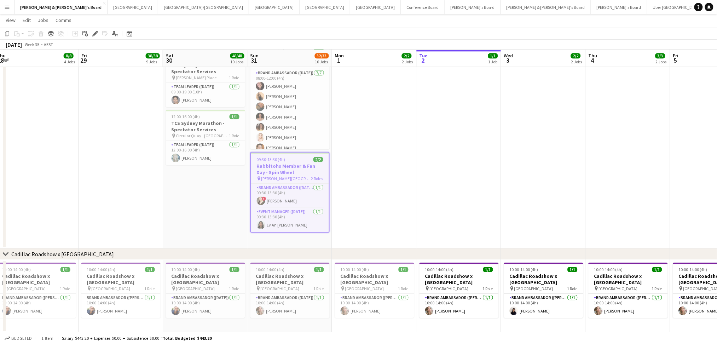
scroll to position [9, 0]
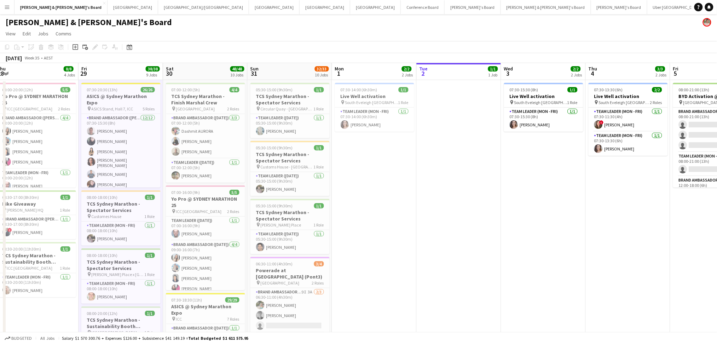
scroll to position [0, 0]
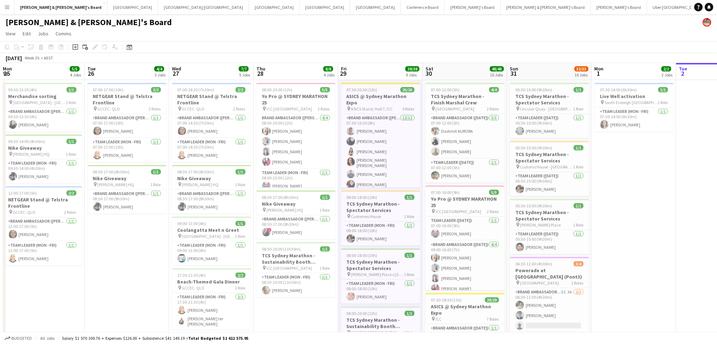
drag, startPoint x: 37, startPoint y: 298, endPoint x: 305, endPoint y: 311, distance: 268.7
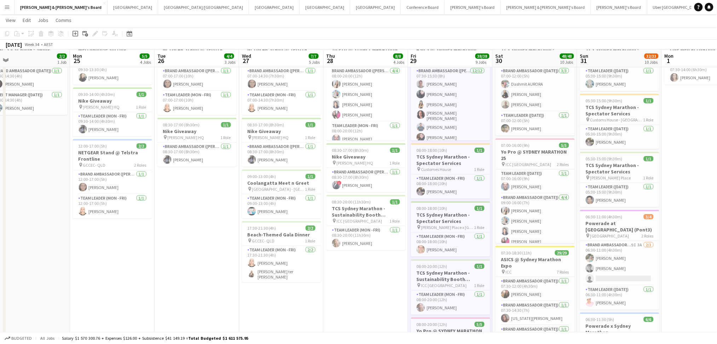
scroll to position [47, 0]
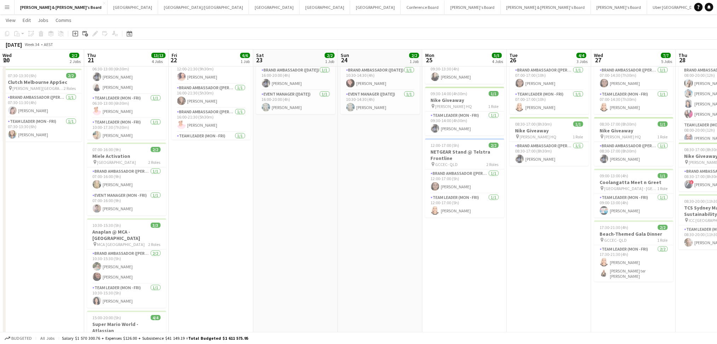
drag, startPoint x: 167, startPoint y: 263, endPoint x: 498, endPoint y: 272, distance: 331.4
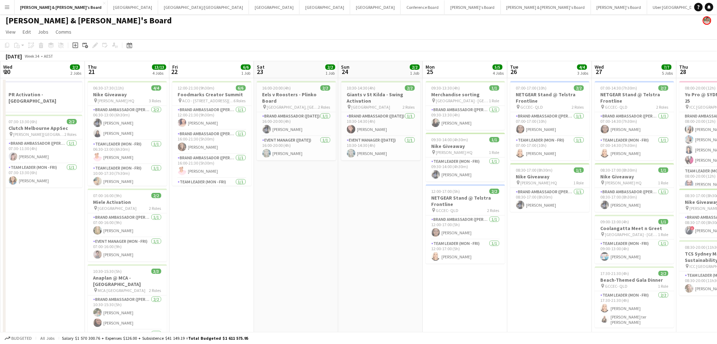
scroll to position [0, 0]
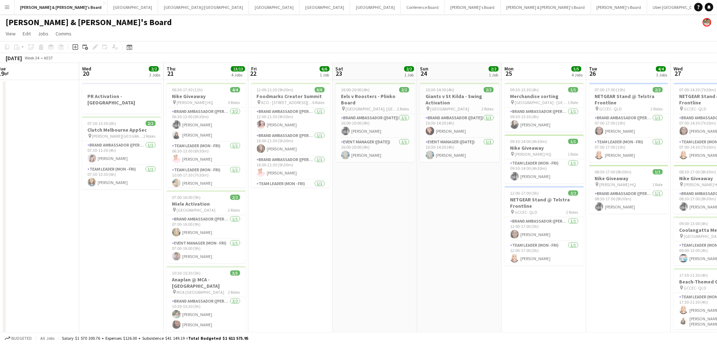
drag, startPoint x: 218, startPoint y: 276, endPoint x: 335, endPoint y: 259, distance: 118.0
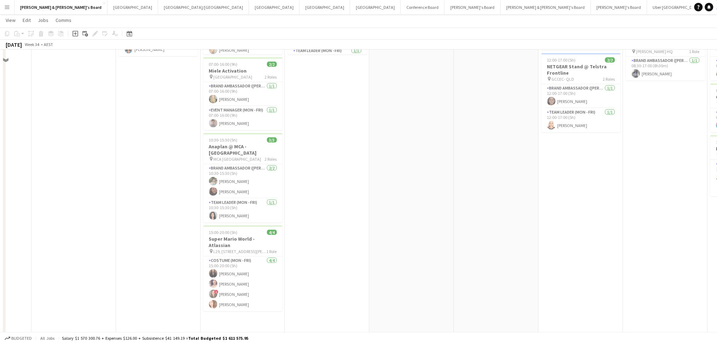
scroll to position [141, 0]
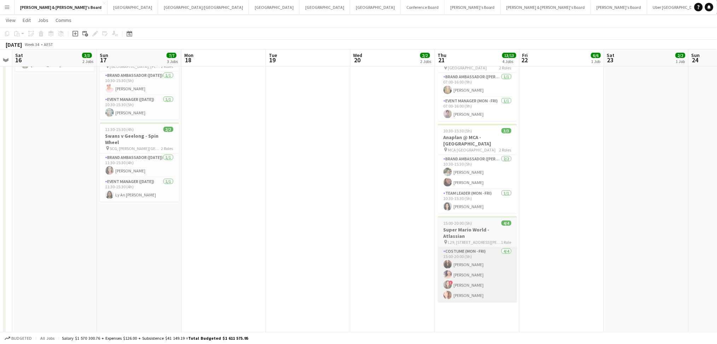
drag, startPoint x: 335, startPoint y: 259, endPoint x: 527, endPoint y: 251, distance: 192.2
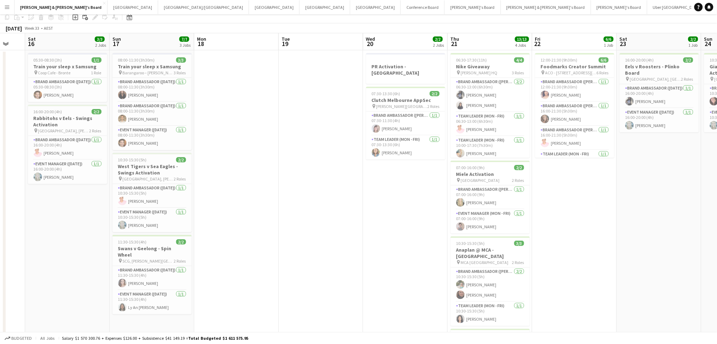
scroll to position [0, 0]
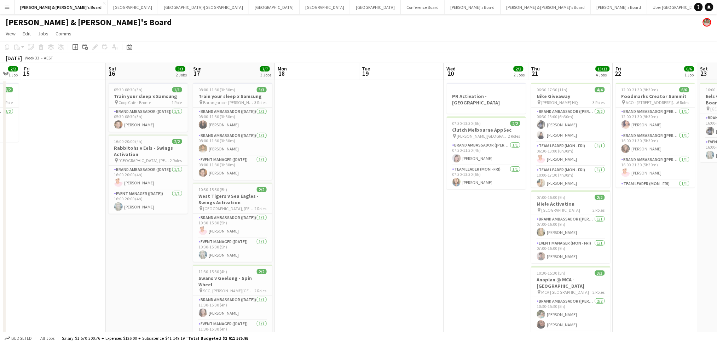
drag, startPoint x: 231, startPoint y: 250, endPoint x: 312, endPoint y: 248, distance: 80.7
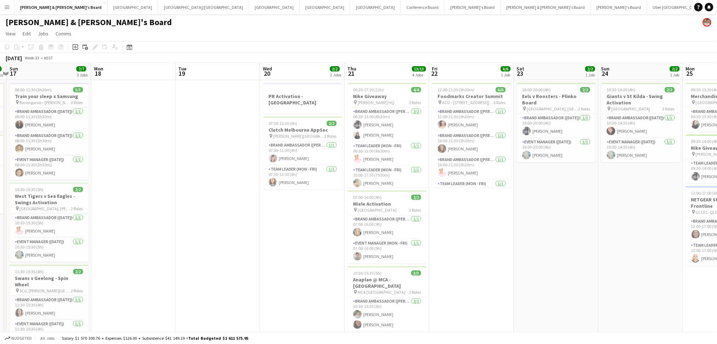
drag, startPoint x: 441, startPoint y: 278, endPoint x: 147, endPoint y: 254, distance: 295.1
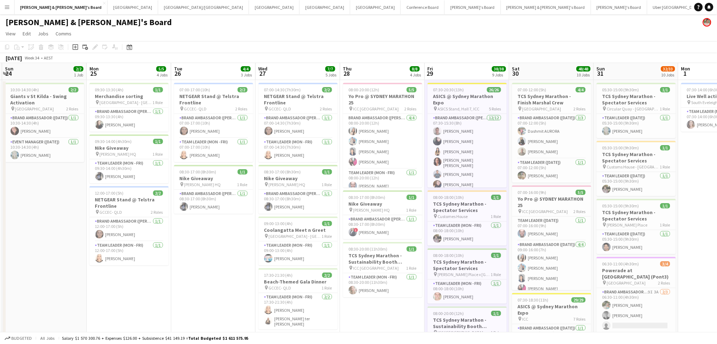
drag, startPoint x: 402, startPoint y: 273, endPoint x: 193, endPoint y: 248, distance: 209.8
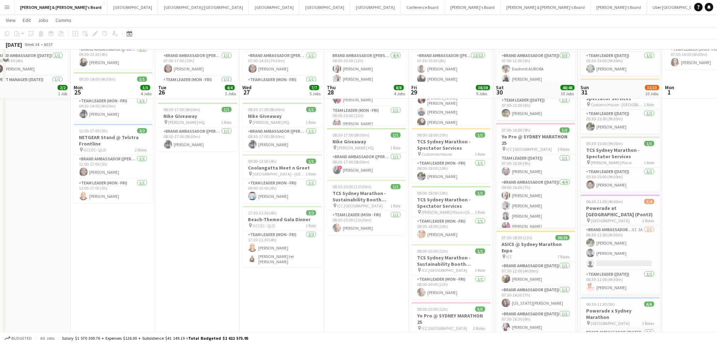
scroll to position [47, 0]
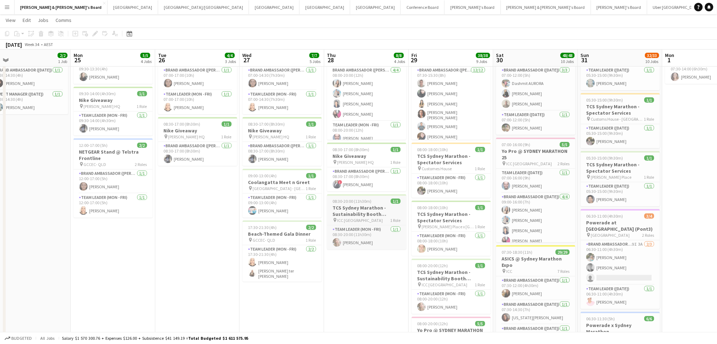
click at [374, 214] on h3 "TCS Sydney Marathon - Sustainability Booth Support" at bounding box center [366, 210] width 79 height 13
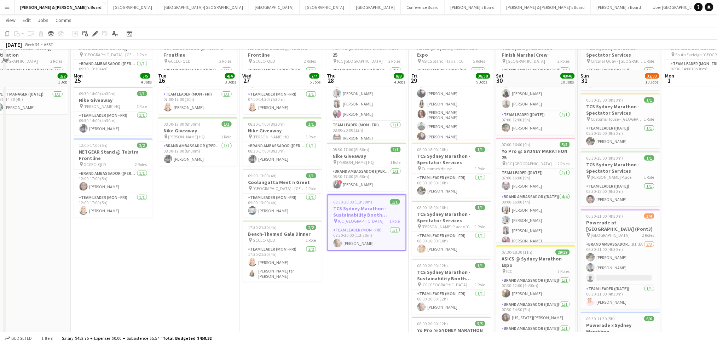
scroll to position [94, 0]
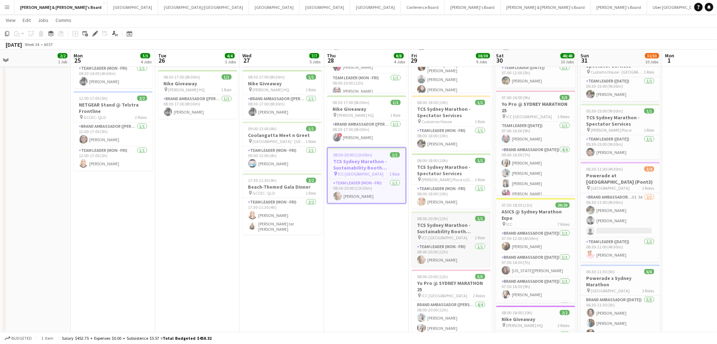
click at [450, 234] on div "pin ICC Sydney 1 Role" at bounding box center [451, 237] width 79 height 6
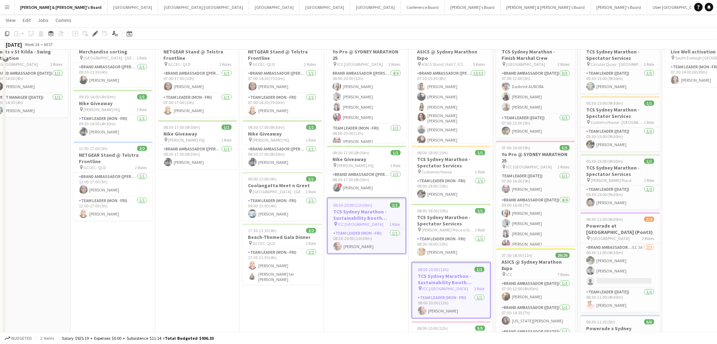
scroll to position [0, 0]
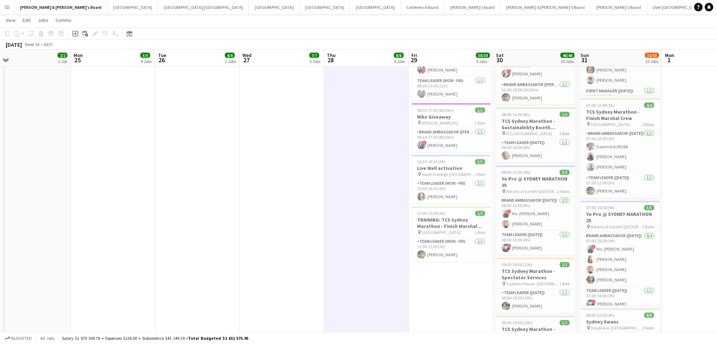
scroll to position [377, 0]
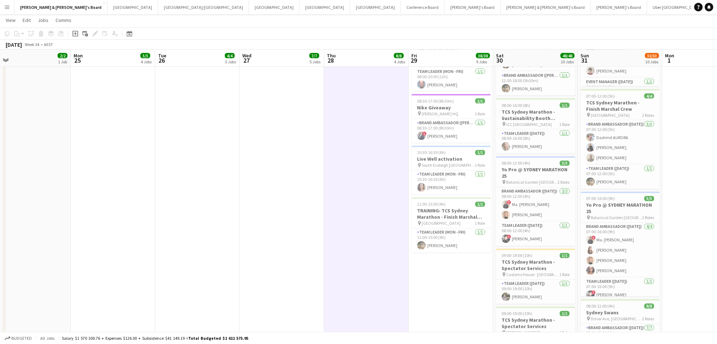
click at [446, 264] on app-date-cell "07:30-20:30 (13h) 26/26 ASICS @ Sydney Marathon Expo pin ASICS Stand, Hall 7, I…" at bounding box center [451, 102] width 85 height 801
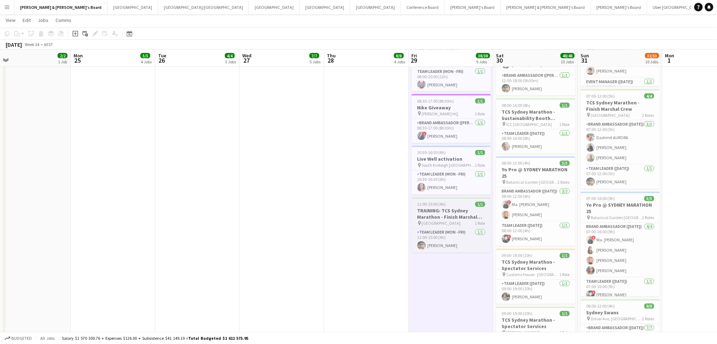
click at [458, 220] on h3 "TRAINING: TCS Sydney Marathon - Finish Marshal Crew" at bounding box center [451, 214] width 79 height 13
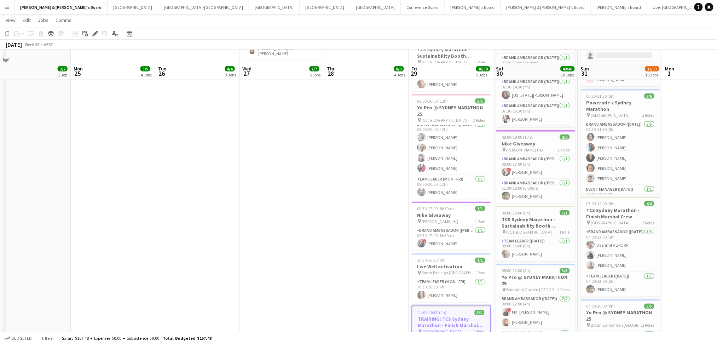
scroll to position [283, 0]
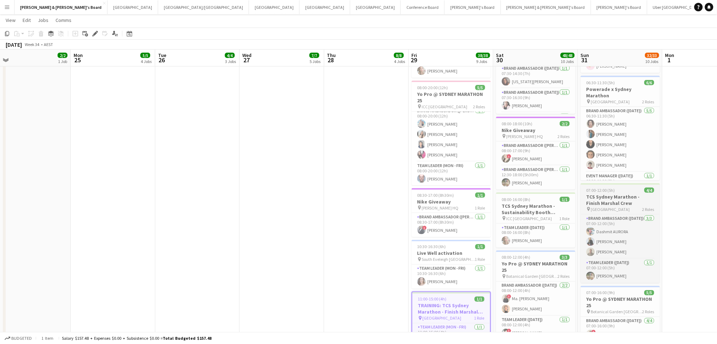
click at [630, 199] on h3 "TCS Sydney Marathon - Finish Marshal Crew" at bounding box center [620, 199] width 79 height 13
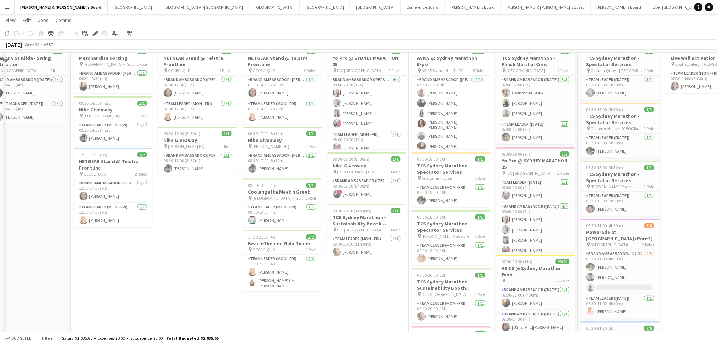
scroll to position [0, 0]
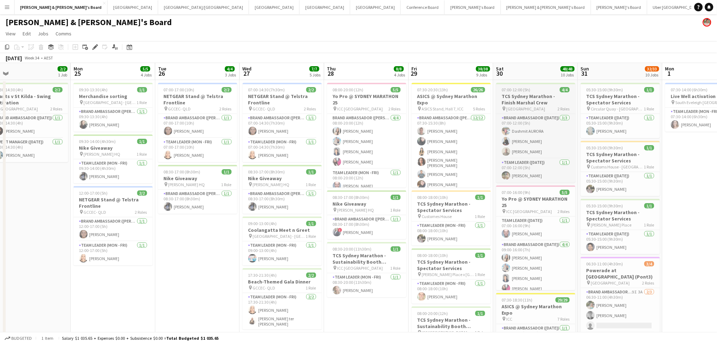
click at [530, 95] on h3 "TCS Sydney Marathon - Finish Marshal Crew" at bounding box center [535, 99] width 79 height 13
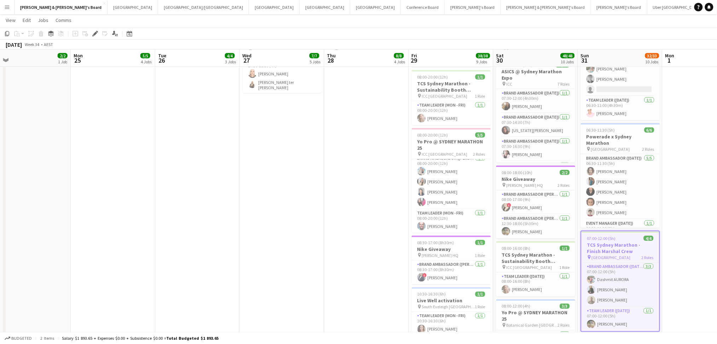
scroll to position [330, 0]
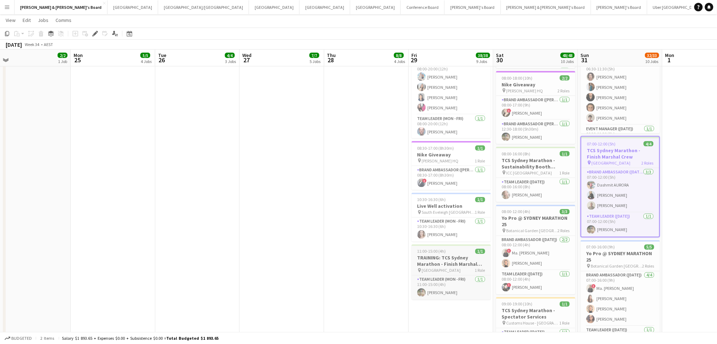
click at [448, 262] on h3 "TRAINING: TCS Sydney Marathon - Finish Marshal Crew" at bounding box center [451, 261] width 79 height 13
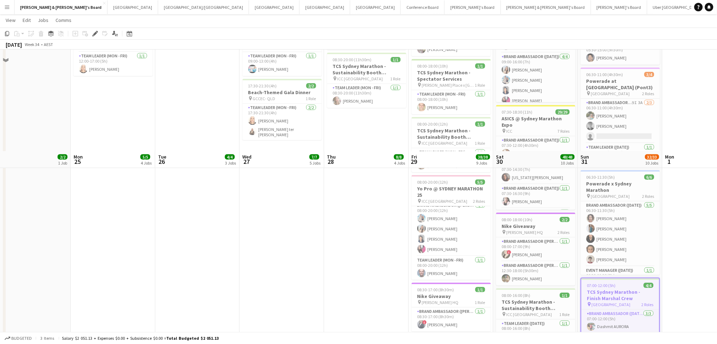
scroll to position [424, 0]
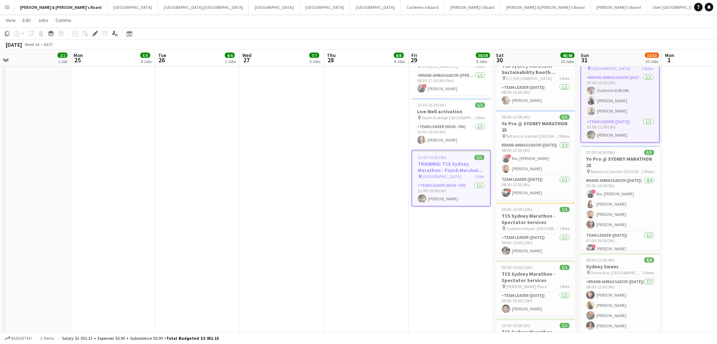
click at [435, 160] on span "11:00-15:00 (4h)" at bounding box center [432, 157] width 29 height 5
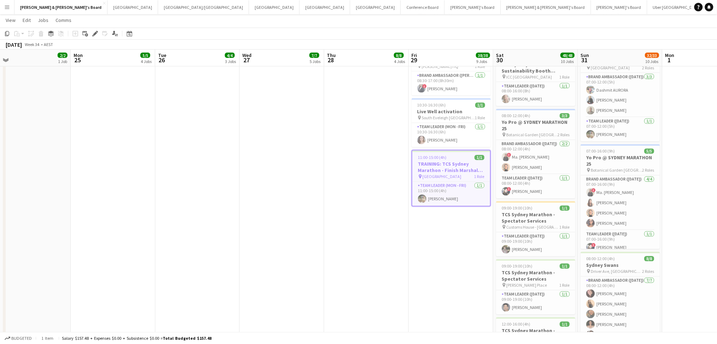
click at [435, 160] on span "11:00-15:00 (4h)" at bounding box center [432, 157] width 29 height 5
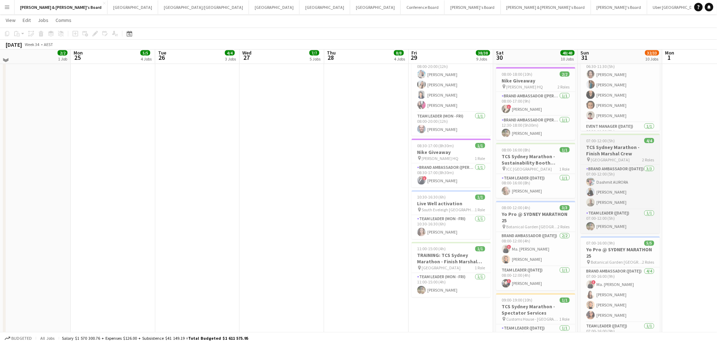
scroll to position [330, 0]
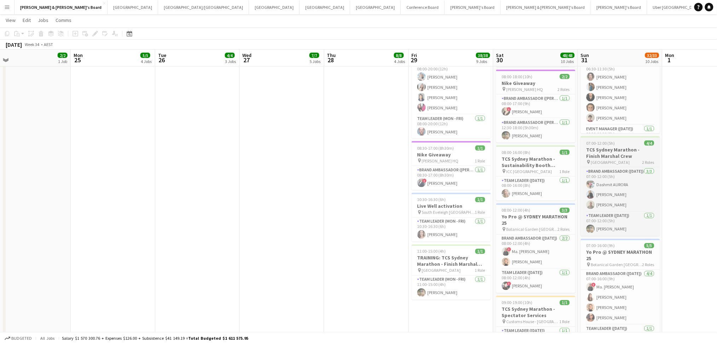
click at [626, 148] on h3 "TCS Sydney Marathon - Finish Marshal Crew" at bounding box center [620, 152] width 79 height 13
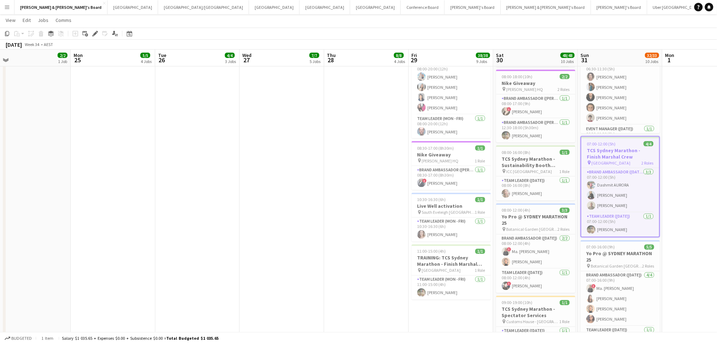
click at [626, 148] on h3 "TCS Sydney Marathon - Finish Marshal Crew" at bounding box center [620, 153] width 78 height 13
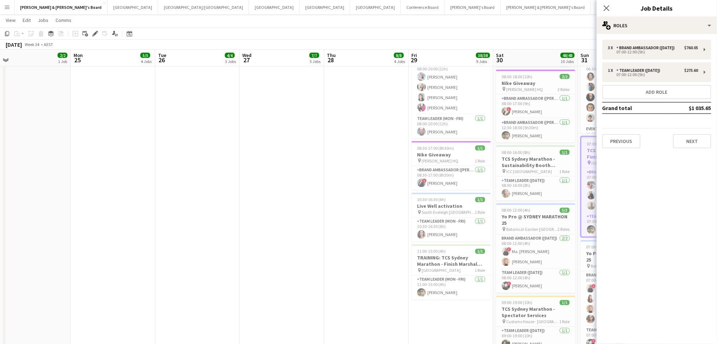
click at [256, 190] on app-date-cell "07:00-14:30 (7h30m) 2/2 NETGEAR Stand @ Telstra Frontline pin GCCEC- QLD 2 Role…" at bounding box center [282, 149] width 85 height 801
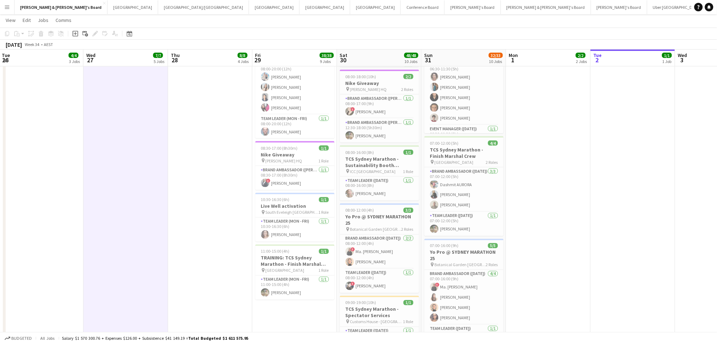
drag, startPoint x: 376, startPoint y: 241, endPoint x: 219, endPoint y: 230, distance: 157.0
click at [219, 230] on app-calendar-viewport "Sat 23 2/2 1 Job Sun 24 2/2 1 Job Mon 25 5/5 4 Jobs Tue 26 4/4 3 Jobs Wed 27 7/…" at bounding box center [358, 166] width 717 height 937
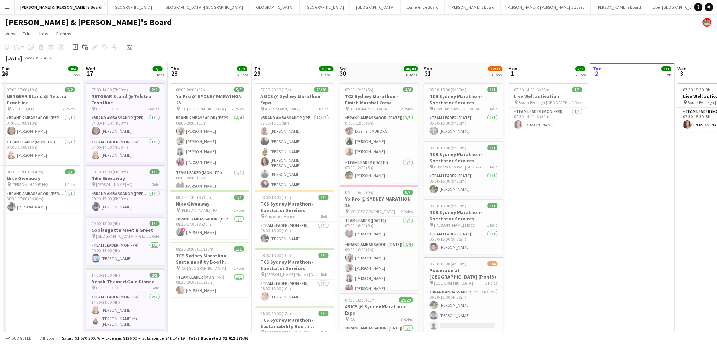
scroll to position [324, 0]
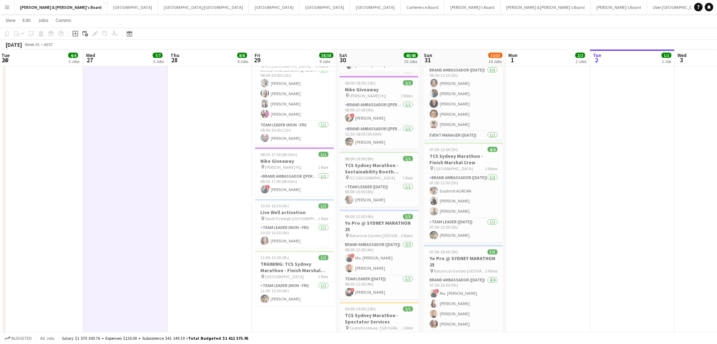
click at [80, 205] on app-date-cell "07:00-17:00 (10h) 2/2 NETGEAR Stand @ Telstra Frontline pin GCCEC- QLD 2 Roles …" at bounding box center [41, 156] width 85 height 801
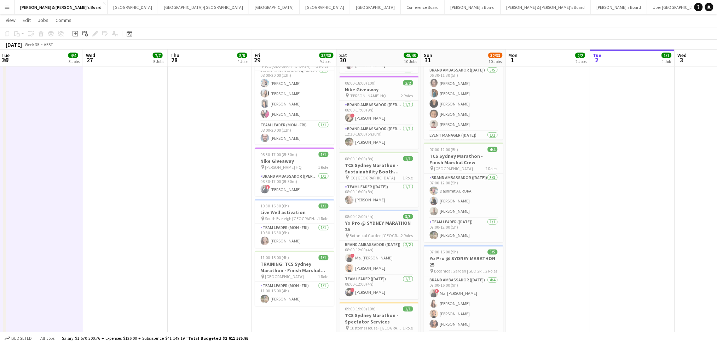
click at [105, 196] on app-date-cell "07:00-14:30 (7h30m) 2/2 NETGEAR Stand @ Telstra Frontline pin GCCEC- QLD 2 Role…" at bounding box center [125, 156] width 85 height 801
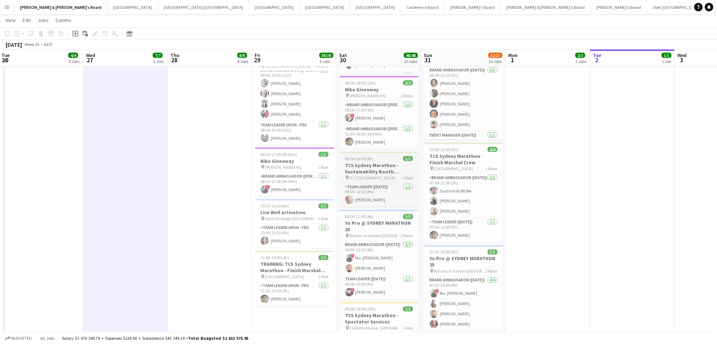
click at [360, 169] on h3 "TCS Sydney Marathon - Sustainability Booth Support" at bounding box center [378, 168] width 79 height 13
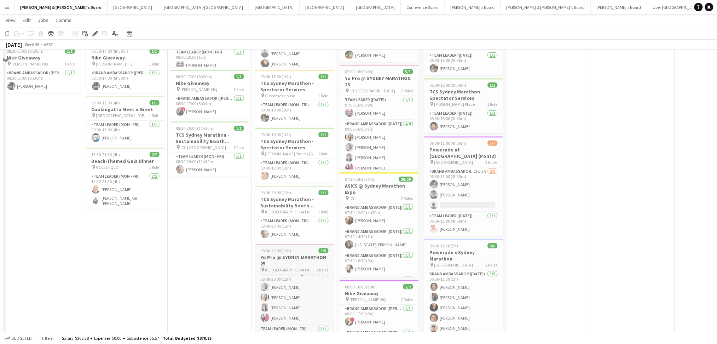
scroll to position [88, 0]
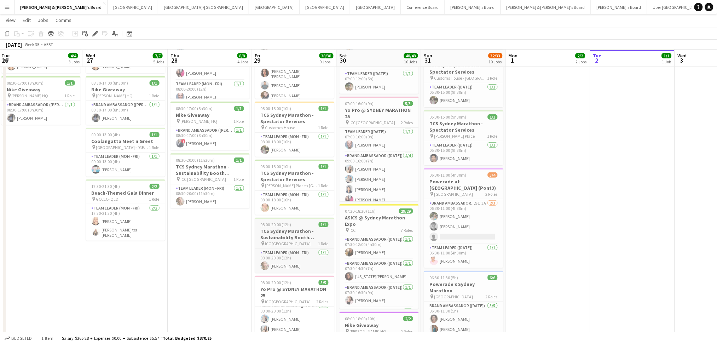
click at [284, 232] on h3 "TCS Sydney Marathon - Sustainability Booth Support" at bounding box center [294, 234] width 79 height 13
click at [209, 161] on span "08:30-20:00 (11h30m)" at bounding box center [195, 159] width 39 height 5
